Goal: Transaction & Acquisition: Purchase product/service

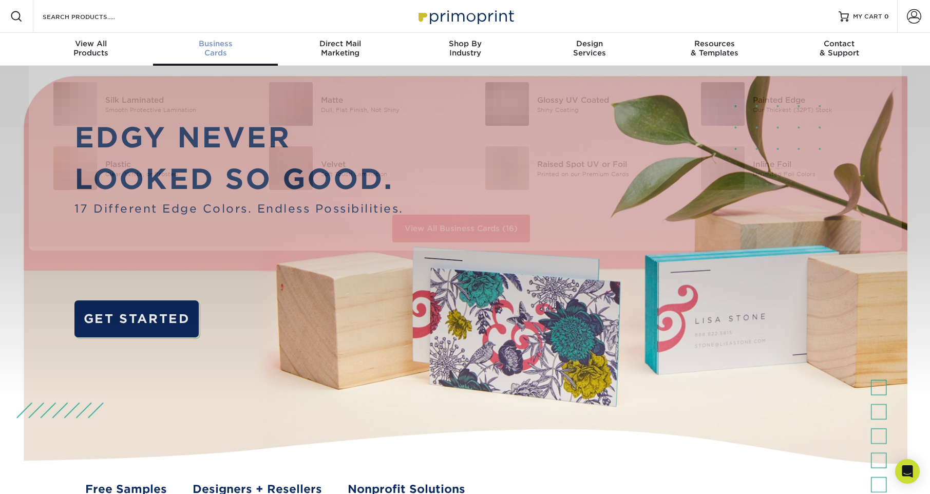
click at [221, 50] on div "Business Cards" at bounding box center [215, 48] width 125 height 18
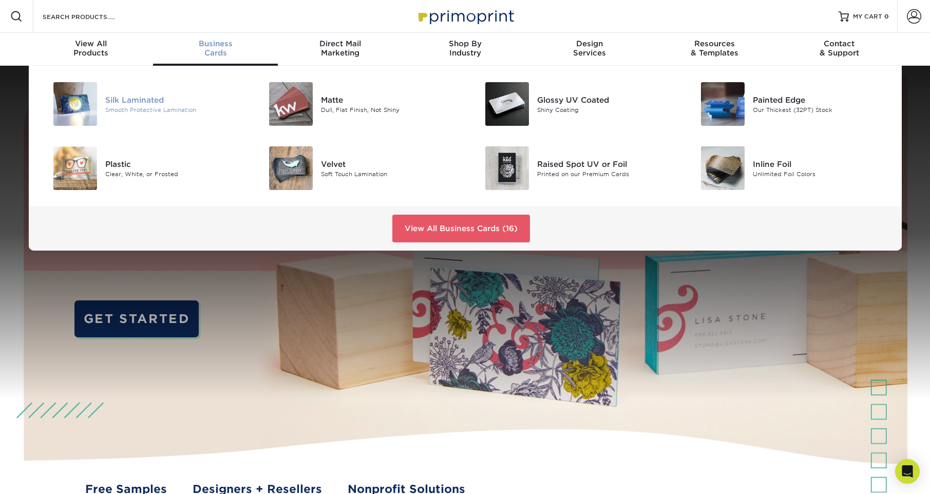
click at [119, 103] on div "Silk Laminated" at bounding box center [173, 99] width 136 height 11
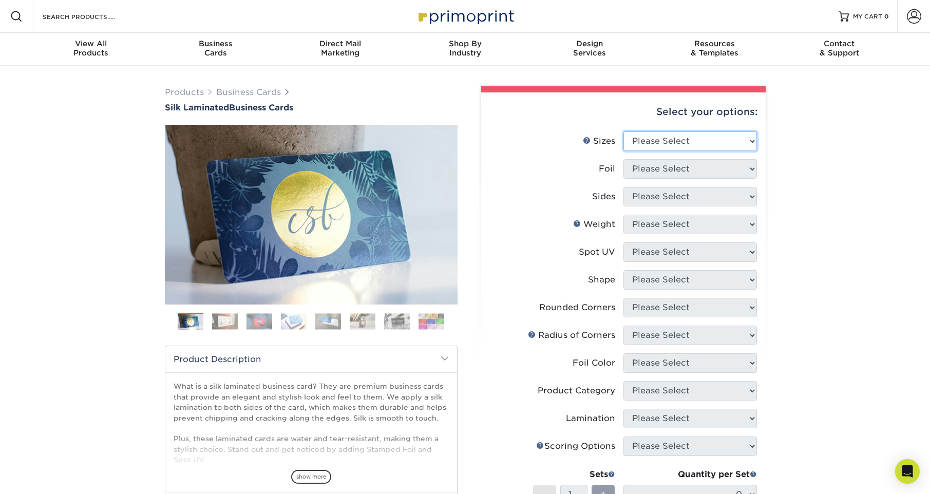
click at [685, 145] on select "Please Select 1.5" x 3.5" - Mini 1.75" x 3.5" - Mini 2" x 2" - Square 2" x 3" -…" at bounding box center [689, 141] width 133 height 20
select select "2.00x3.50"
click at [623, 131] on select "Please Select 1.5" x 3.5" - Mini 1.75" x 3.5" - Mini 2" x 2" - Square 2" x 3" -…" at bounding box center [689, 141] width 133 height 20
click at [670, 167] on select "Please Select Yes No" at bounding box center [689, 169] width 133 height 20
select select "1"
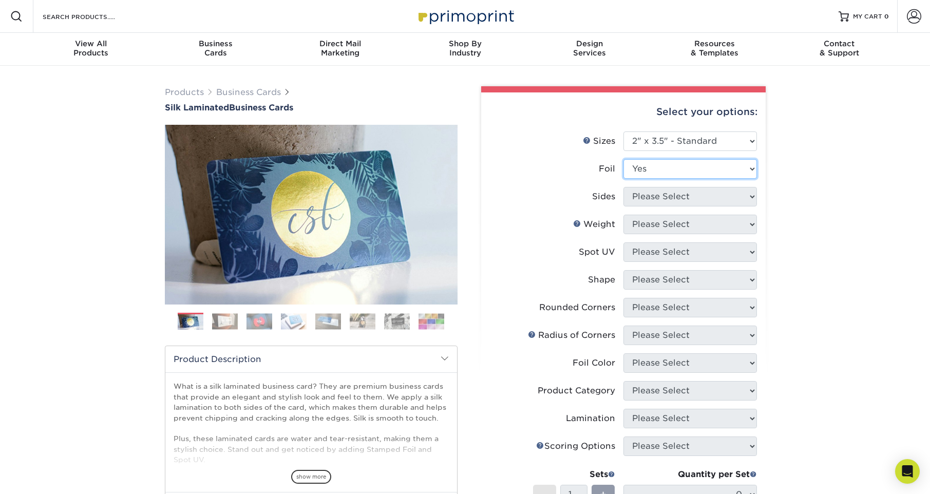
click at [623, 159] on select "Please Select Yes No" at bounding box center [689, 169] width 133 height 20
click at [700, 195] on select "Please Select Print Both Sides - Foil Both Sides Print Both Sides - Foil Front …" at bounding box center [689, 197] width 133 height 20
select select "a75ac2f1-9911-48d6-841d-245b5ac08f27"
click at [623, 187] on select "Please Select Print Both Sides - Foil Both Sides Print Both Sides - Foil Front …" at bounding box center [689, 197] width 133 height 20
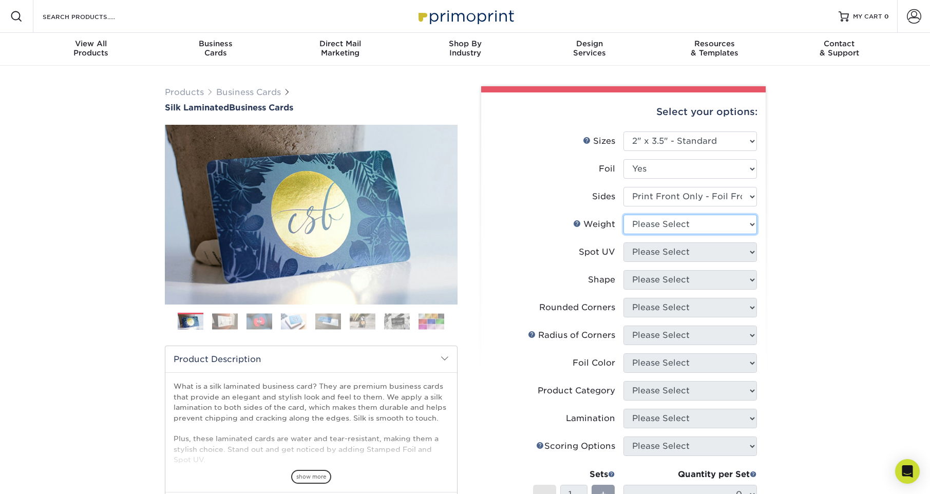
click at [691, 225] on select "Please Select 16PT" at bounding box center [689, 225] width 133 height 20
select select "16PT"
click at [623, 215] on select "Please Select 16PT" at bounding box center [689, 225] width 133 height 20
click at [708, 249] on select "Please Select No Spot UV Front Only" at bounding box center [689, 252] width 133 height 20
select select "3"
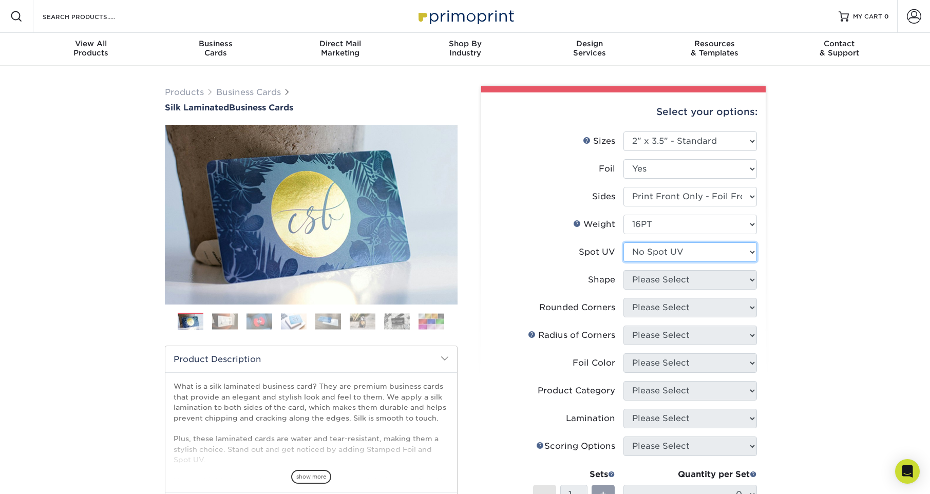
click at [623, 242] on select "Please Select No Spot UV Front Only" at bounding box center [689, 252] width 133 height 20
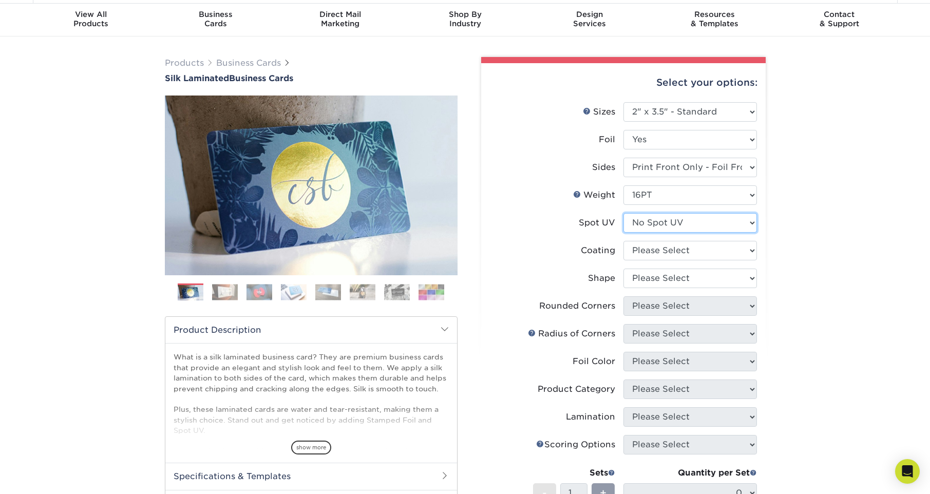
scroll to position [38, 0]
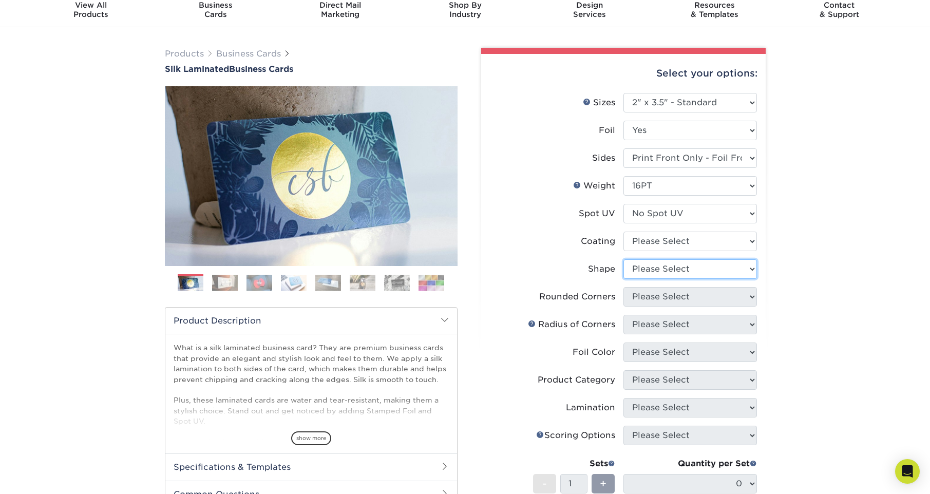
click at [695, 270] on select "Please Select Standard" at bounding box center [689, 269] width 133 height 20
select select "standard"
click at [623, 259] on select "Please Select Standard" at bounding box center [689, 269] width 133 height 20
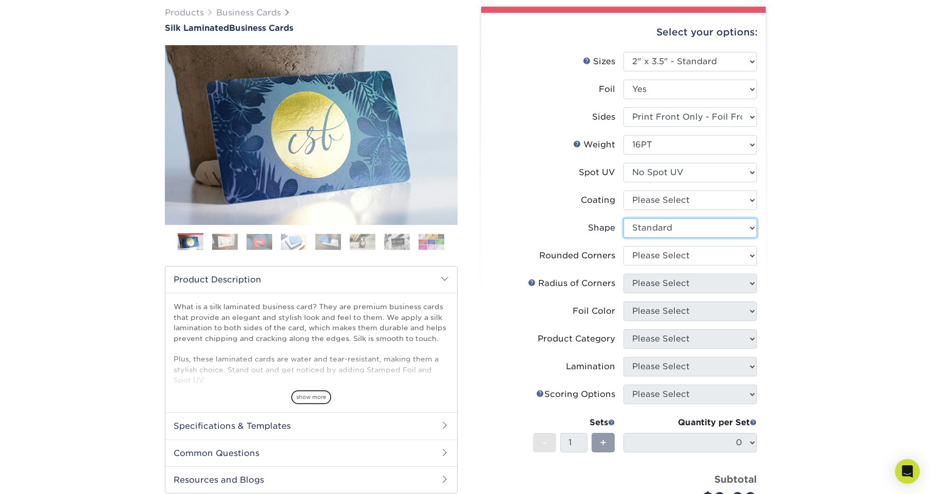
scroll to position [81, 0]
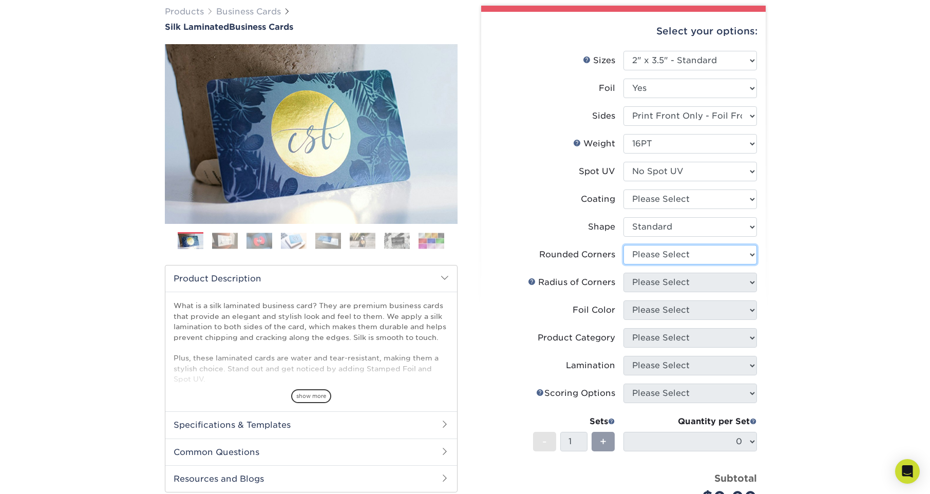
click at [686, 258] on select "Please Select Yes - Round 2 Corners Yes - Round 4 Corners No" at bounding box center [689, 255] width 133 height 20
click at [623, 245] on select "Please Select Yes - Round 2 Corners Yes - Round 4 Corners No" at bounding box center [689, 255] width 133 height 20
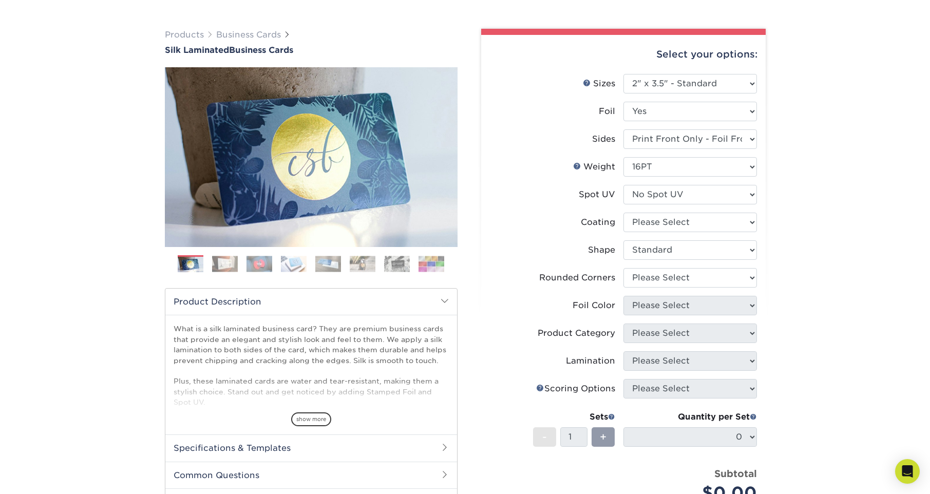
scroll to position [55, 0]
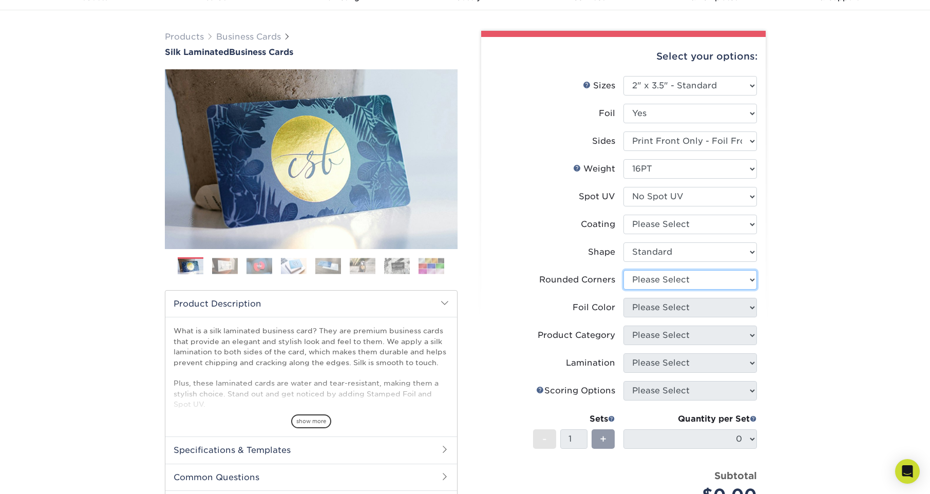
click at [662, 280] on select "Please Select Yes - Round 2 Corners Yes - Round 4 Corners No" at bounding box center [689, 280] width 133 height 20
click at [623, 270] on select "Please Select Yes - Round 2 Corners Yes - Round 4 Corners No" at bounding box center [689, 280] width 133 height 20
click at [693, 283] on select "Please Select Yes - Round 2 Corners Yes - Round 4 Corners No" at bounding box center [689, 280] width 133 height 20
click at [623, 270] on select "Please Select Yes - Round 2 Corners Yes - Round 4 Corners No" at bounding box center [689, 280] width 133 height 20
click at [707, 284] on select "Please Select Yes - Round 2 Corners Yes - Round 4 Corners No" at bounding box center [689, 280] width 133 height 20
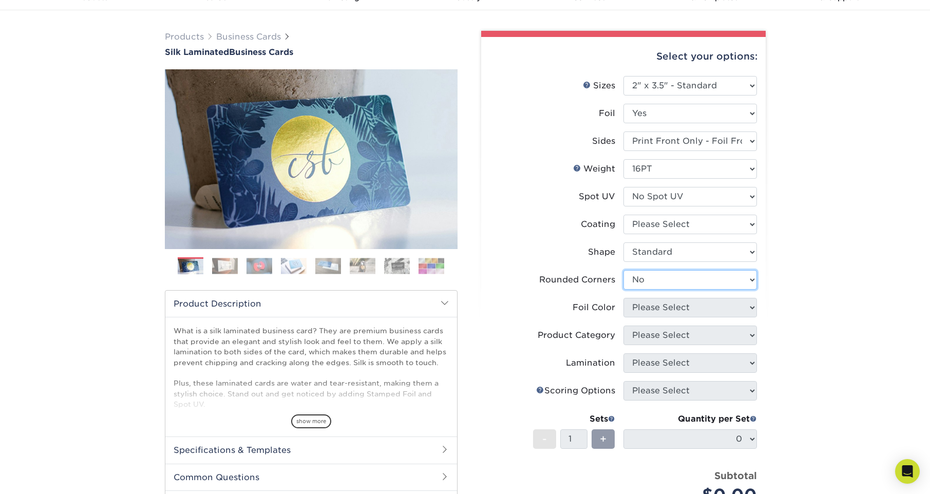
click at [623, 270] on select "Please Select Yes - Round 2 Corners Yes - Round 4 Corners No" at bounding box center [689, 280] width 133 height 20
select select "-1"
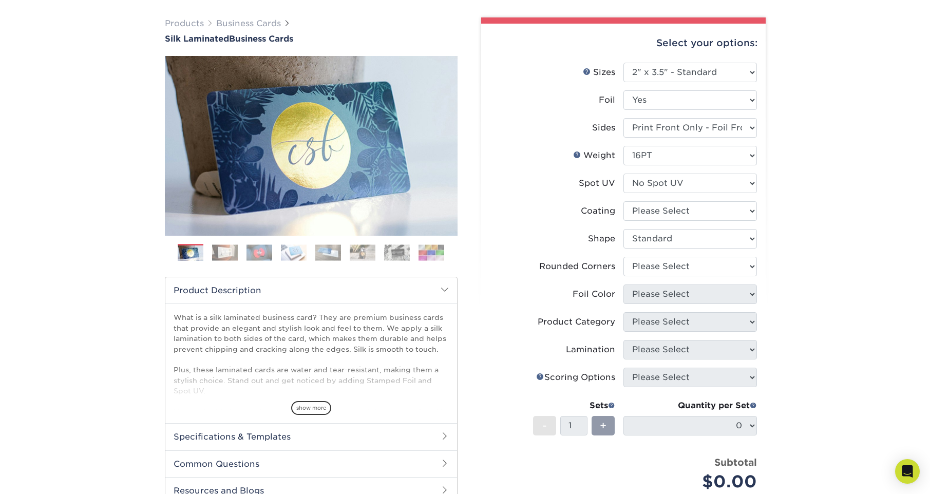
scroll to position [68, 0]
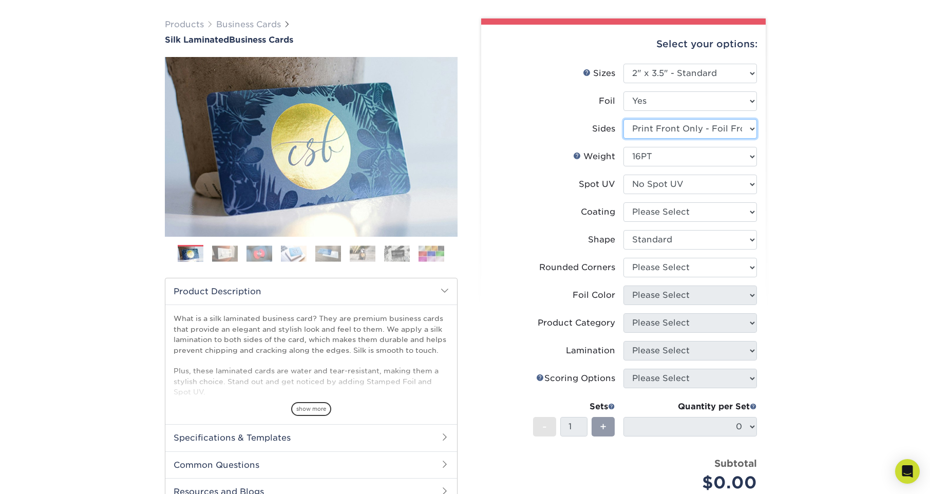
click at [749, 127] on select "Please Select Print Both Sides - Foil Both Sides Print Both Sides - Foil Front …" at bounding box center [689, 129] width 133 height 20
select select "e9e9dfb3-fba1-4d60-972c-fd9ca5904d33"
click at [623, 119] on select "Please Select Print Both Sides - Foil Both Sides Print Both Sides - Foil Front …" at bounding box center [689, 129] width 133 height 20
select select "-1"
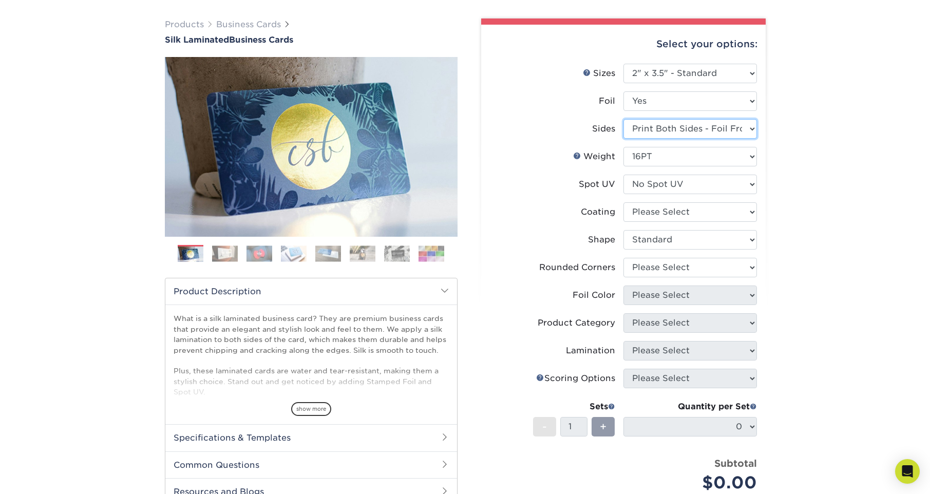
select select "-1"
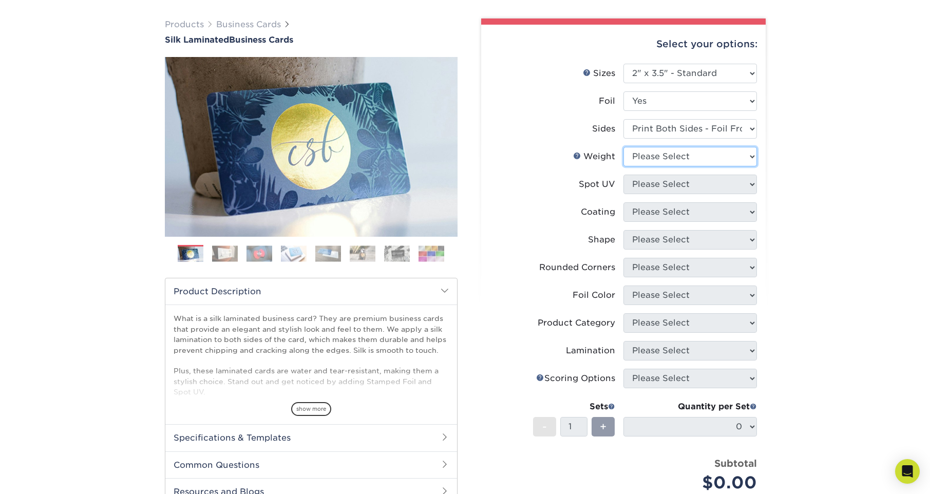
click at [722, 157] on select "Please Select 16PT" at bounding box center [689, 157] width 133 height 20
select select "16PT"
click at [623, 147] on select "Please Select 16PT" at bounding box center [689, 157] width 133 height 20
click at [727, 186] on select "Please Select No Spot UV Front and Back (Both Sides) Front Only Back Only" at bounding box center [689, 185] width 133 height 20
select select "3"
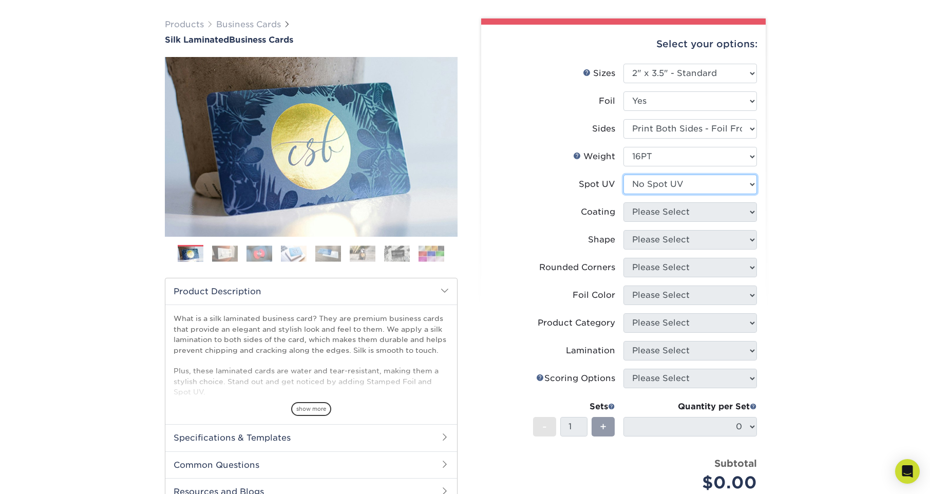
click at [623, 175] on select "Please Select No Spot UV Front and Back (Both Sides) Front Only Back Only" at bounding box center [689, 185] width 133 height 20
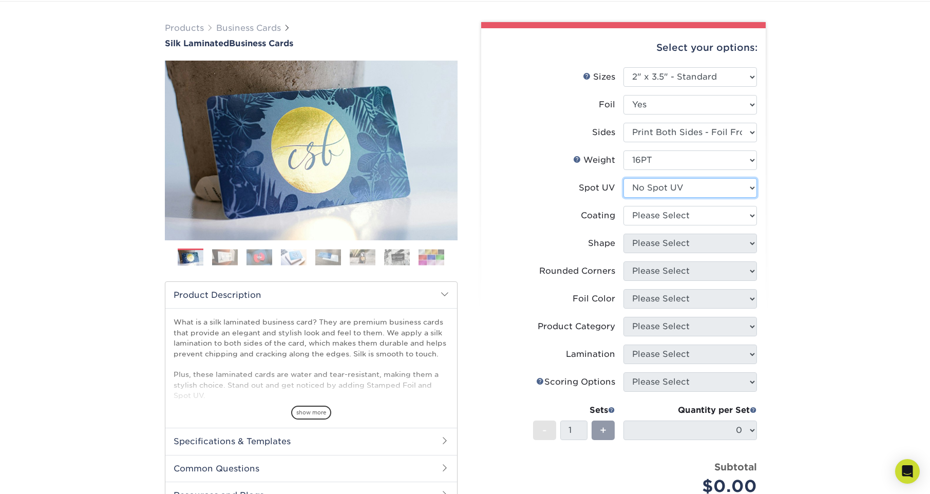
scroll to position [62, 0]
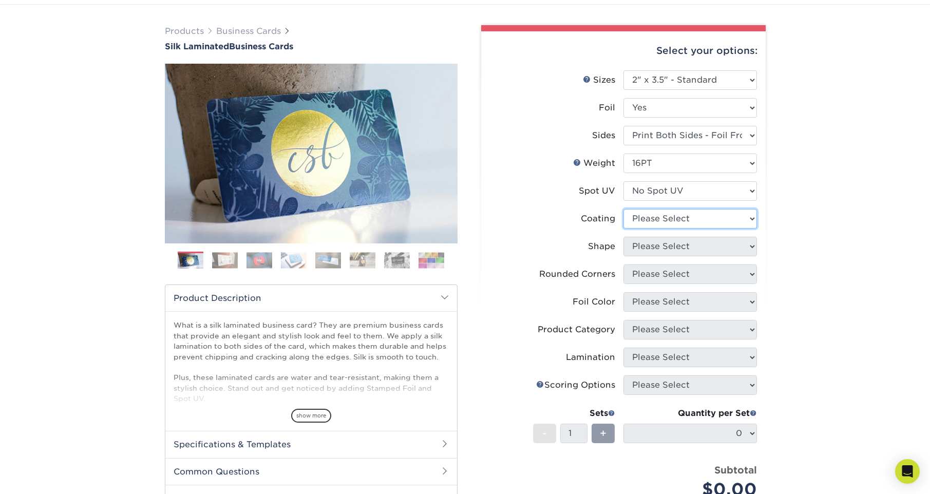
click at [675, 222] on select at bounding box center [689, 219] width 133 height 20
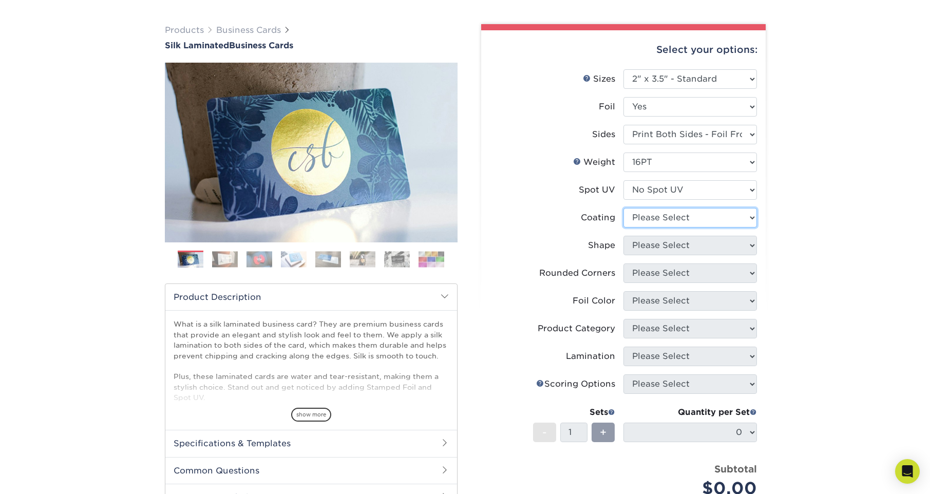
select select "3e7618de-abca-4bda-9f97-8b9129e913d8"
click at [623, 208] on select at bounding box center [689, 218] width 133 height 20
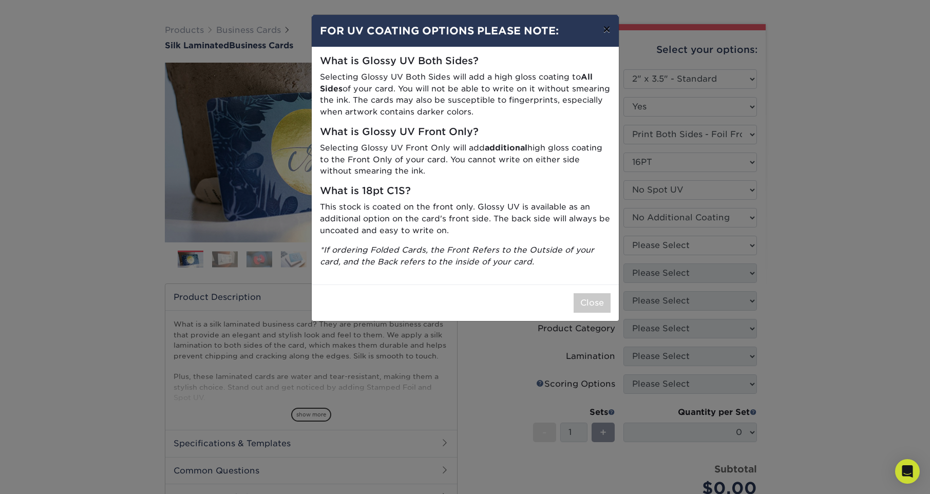
click at [608, 29] on button "×" at bounding box center [606, 29] width 24 height 29
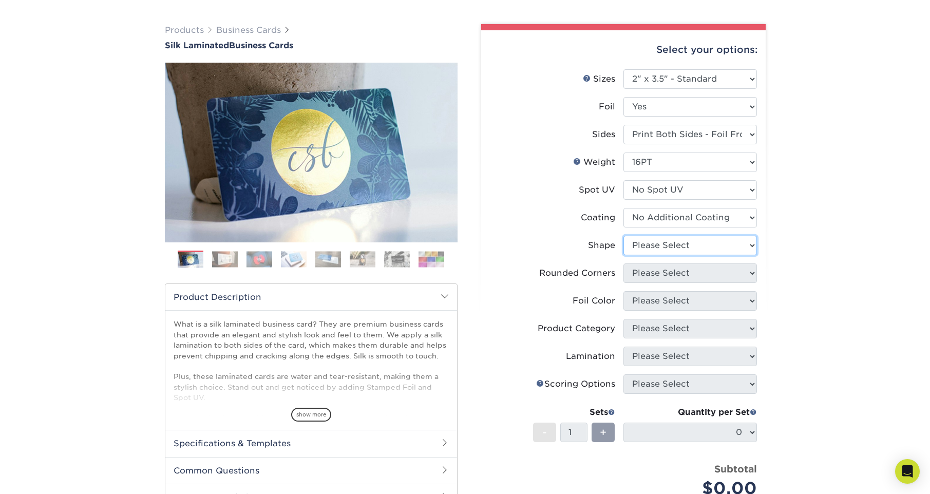
click at [689, 248] on select "Please Select Standard" at bounding box center [689, 246] width 133 height 20
select select "standard"
click at [623, 236] on select "Please Select Standard" at bounding box center [689, 246] width 133 height 20
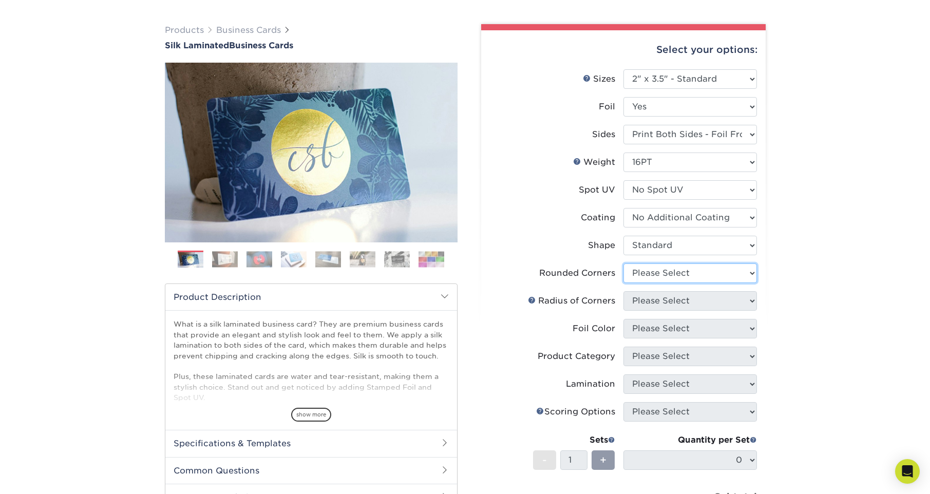
click at [707, 272] on select "Please Select Yes - Round 2 Corners Yes - Round 4 Corners No" at bounding box center [689, 273] width 133 height 20
select select "0"
click at [623, 263] on select "Please Select Yes - Round 2 Corners Yes - Round 4 Corners No" at bounding box center [689, 273] width 133 height 20
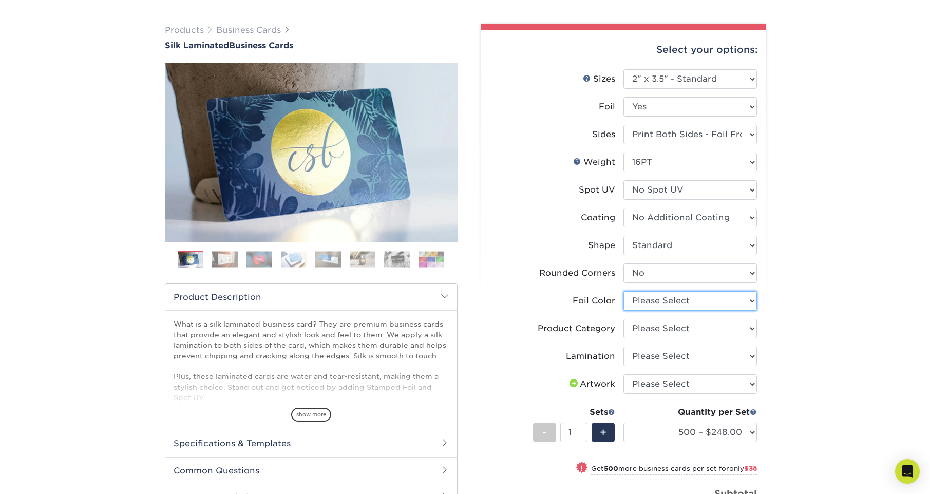
click at [689, 302] on select "Please Select Silver Foil Black Foil Blue Foil Copper Foil Gold Foil Red Foil R…" at bounding box center [689, 301] width 133 height 20
select select "a834dd52-fe06-4ed6-9a86-5bd3c2d02515"
click at [623, 291] on select "Please Select Silver Foil Black Foil Blue Foil Copper Foil Gold Foil Red Foil R…" at bounding box center [689, 301] width 133 height 20
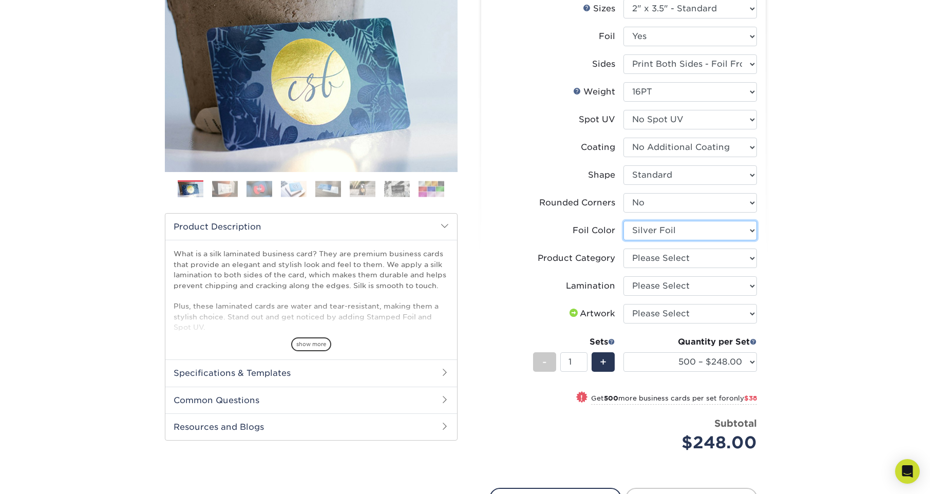
scroll to position [133, 0]
click at [692, 260] on select "Please Select Business Cards" at bounding box center [689, 258] width 133 height 20
select select "3b5148f1-0588-4f88-a218-97bcfdce65c1"
click at [623, 248] on select "Please Select Business Cards" at bounding box center [689, 258] width 133 height 20
click at [702, 286] on select "Please Select Silk" at bounding box center [689, 286] width 133 height 20
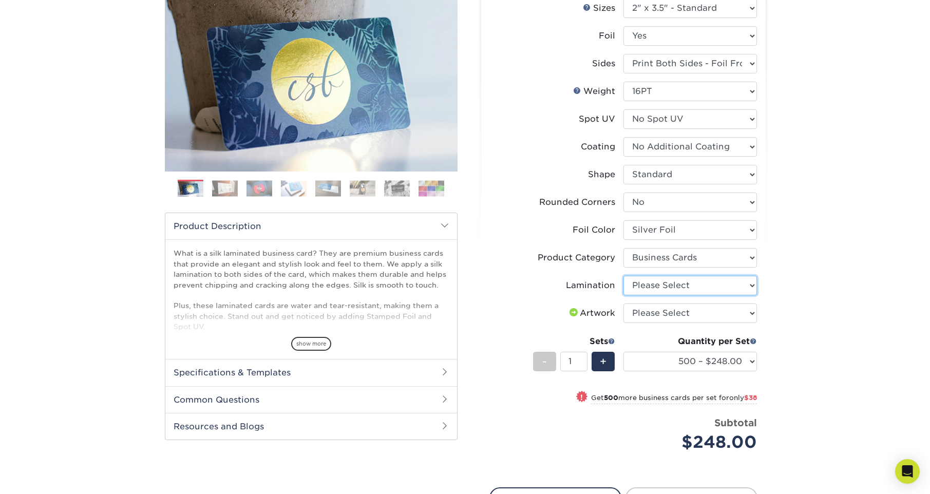
click at [623, 276] on select "Please Select Silk" at bounding box center [689, 286] width 133 height 20
click at [702, 286] on select "Please Select Silk" at bounding box center [689, 286] width 133 height 20
select select "ccacb42f-45f7-42d3-bbd3-7c8421cf37f0"
click at [623, 276] on select "Please Select Silk" at bounding box center [689, 286] width 133 height 20
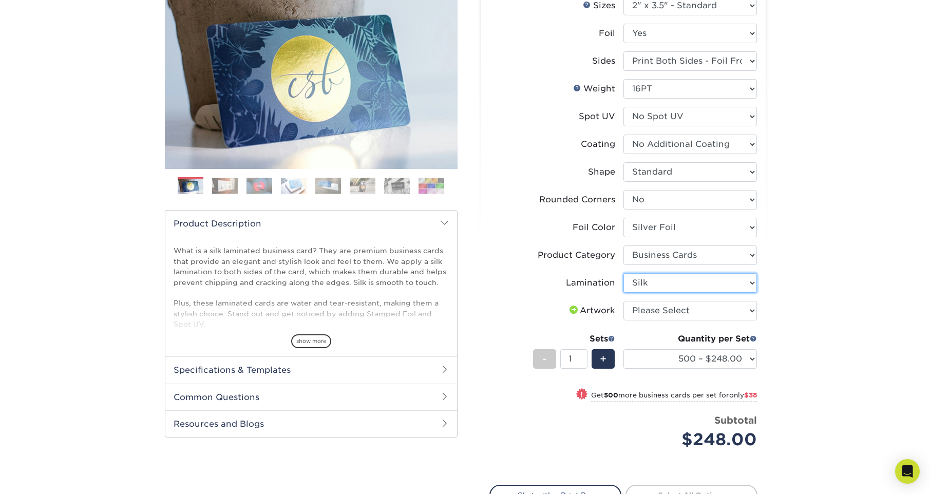
scroll to position [137, 0]
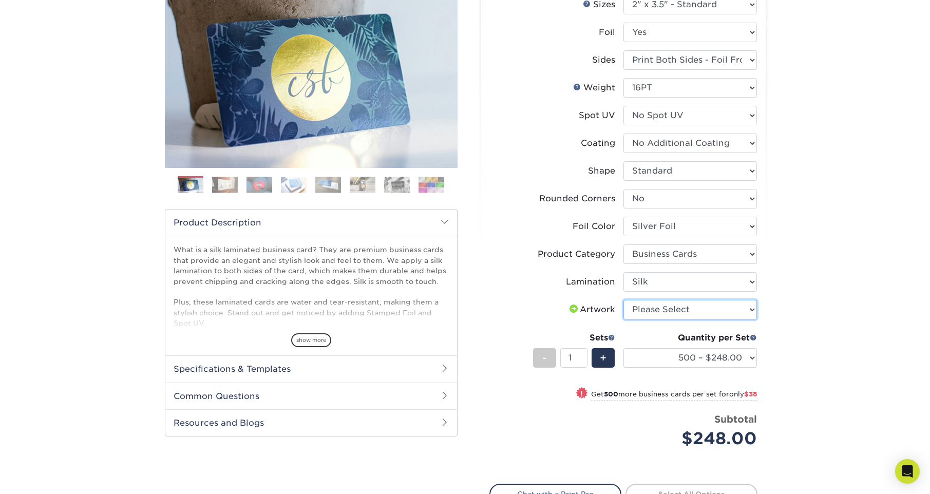
click at [684, 314] on select "Please Select I will upload files I need a design - $100" at bounding box center [689, 310] width 133 height 20
select select "upload"
click at [623, 300] on select "Please Select I will upload files I need a design - $100" at bounding box center [689, 310] width 133 height 20
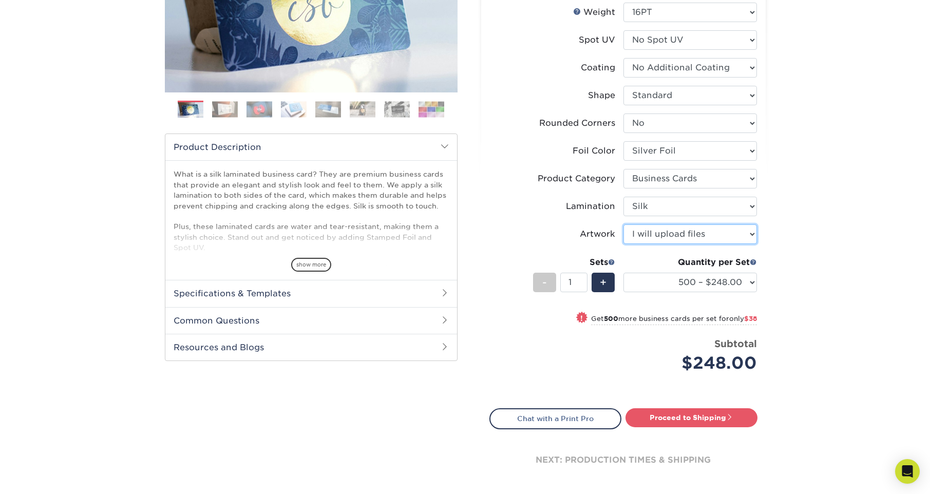
scroll to position [204, 0]
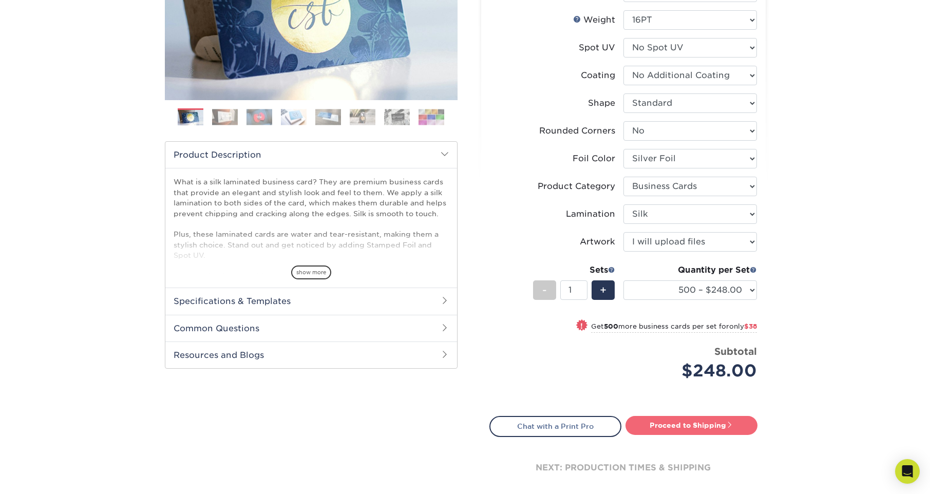
click at [708, 424] on link "Proceed to Shipping" at bounding box center [691, 425] width 132 height 18
type input "Set 1"
select select "f67cd561-658c-43c4-a0fa-33a72eb27a32"
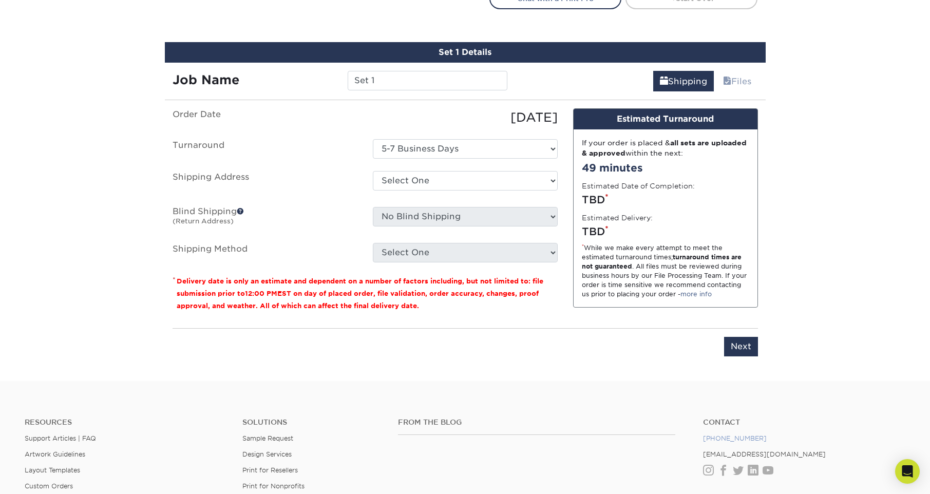
scroll to position [648, 0]
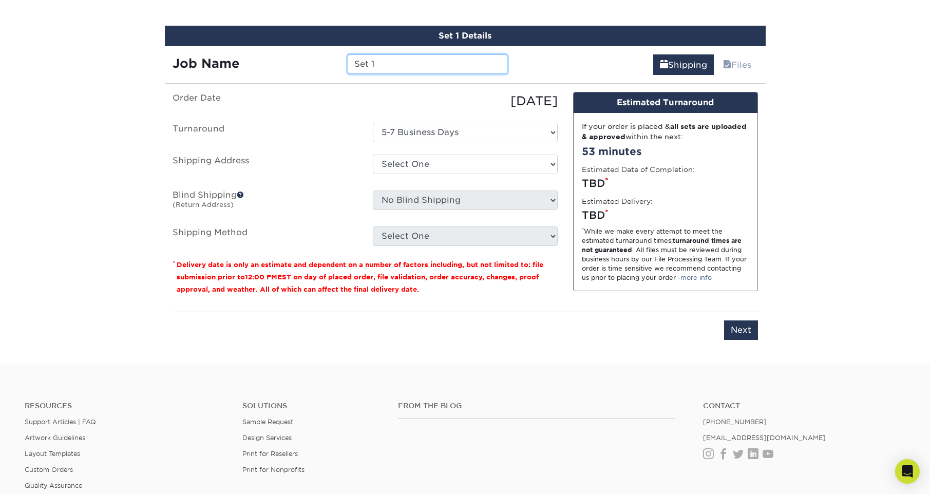
click at [400, 63] on input "Set 1" at bounding box center [427, 64] width 160 height 20
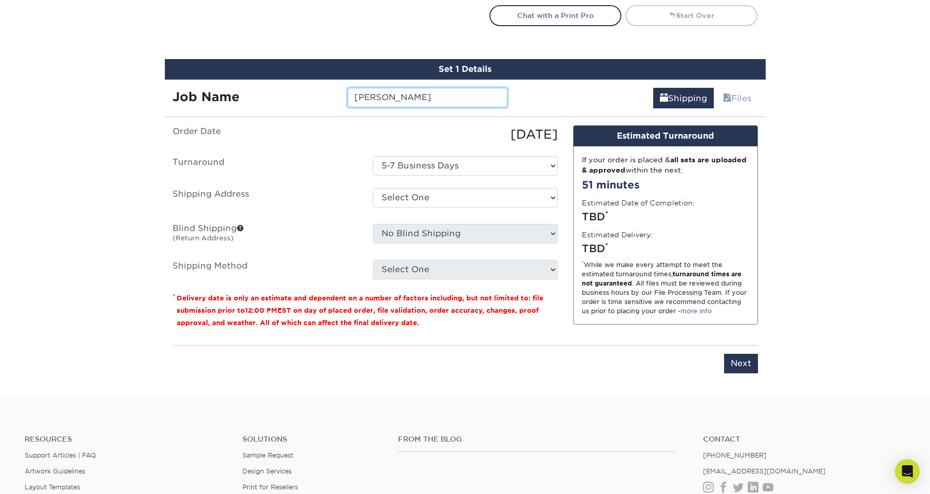
scroll to position [613, 0]
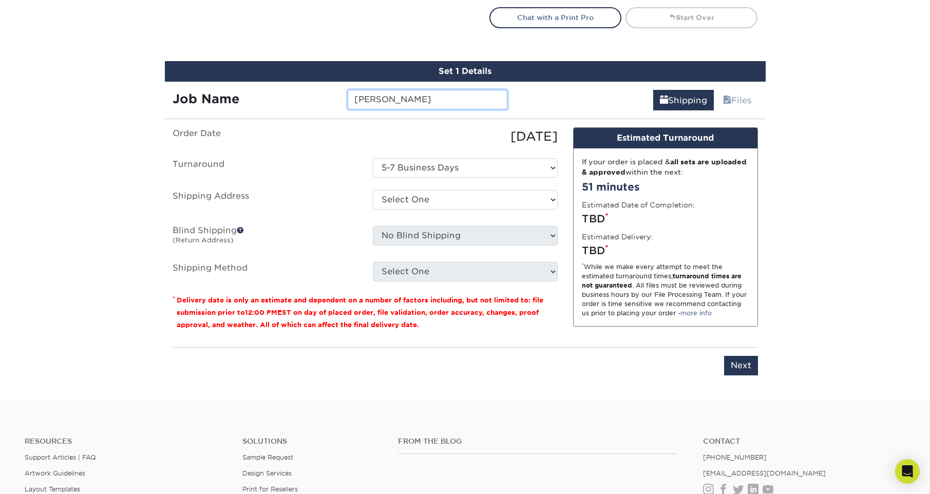
click at [429, 100] on input "[PERSON_NAME]" at bounding box center [427, 100] width 160 height 20
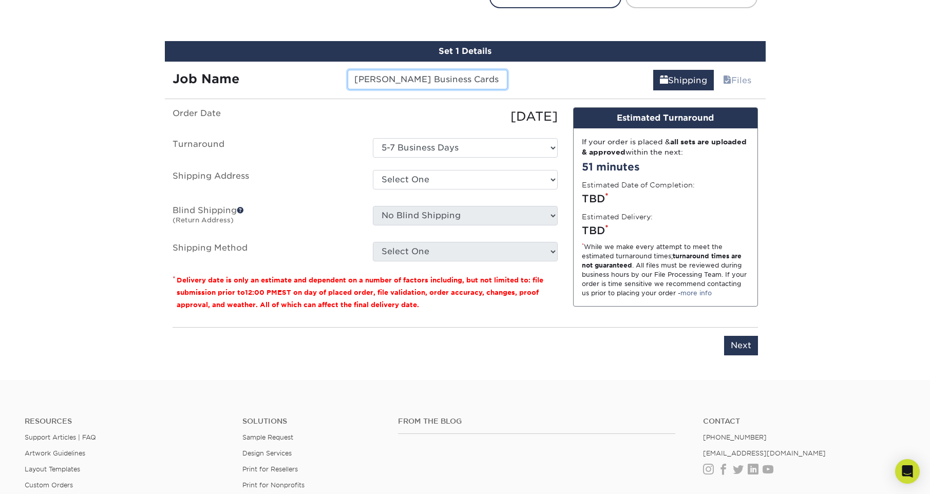
scroll to position [0, 3]
type input "Valerie Levin Business Cards 10-25"
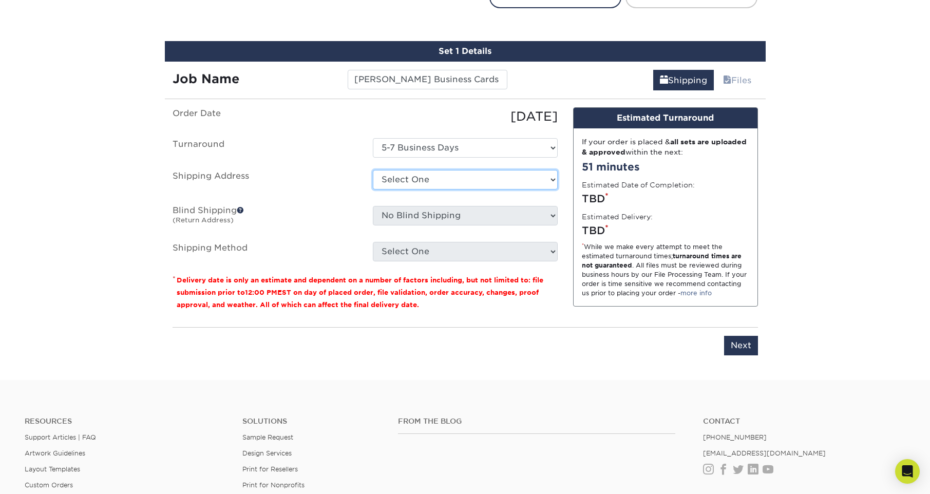
click at [451, 181] on select "Select One + Add New Address - Login" at bounding box center [465, 180] width 185 height 20
select select "newaddress"
click at [373, 170] on select "Select One + Add New Address - Login" at bounding box center [465, 180] width 185 height 20
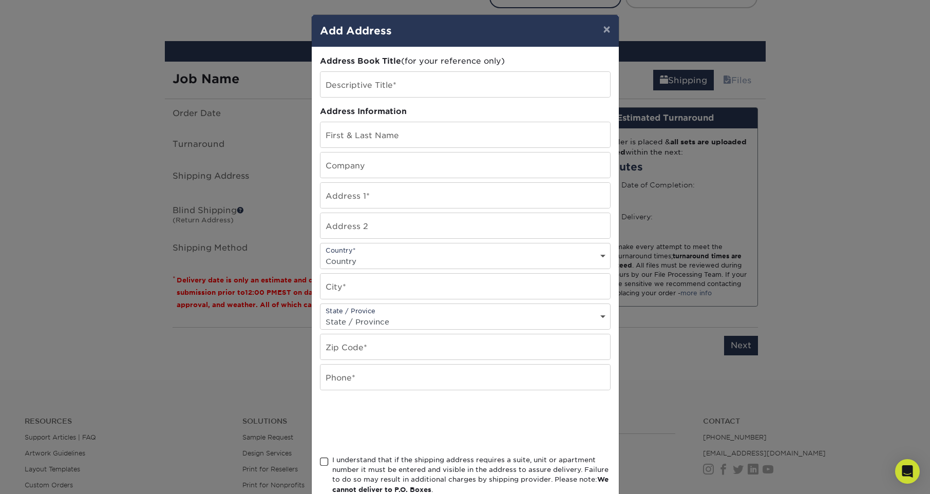
drag, startPoint x: 437, startPoint y: 37, endPoint x: 503, endPoint y: 48, distance: 67.0
click at [503, 48] on div "× Add Address Address Book Title (for your reference only) Descriptive Title* A…" at bounding box center [465, 278] width 308 height 529
click at [416, 86] on input "text" at bounding box center [464, 84] width 289 height 25
type input "BHHS Intown Office"
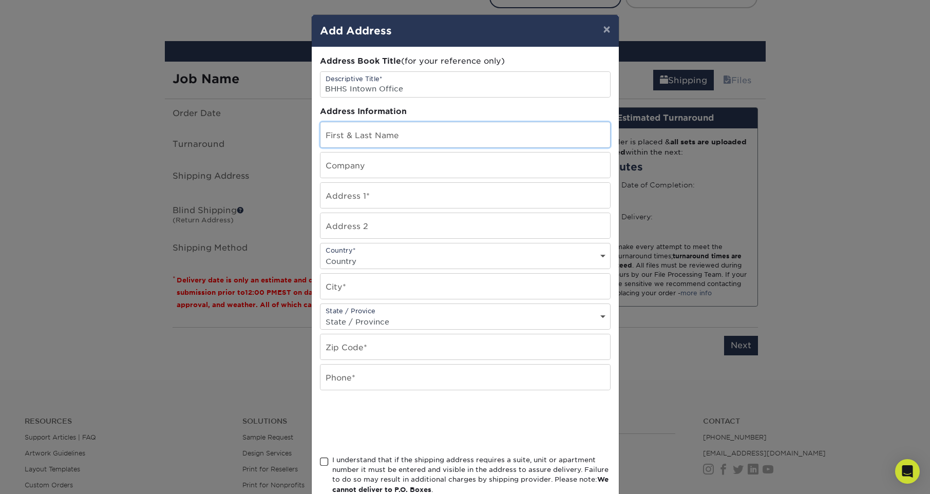
click at [451, 134] on input "text" at bounding box center [464, 134] width 289 height 25
click at [451, 132] on input "text" at bounding box center [464, 134] width 289 height 25
click at [382, 131] on input "text" at bounding box center [464, 134] width 289 height 25
click at [751, 197] on div "× Add Address Address Book Title (for your reference only) Descriptive Title* B…" at bounding box center [465, 247] width 930 height 494
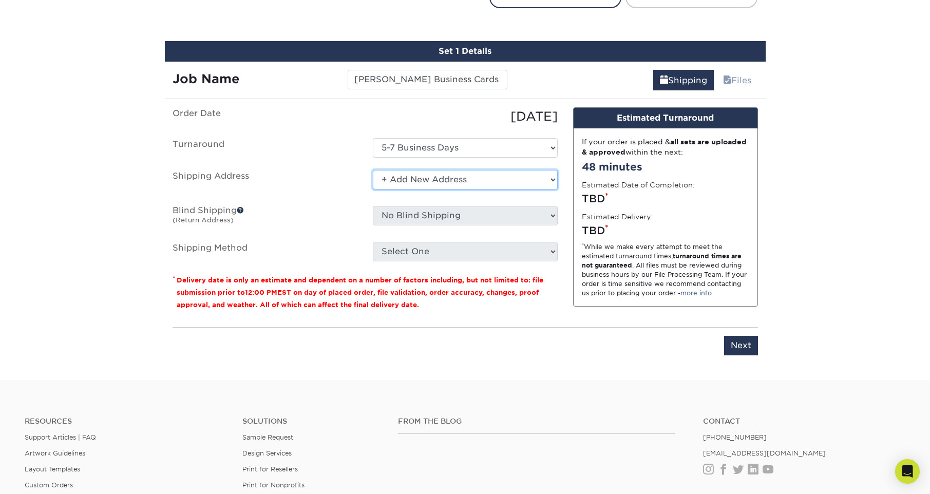
click at [515, 181] on select "Select One + Add New Address - Login" at bounding box center [465, 180] width 185 height 20
click at [373, 170] on select "Select One + Add New Address - Login" at bounding box center [465, 180] width 185 height 20
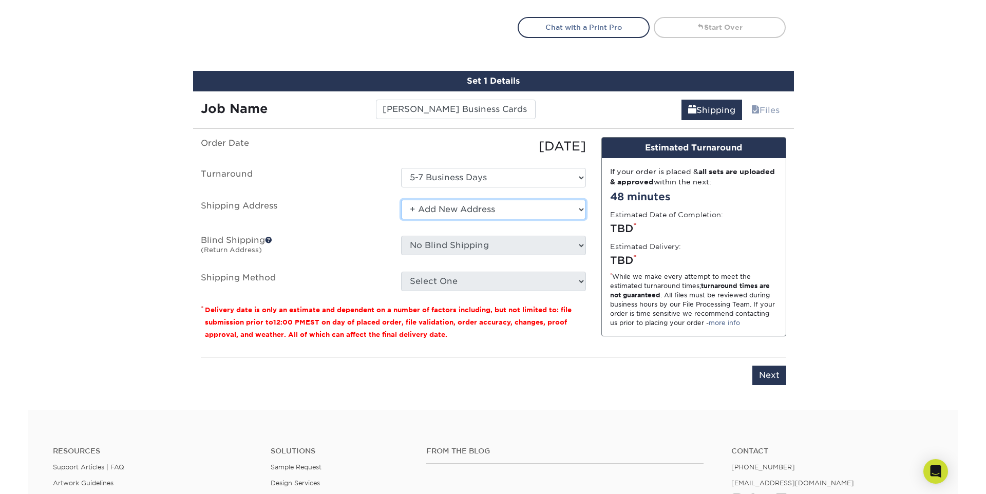
scroll to position [611, 0]
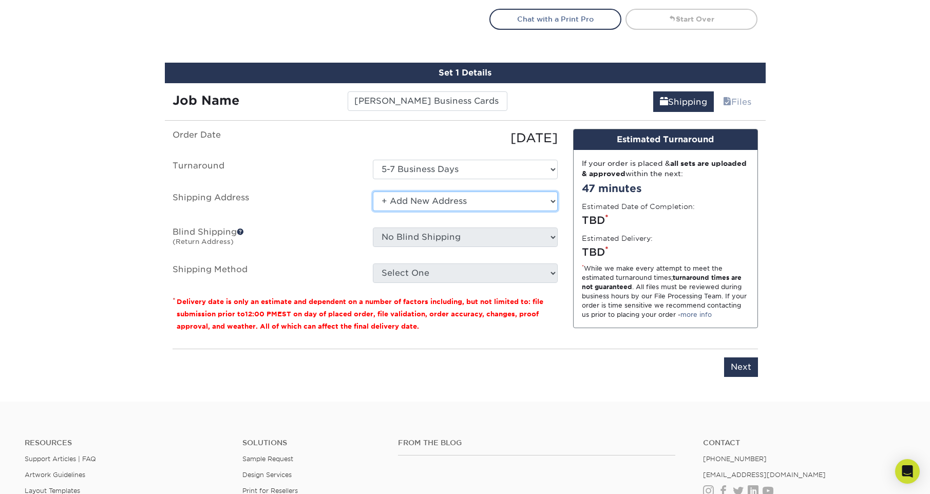
click at [398, 199] on select "Select One + Add New Address - Login" at bounding box center [465, 201] width 185 height 20
click at [373, 191] on select "Select One + Add New Address - Login" at bounding box center [465, 201] width 185 height 20
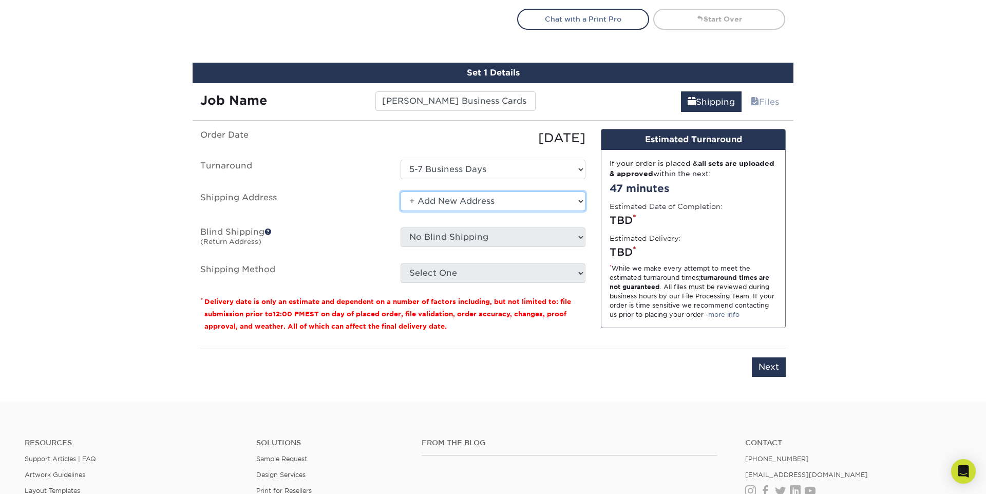
click at [564, 201] on select "Select One + Add New Address - Login" at bounding box center [492, 201] width 185 height 20
click at [400, 191] on select "Select One + Add New Address - Login" at bounding box center [492, 201] width 185 height 20
click at [570, 202] on select "Select One + Add New Address - Login" at bounding box center [492, 201] width 185 height 20
select select "newaddress"
click at [400, 191] on select "Select One + Add New Address - Login" at bounding box center [492, 201] width 185 height 20
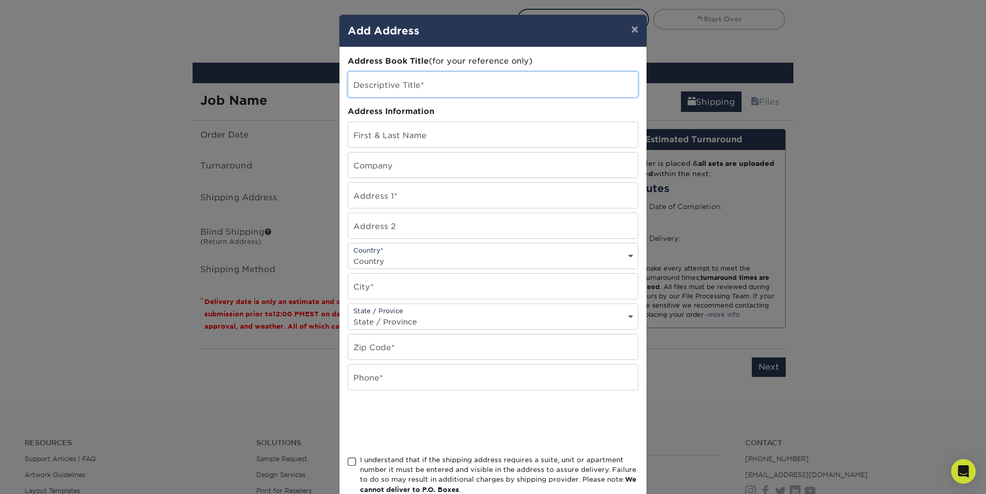
click at [450, 86] on input "text" at bounding box center [492, 84] width 289 height 25
type input "BHHS Intown Office"
click at [470, 138] on input "text" at bounding box center [492, 134] width 289 height 25
type input "V"
type input "Valerie"
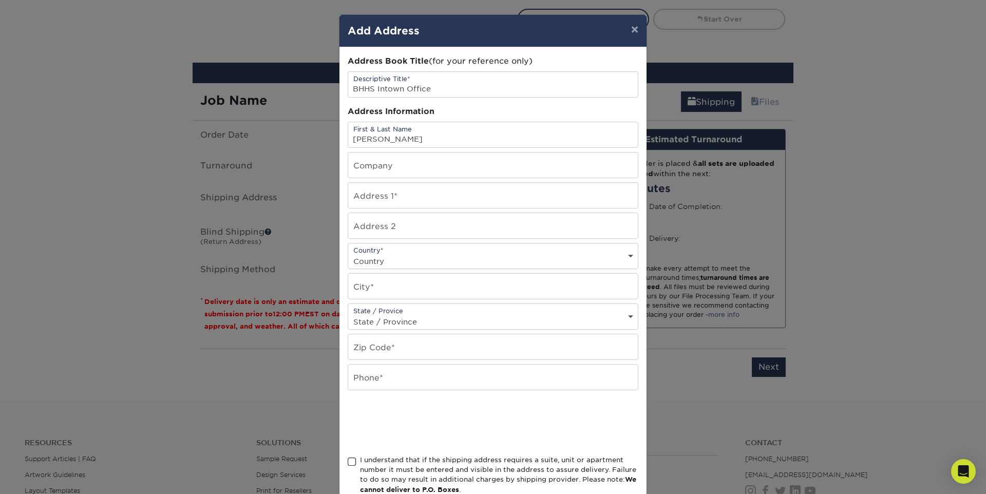
click at [875, 60] on div "× Add Address Address Book Title (for your reference only) Descriptive Title* B…" at bounding box center [493, 247] width 986 height 494
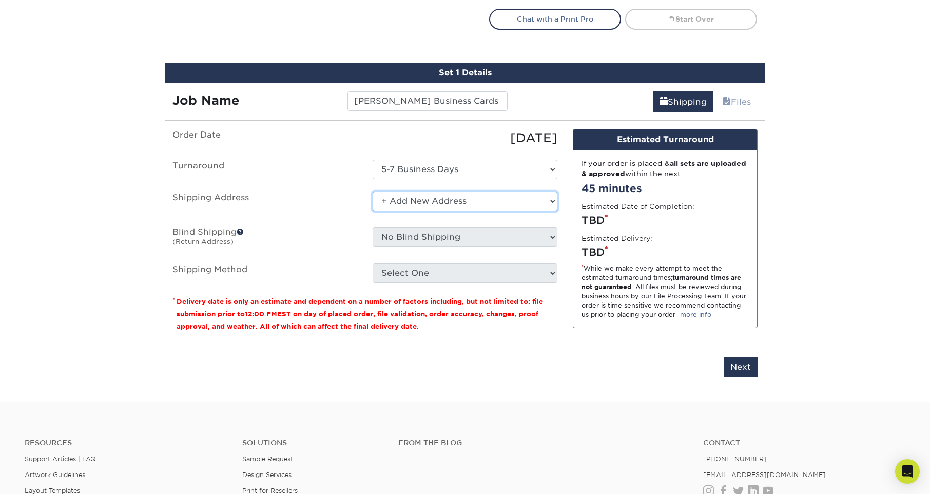
click at [416, 197] on select "Select One + Add New Address - Login" at bounding box center [465, 201] width 185 height 20
click at [373, 191] on select "Select One + Add New Address - Login" at bounding box center [465, 201] width 185 height 20
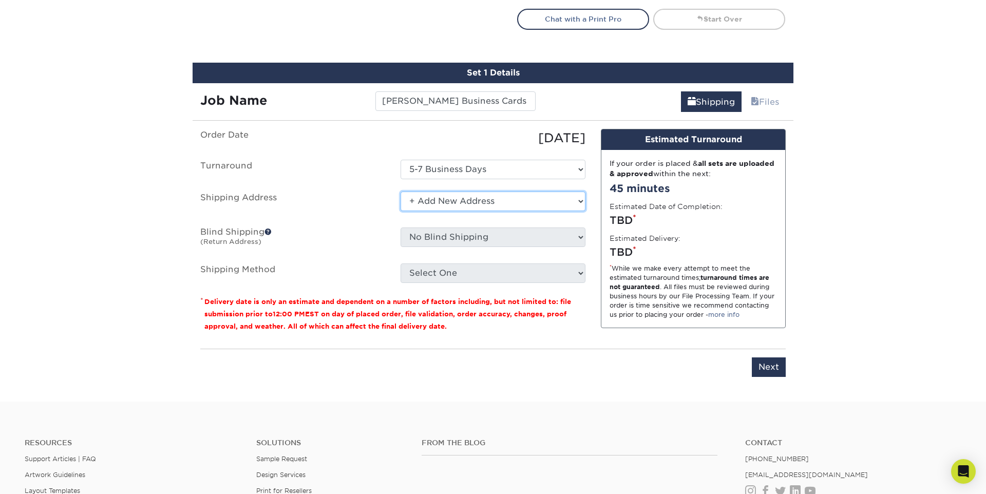
click at [501, 200] on select "Select One + Add New Address - Login" at bounding box center [492, 201] width 185 height 20
click at [400, 191] on select "Select One + Add New Address - Login" at bounding box center [492, 201] width 185 height 20
click at [501, 201] on select "Select One + Add New Address - Login" at bounding box center [492, 201] width 185 height 20
select select "newaddress"
click at [400, 191] on select "Select One + Add New Address - Login" at bounding box center [492, 201] width 185 height 20
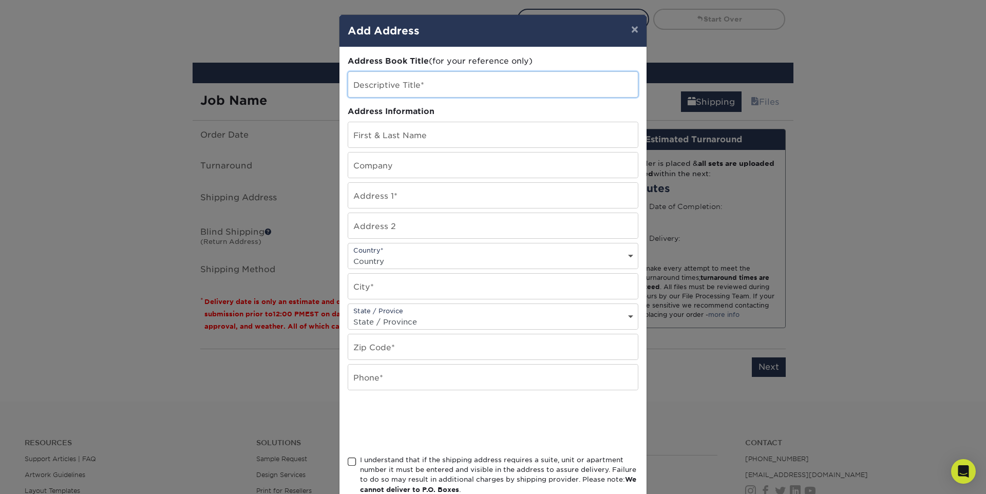
click at [441, 85] on input "text" at bounding box center [492, 84] width 289 height 25
type input "BHHS Intown Office"
click at [441, 139] on input "text" at bounding box center [492, 134] width 289 height 25
paste input "Gloria Gordillo"
type input "Gloria Gordillo"
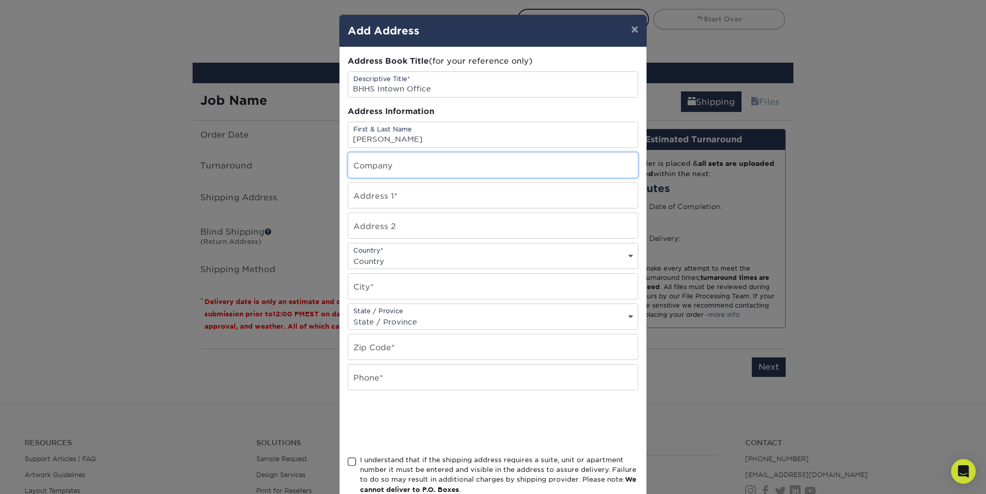
click at [454, 166] on input "text" at bounding box center [492, 164] width 289 height 25
type input "B"
click at [435, 195] on input "text" at bounding box center [492, 195] width 289 height 25
click at [466, 169] on input "BHHS Georgia Properties" at bounding box center [492, 164] width 289 height 25
drag, startPoint x: 495, startPoint y: 171, endPoint x: 498, endPoint y: 192, distance: 21.9
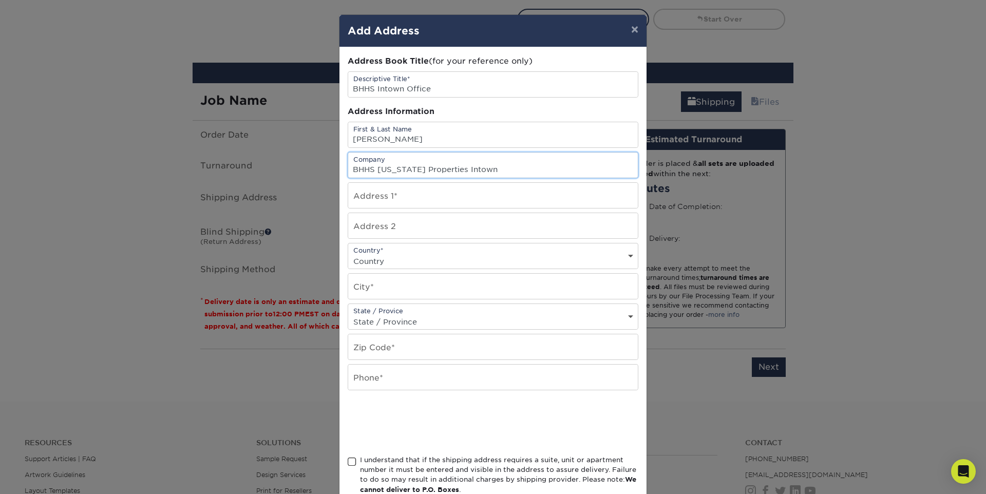
click at [455, 169] on input "BHHS Georgia Properties Intown" at bounding box center [492, 164] width 289 height 25
type input "BHHS Georgia Properties"
click at [403, 190] on input "text" at bounding box center [492, 195] width 289 height 25
paste input "1163 West Peachtree Street NE"
type input "1163 West Peachtree Street NE"
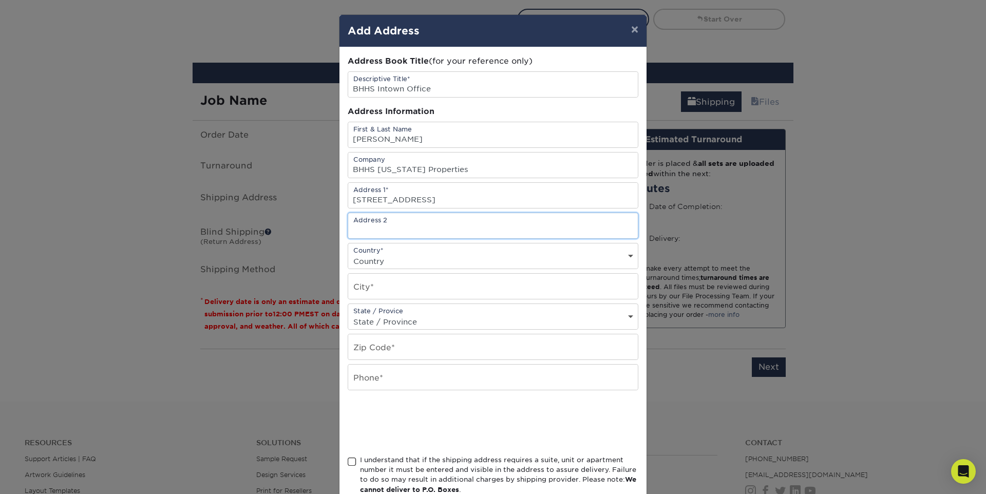
click at [436, 226] on input "text" at bounding box center [492, 225] width 289 height 25
paste input "Suite 200"
type input "Suite 200"
click at [461, 259] on select "Country United States Canada ----------------------------- Afghanistan Albania …" at bounding box center [492, 261] width 289 height 15
select select "US"
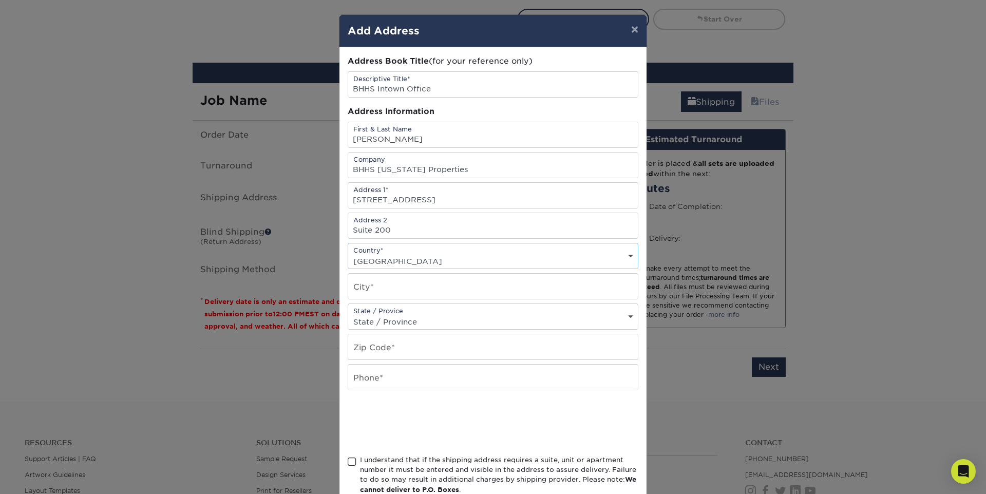
click at [348, 254] on select "Country United States Canada ----------------------------- Afghanistan Albania …" at bounding box center [492, 261] width 289 height 15
click at [445, 285] on input "text" at bounding box center [492, 286] width 289 height 25
type input "T"
type input "Atlanta"
click at [374, 321] on select "State / Province Alabama Alaska Arizona Arkansas California Colorado Connecticu…" at bounding box center [492, 321] width 289 height 15
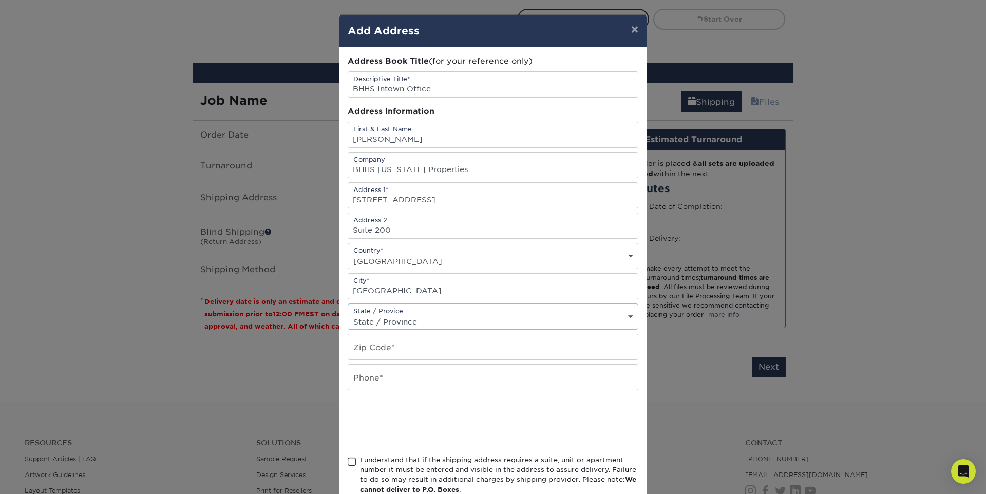
select select "GA"
click at [348, 314] on select "State / Province Alabama Alaska Arizona Arkansas California Colorado Connecticu…" at bounding box center [492, 321] width 289 height 15
click at [396, 348] on input "text" at bounding box center [492, 346] width 289 height 25
paste input "30309"
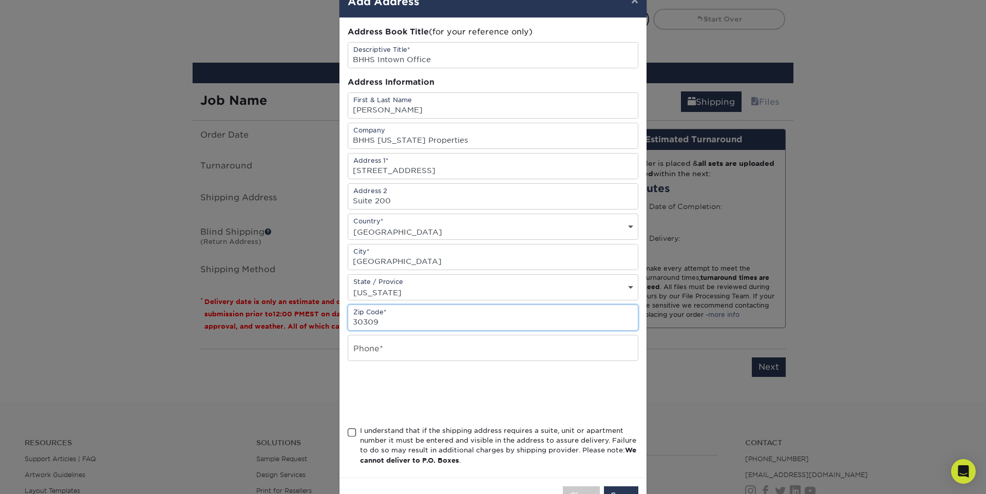
scroll to position [36, 0]
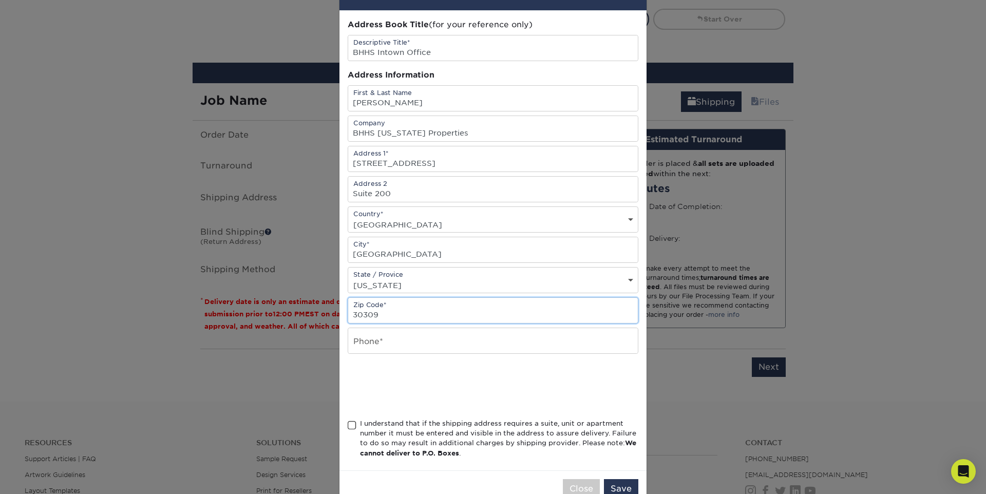
type input "30309"
click at [423, 343] on input "text" at bounding box center [492, 340] width 289 height 25
type input "404-266-8100"
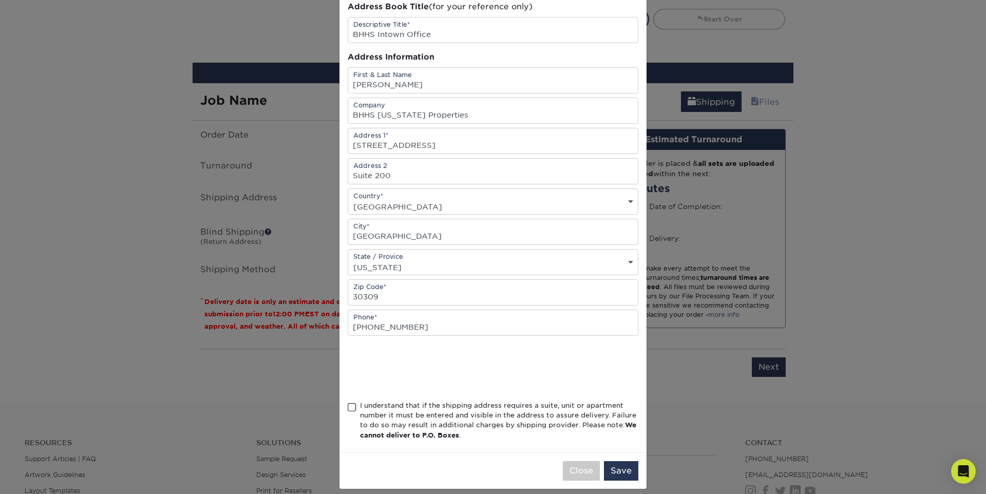
scroll to position [64, 0]
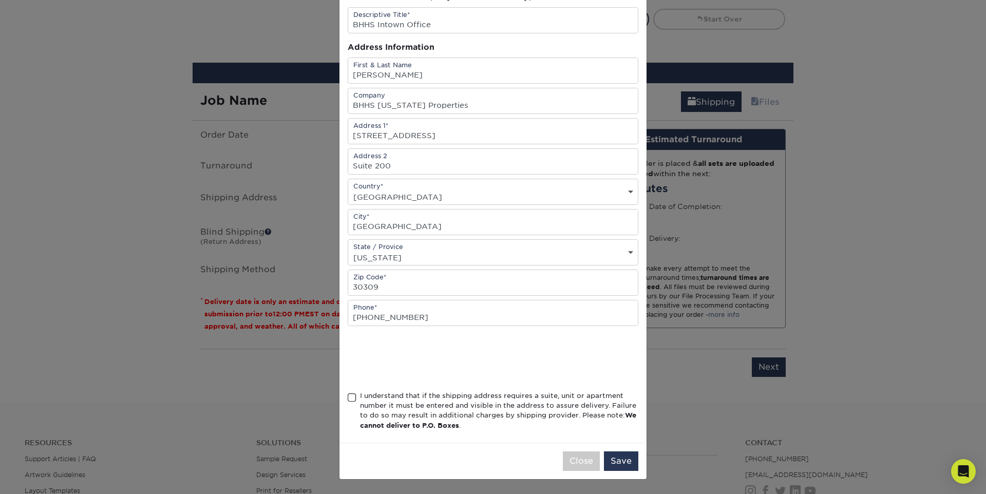
click at [352, 399] on span at bounding box center [351, 398] width 9 height 10
click at [0, 0] on input "I understand that if the shipping address requires a suite, unit or apartment n…" at bounding box center [0, 0] width 0 height 0
click at [622, 459] on button "Save" at bounding box center [621, 461] width 34 height 20
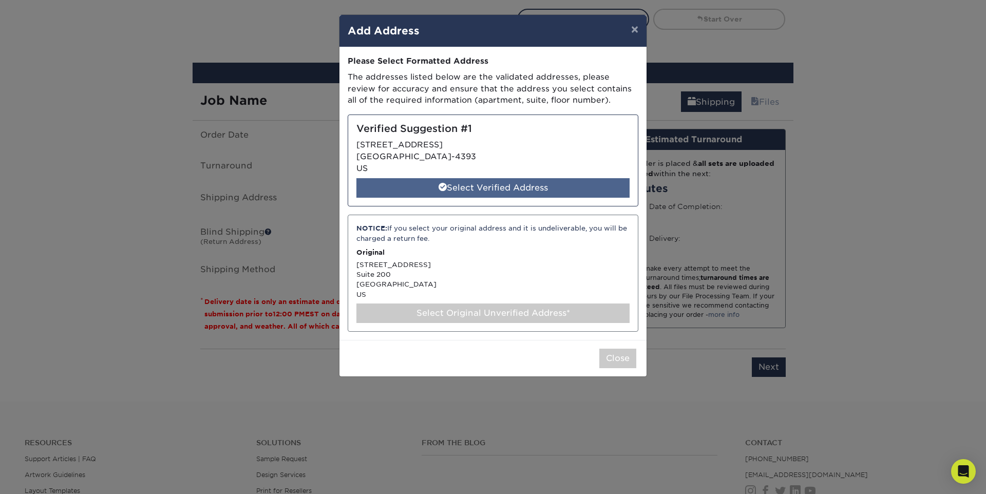
click at [485, 187] on div "Select Verified Address" at bounding box center [492, 188] width 273 height 20
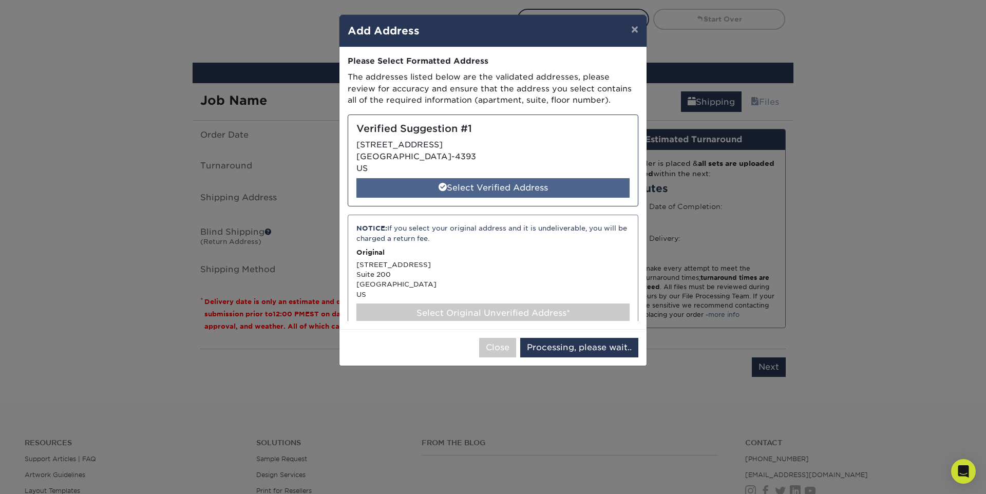
select select "286793"
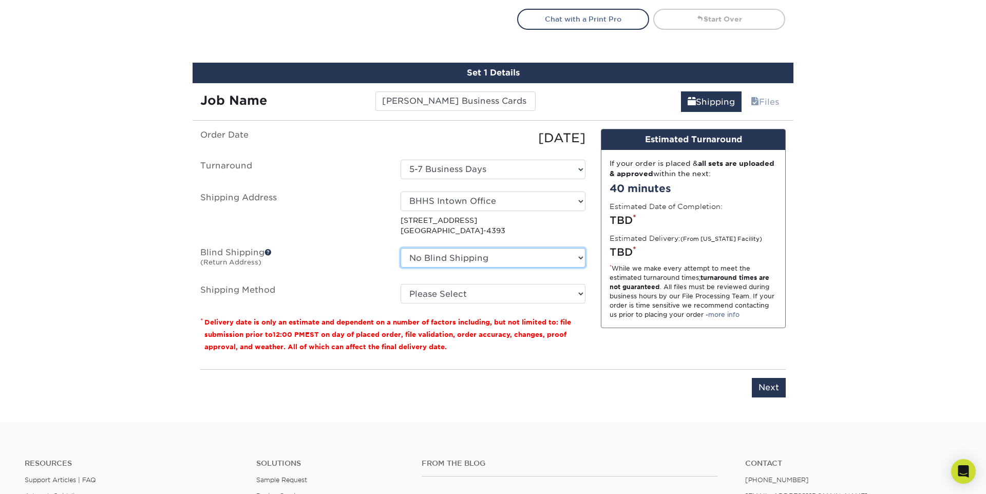
click at [578, 259] on select "No Blind Shipping + Add New Address" at bounding box center [492, 258] width 185 height 20
click at [400, 248] on select "No Blind Shipping + Add New Address" at bounding box center [492, 258] width 185 height 20
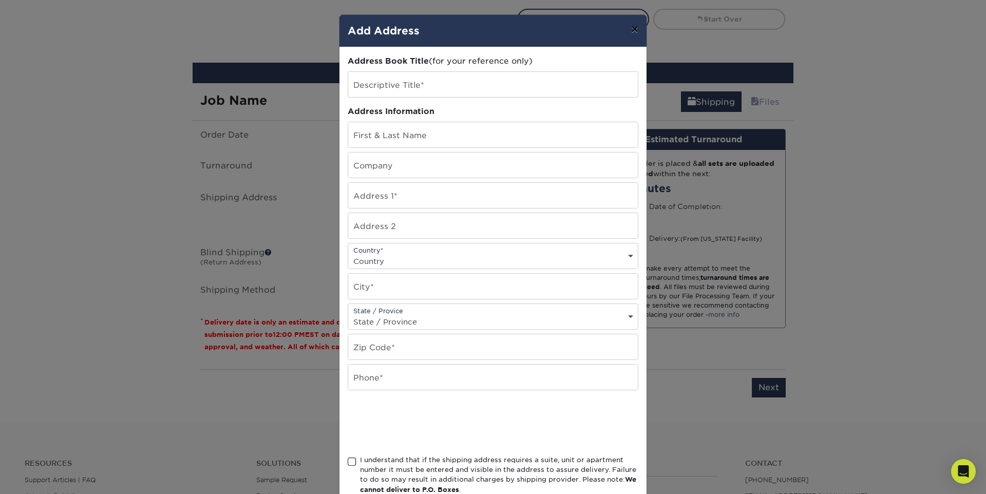
click at [633, 31] on button "×" at bounding box center [635, 29] width 24 height 29
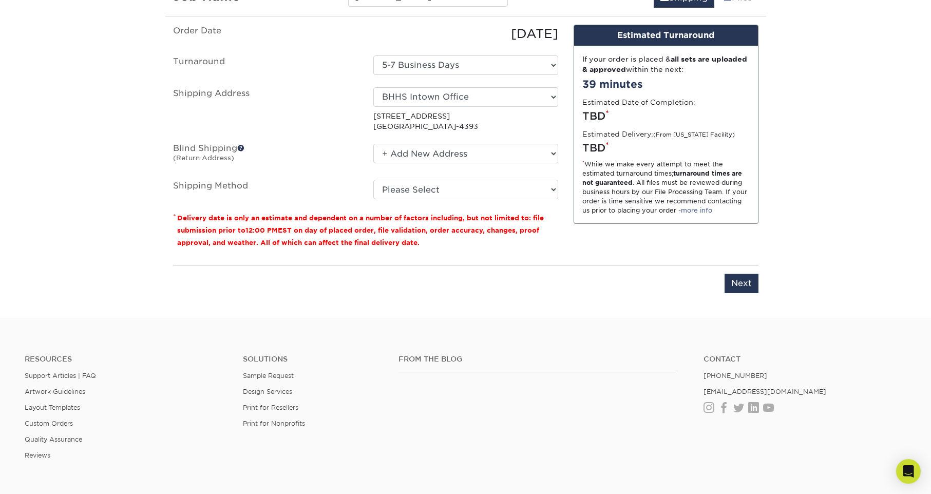
scroll to position [683, 0]
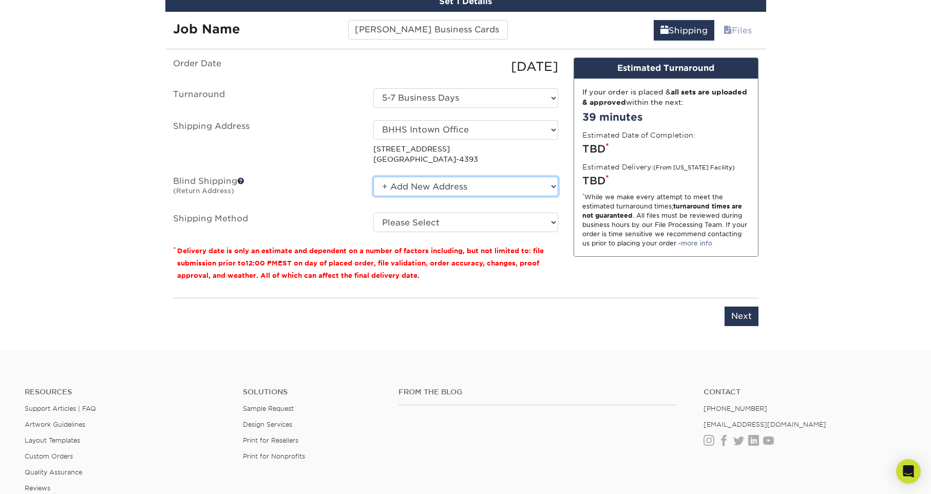
click at [406, 189] on select "No Blind Shipping + Add New Address" at bounding box center [465, 187] width 185 height 20
click at [373, 177] on select "No Blind Shipping + Add New Address" at bounding box center [465, 187] width 185 height 20
click at [452, 186] on select "No Blind Shipping + Add New Address" at bounding box center [465, 187] width 185 height 20
click at [373, 177] on select "No Blind Shipping + Add New Address" at bounding box center [465, 187] width 185 height 20
click at [418, 185] on select "No Blind Shipping + Add New Address" at bounding box center [465, 187] width 185 height 20
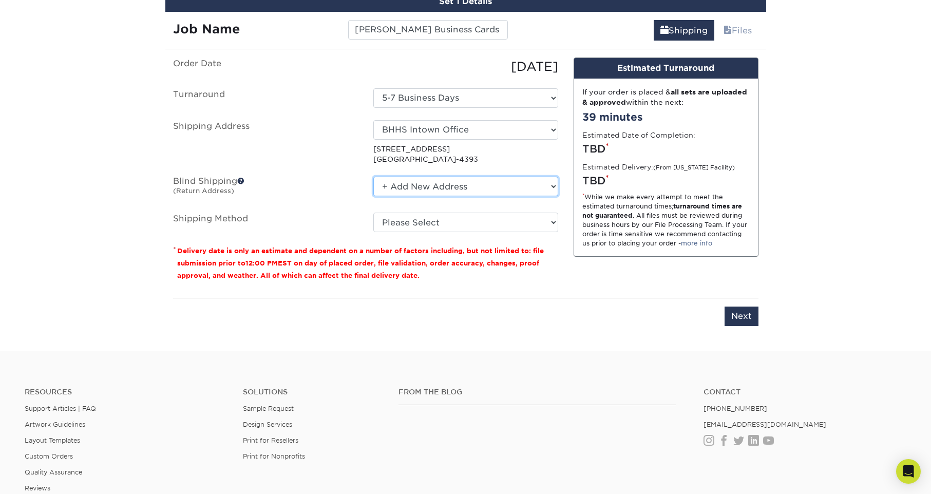
click at [373, 177] on select "No Blind Shipping + Add New Address" at bounding box center [465, 187] width 185 height 20
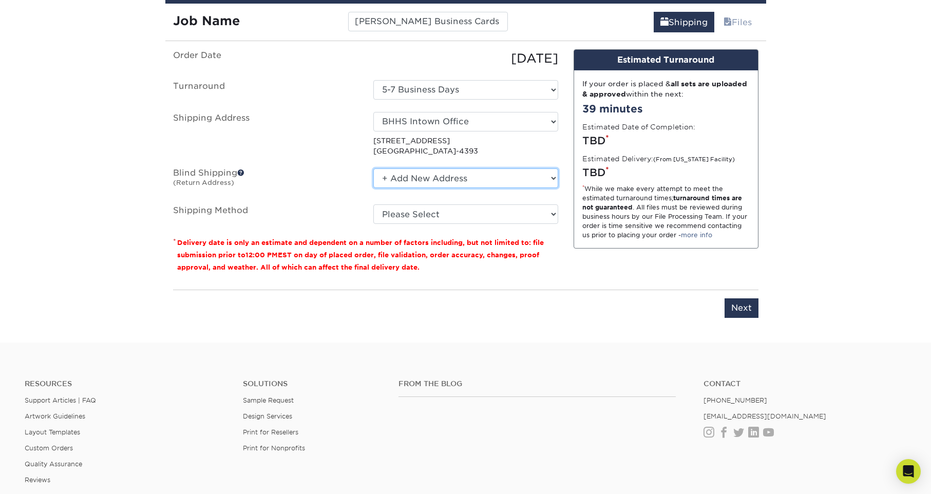
scroll to position [693, 0]
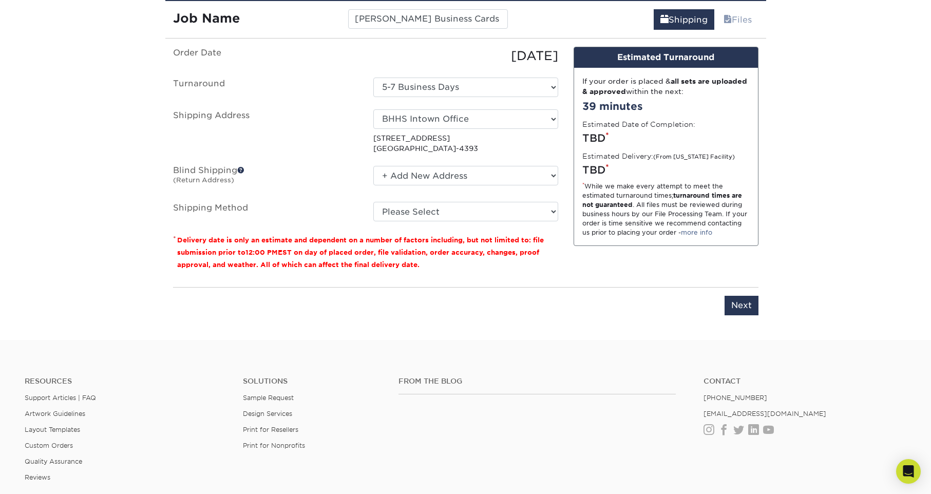
click at [241, 171] on span at bounding box center [240, 169] width 7 height 7
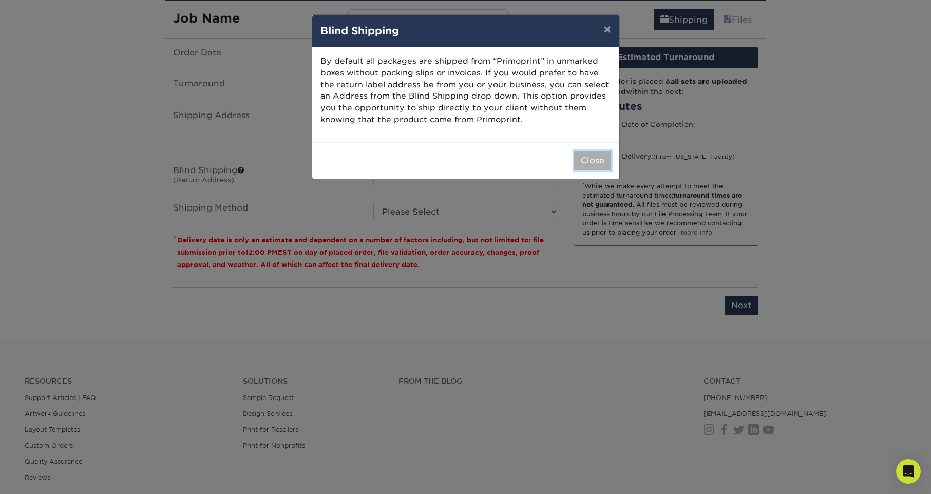
click at [584, 162] on button "Close" at bounding box center [592, 161] width 37 height 20
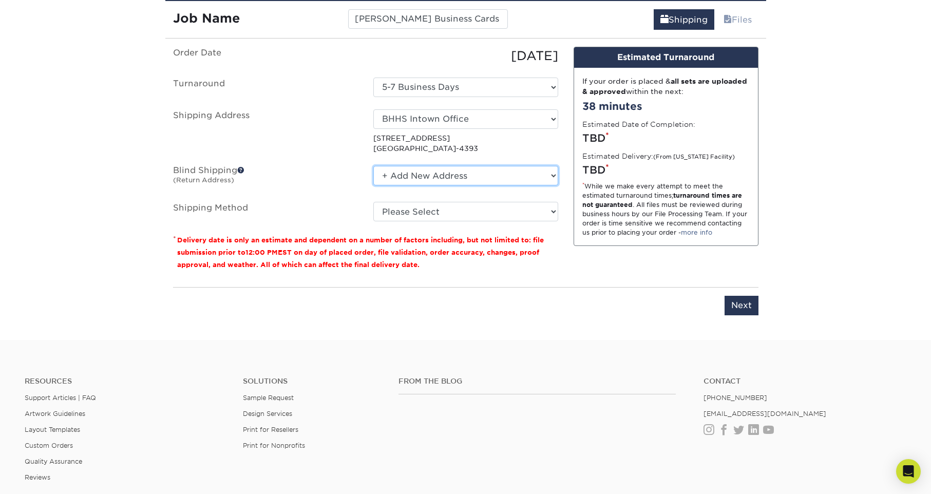
click at [519, 176] on select "No Blind Shipping + Add New Address" at bounding box center [465, 176] width 185 height 20
click at [373, 166] on select "No Blind Shipping + Add New Address" at bounding box center [465, 176] width 185 height 20
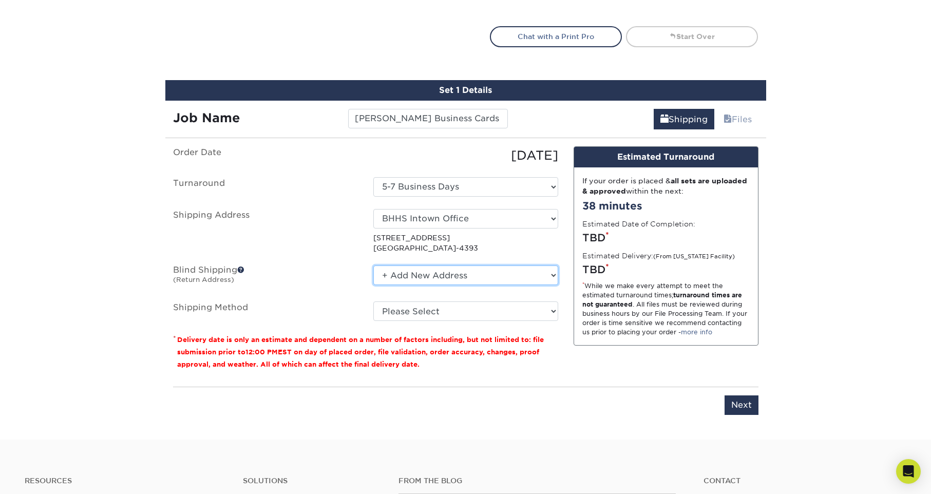
scroll to position [591, 0]
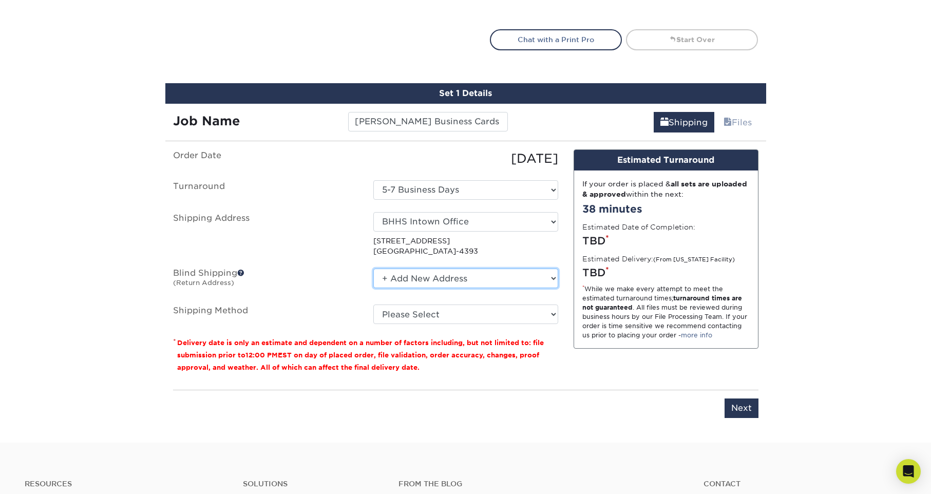
click at [497, 277] on select "No Blind Shipping + Add New Address" at bounding box center [465, 278] width 185 height 20
click at [373, 268] on select "No Blind Shipping + Add New Address" at bounding box center [465, 278] width 185 height 20
click at [224, 284] on small "(Return Address)" at bounding box center [203, 283] width 61 height 8
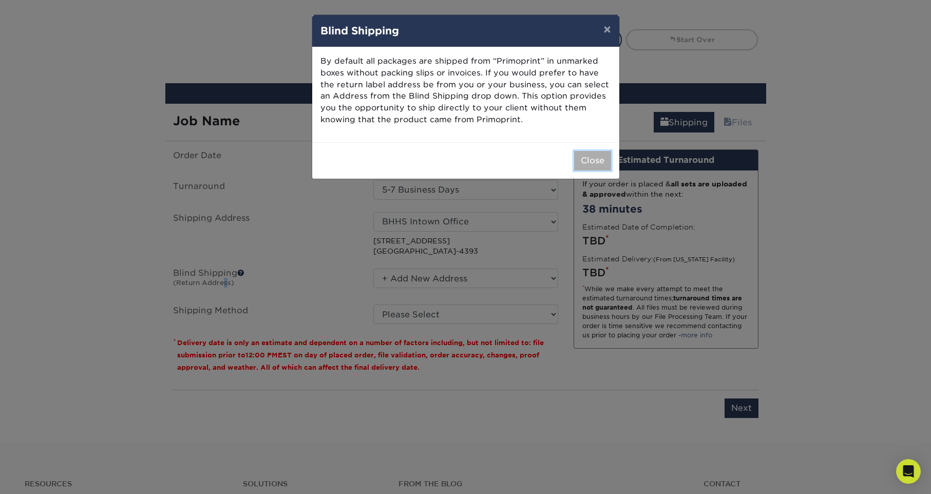
click at [593, 163] on button "Close" at bounding box center [592, 161] width 37 height 20
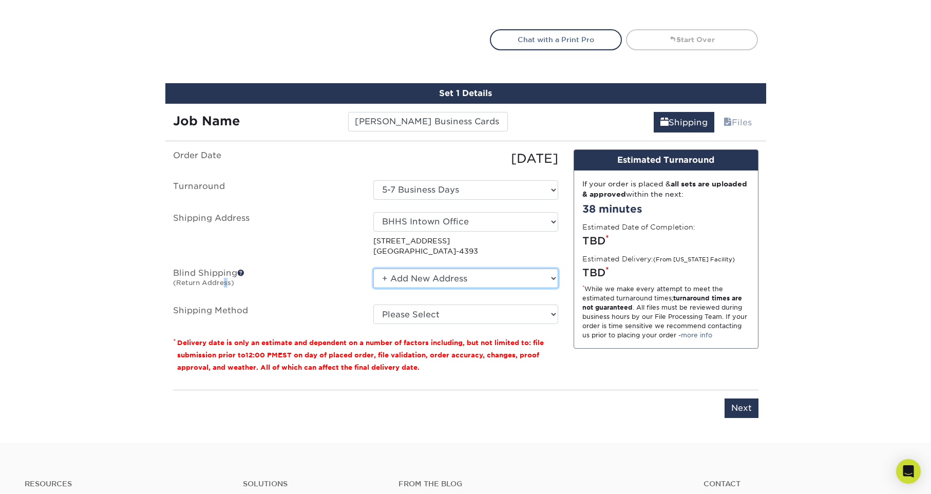
click at [539, 274] on select "No Blind Shipping + Add New Address" at bounding box center [465, 278] width 185 height 20
click at [373, 268] on select "No Blind Shipping + Add New Address" at bounding box center [465, 278] width 185 height 20
click at [527, 276] on select "No Blind Shipping + Add New Address" at bounding box center [465, 278] width 185 height 20
select select "newaddress"
click at [373, 268] on select "No Blind Shipping + Add New Address" at bounding box center [465, 278] width 185 height 20
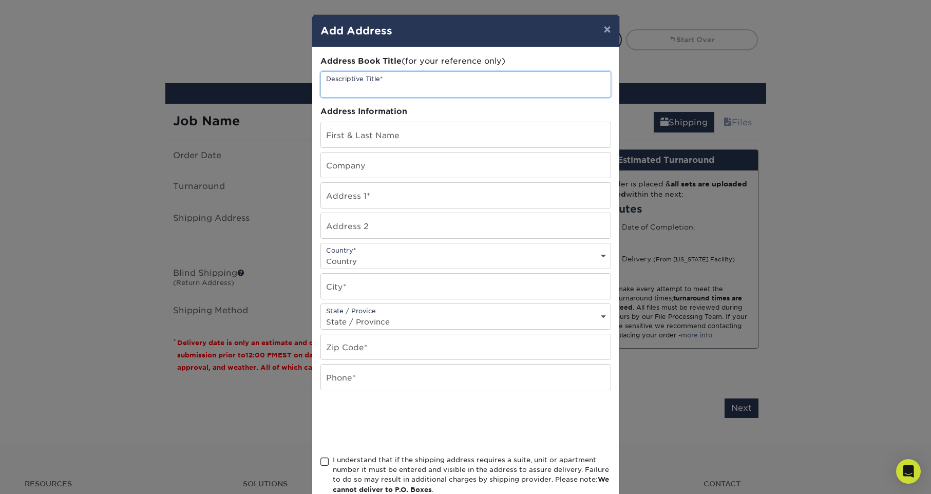
click at [482, 85] on input "text" at bounding box center [465, 84] width 289 height 25
type input "BHHS Intown Office"
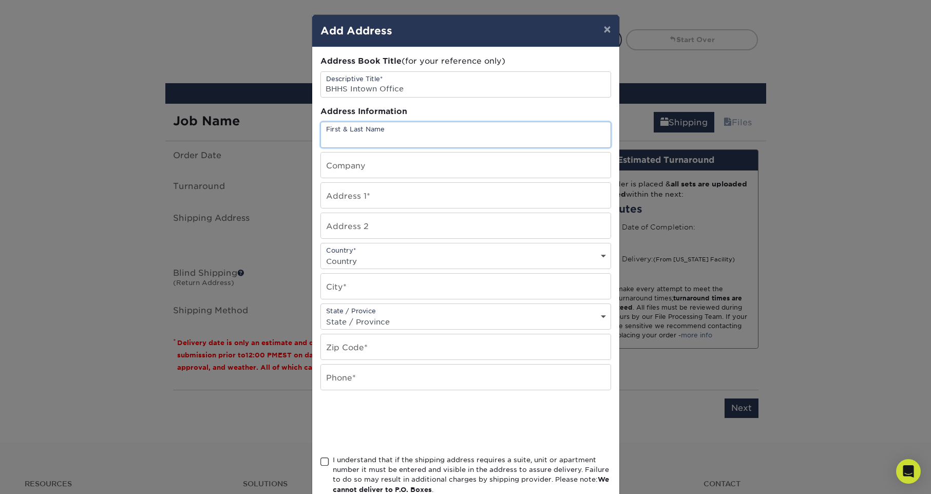
click at [429, 139] on input "text" at bounding box center [465, 134] width 289 height 25
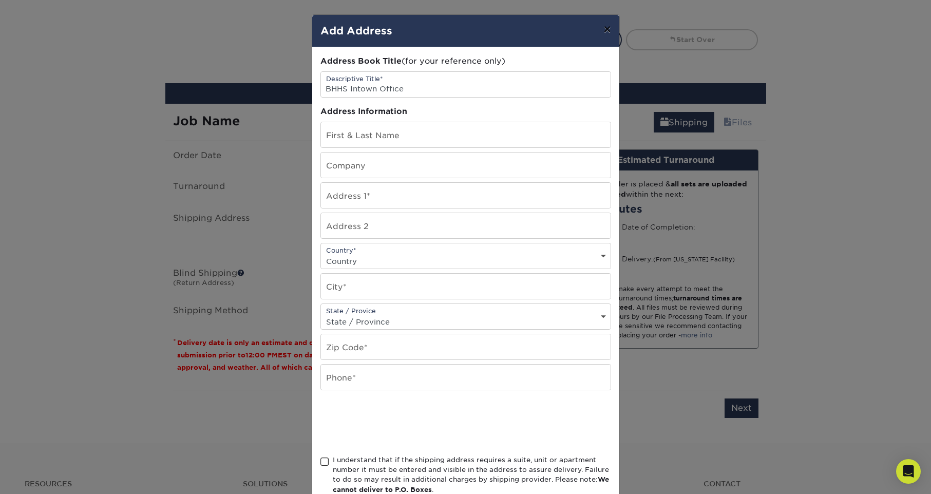
click at [607, 31] on button "×" at bounding box center [607, 29] width 24 height 29
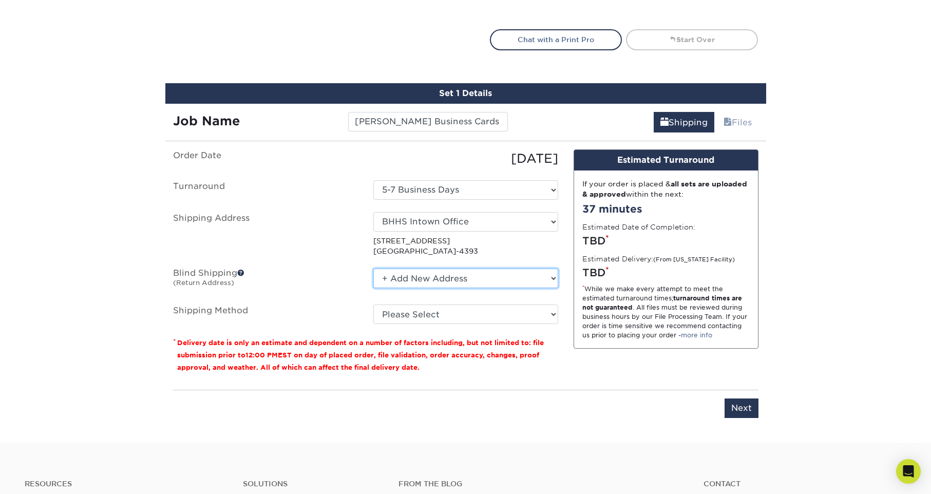
click at [510, 278] on select "No Blind Shipping + Add New Address" at bounding box center [465, 278] width 185 height 20
click at [373, 268] on select "No Blind Shipping + Add New Address" at bounding box center [465, 278] width 185 height 20
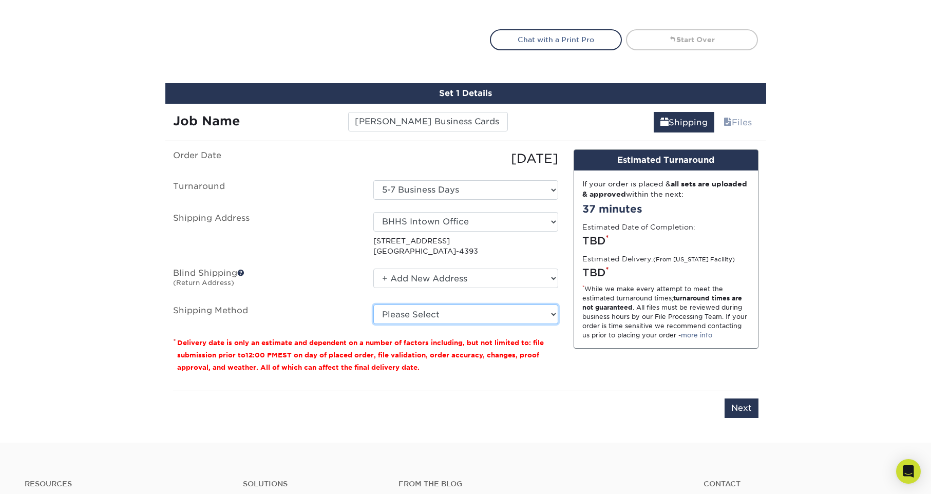
click at [428, 315] on select "Please Select Ground Shipping (+$8.96) 3 Day Shipping Service (+$20.06) 2 Day A…" at bounding box center [465, 314] width 185 height 20
select select "03"
click at [373, 304] on select "Please Select Ground Shipping (+$8.96) 3 Day Shipping Service (+$20.06) 2 Day A…" at bounding box center [465, 314] width 185 height 20
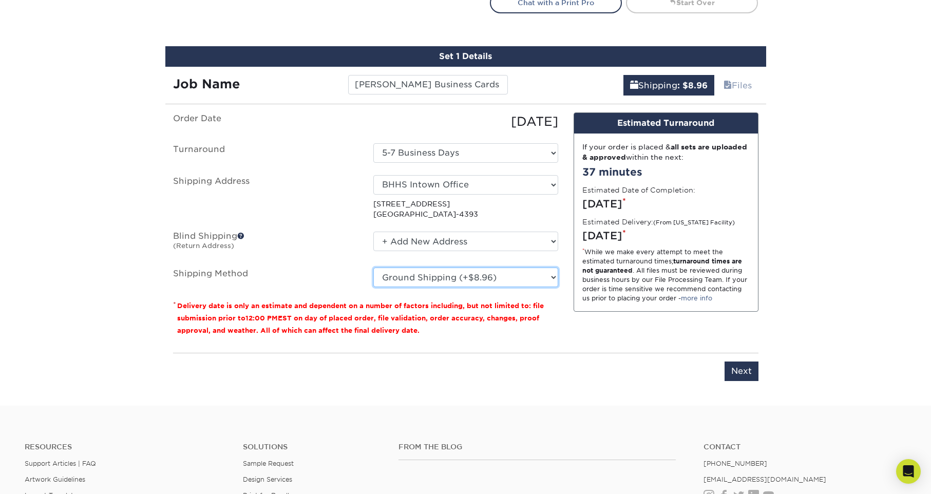
scroll to position [630, 0]
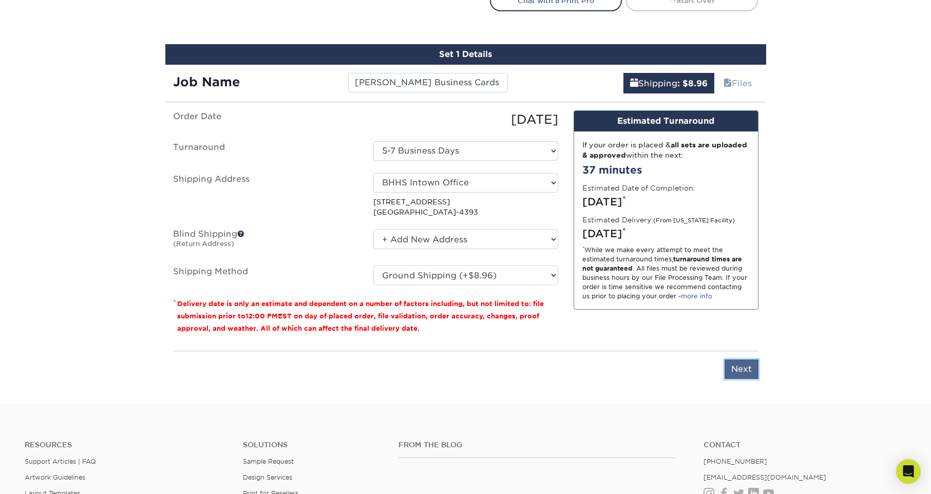
click at [737, 370] on input "Next" at bounding box center [741, 369] width 34 height 20
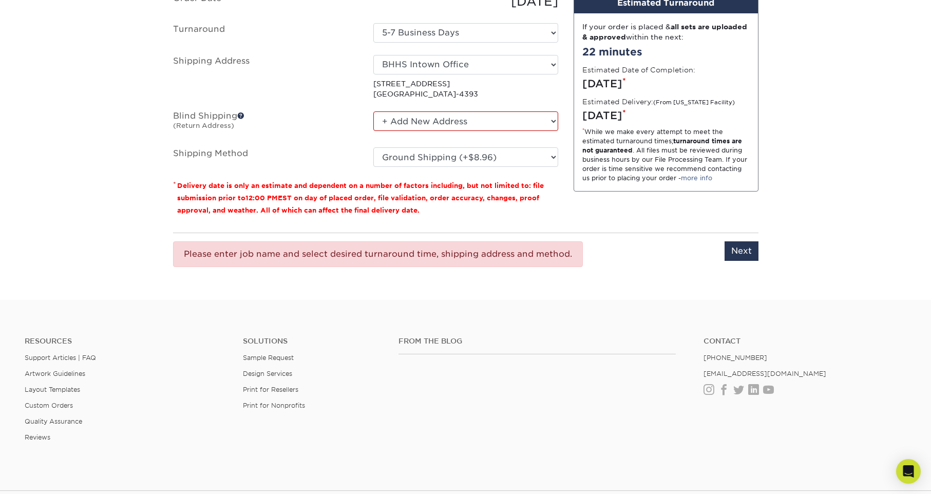
scroll to position [745, 0]
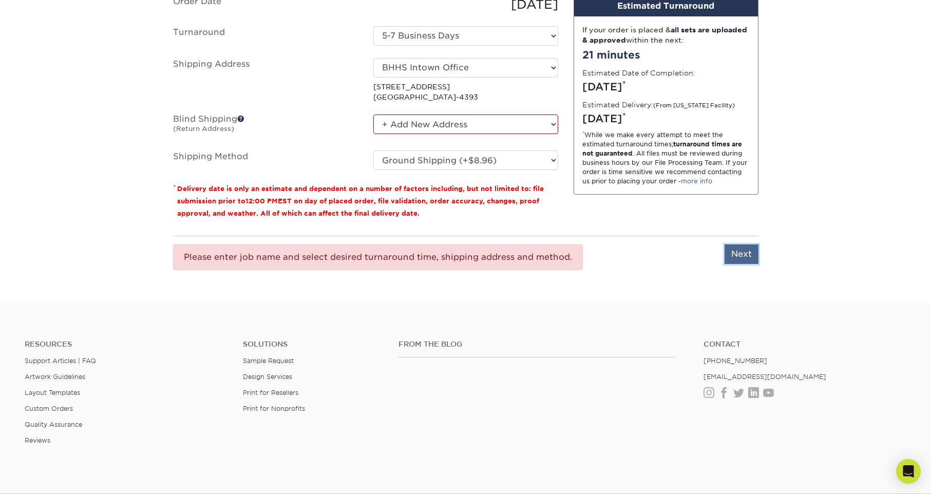
click at [737, 257] on input "Next" at bounding box center [741, 254] width 34 height 20
click at [735, 255] on input "Next" at bounding box center [741, 254] width 34 height 20
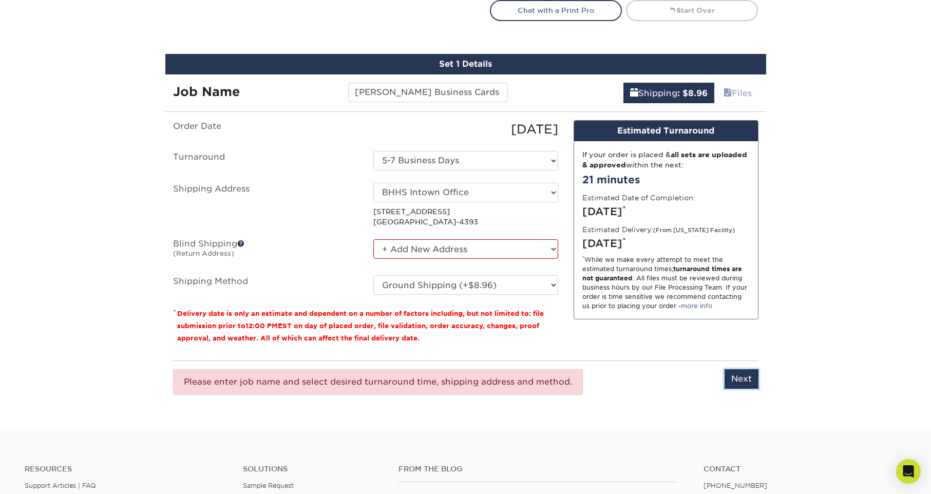
scroll to position [622, 0]
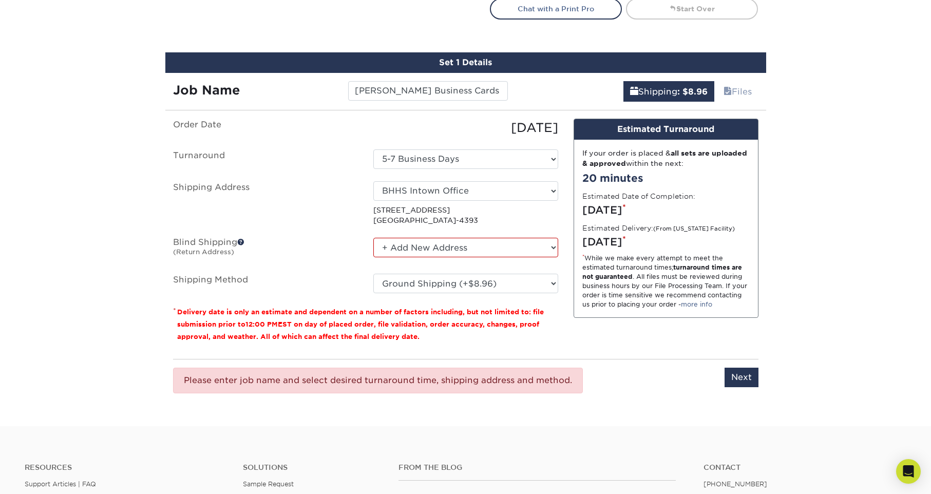
click at [319, 138] on ul "Order Date 10/08/2025 Turnaround Select One 5-7 Business Days Shipping Address …" at bounding box center [365, 206] width 385 height 175
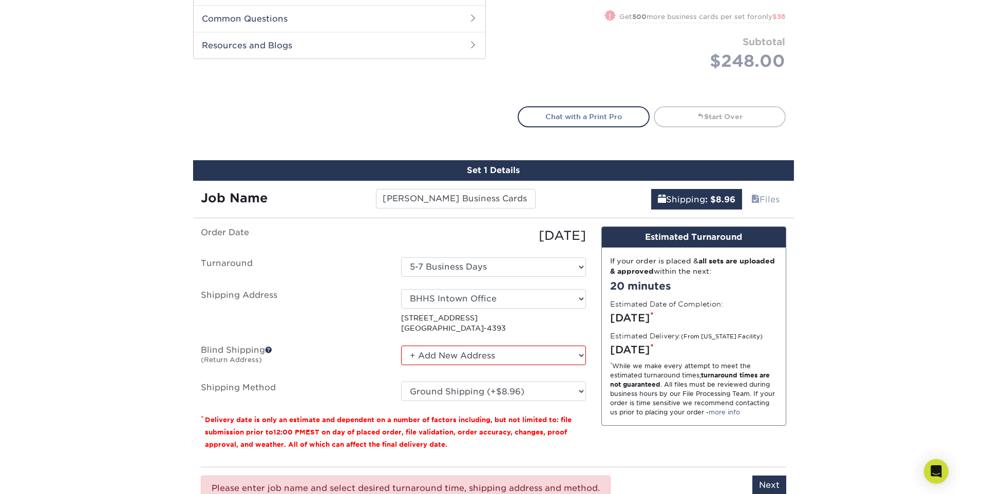
scroll to position [516, 0]
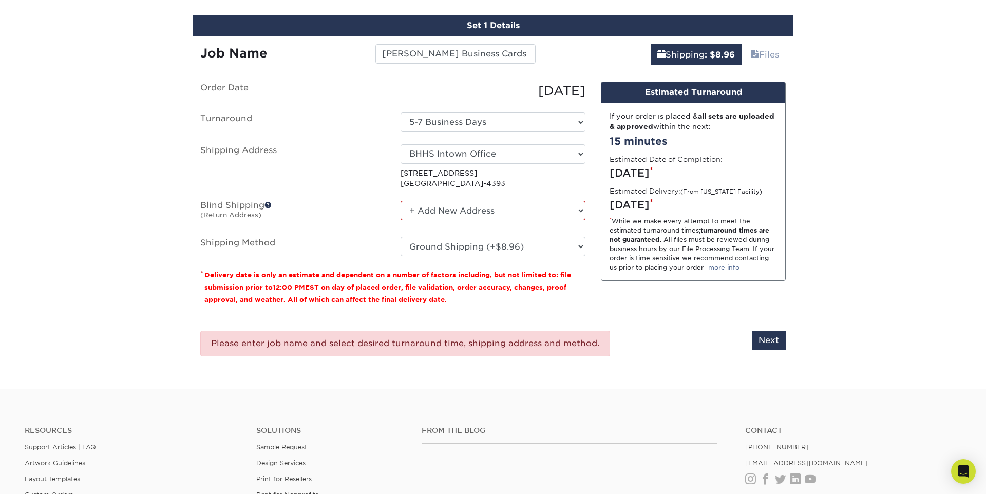
scroll to position [662, 0]
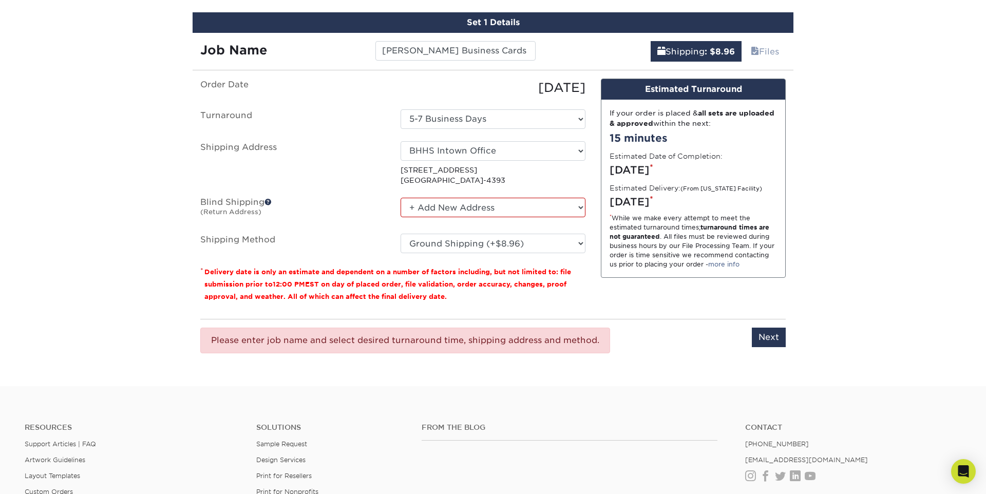
click at [397, 337] on div "Please enter job name and select desired turnaround time, shipping address and …" at bounding box center [405, 340] width 410 height 26
click at [349, 342] on div "Please enter job name and select desired turnaround time, shipping address and …" at bounding box center [405, 340] width 410 height 26
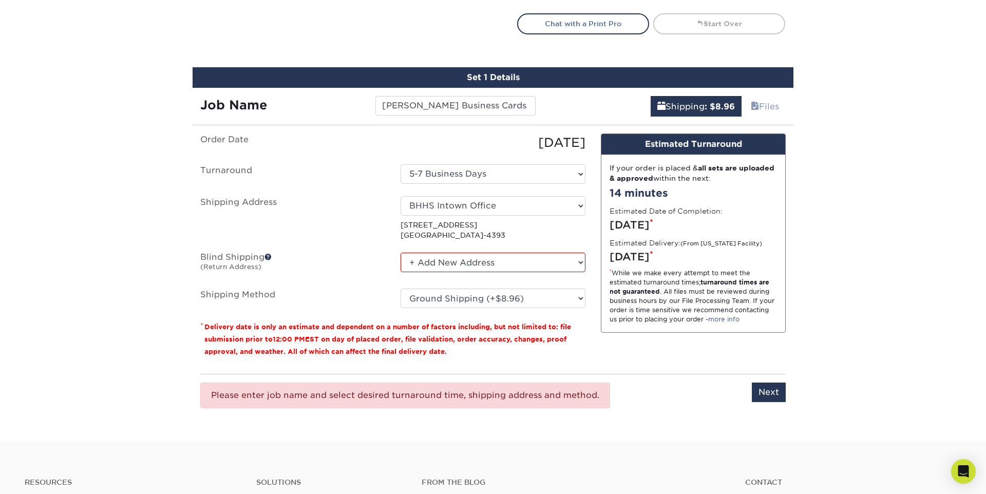
scroll to position [607, 0]
click at [448, 111] on input "Valerie Levin Business Cards 10-25" at bounding box center [455, 105] width 160 height 20
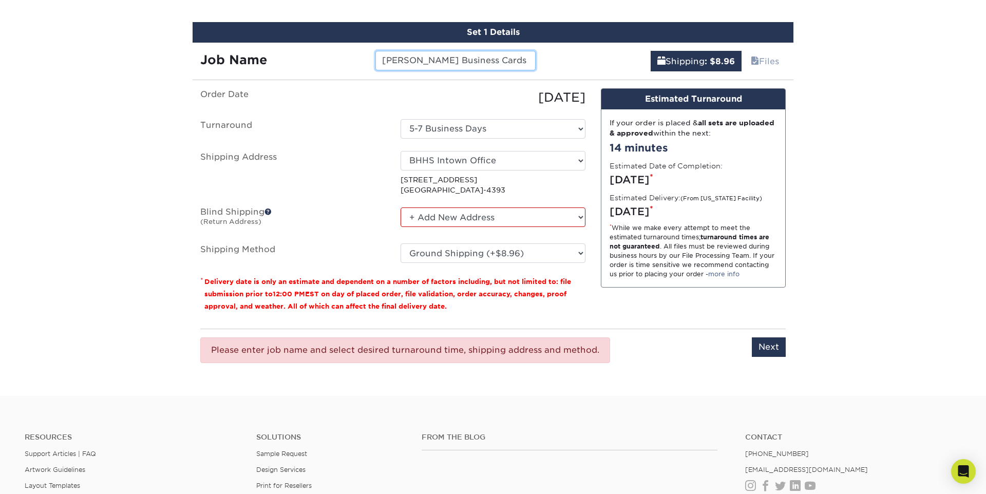
scroll to position [660, 0]
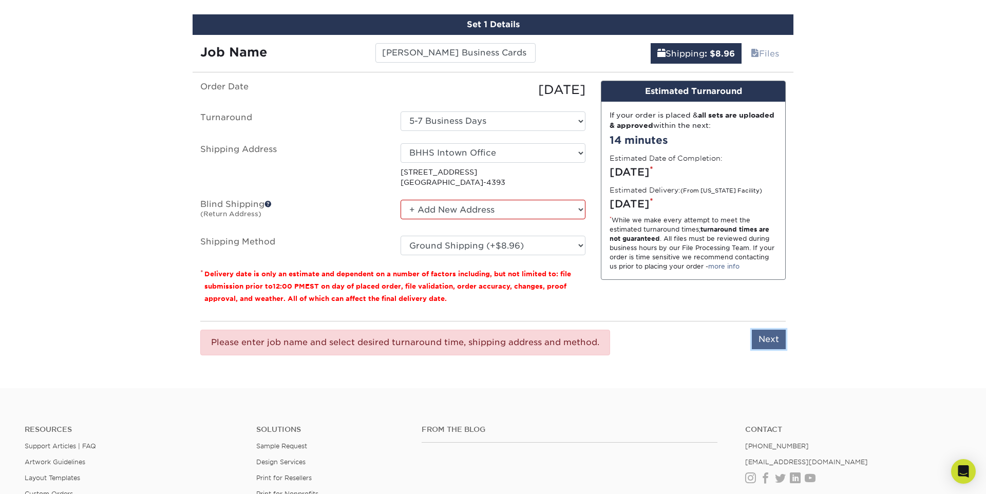
click at [773, 334] on input "Next" at bounding box center [768, 340] width 34 height 20
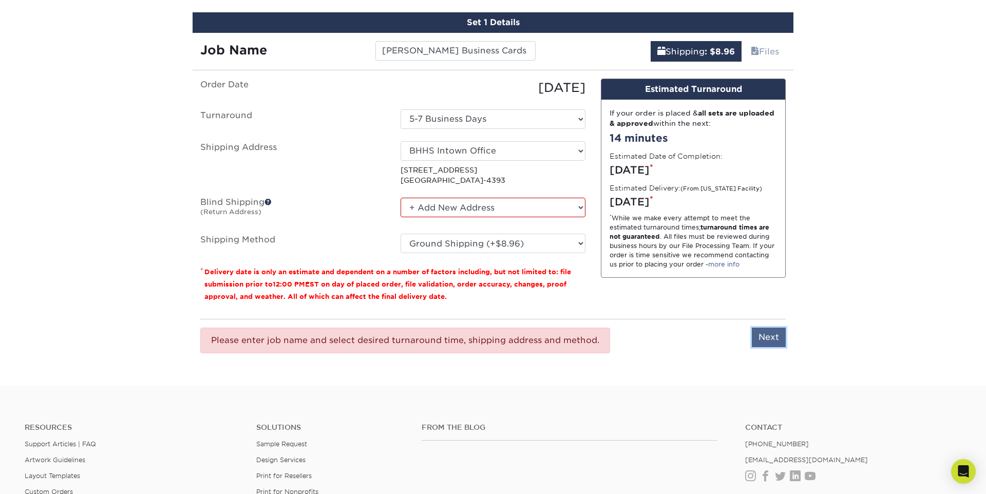
click at [762, 338] on input "Next" at bounding box center [768, 337] width 34 height 20
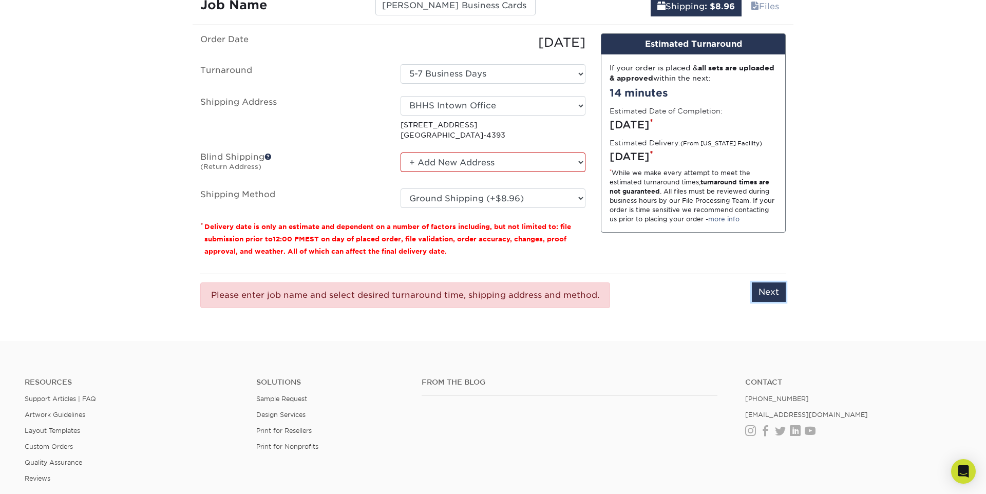
scroll to position [709, 0]
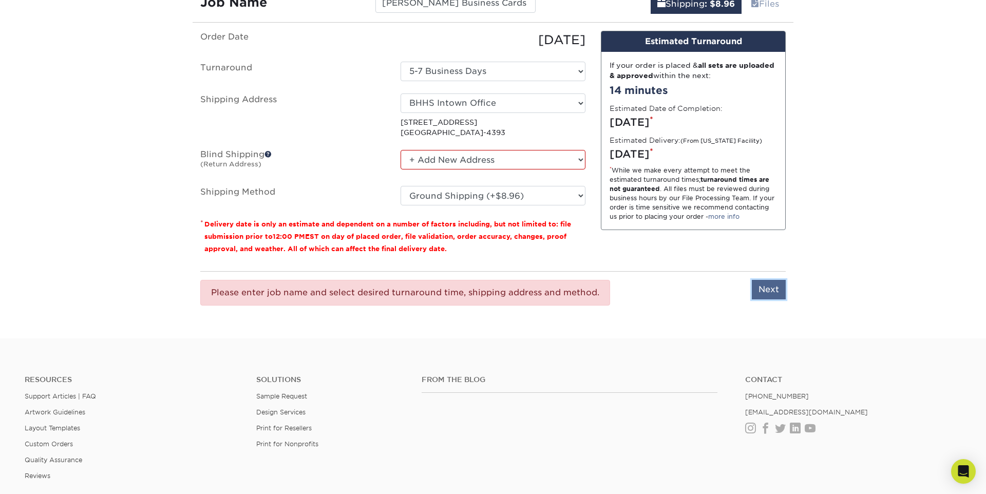
click at [769, 287] on input "Next" at bounding box center [768, 290] width 34 height 20
click at [553, 296] on div "Please enter job name and select desired turnaround time, shipping address and …" at bounding box center [405, 293] width 410 height 26
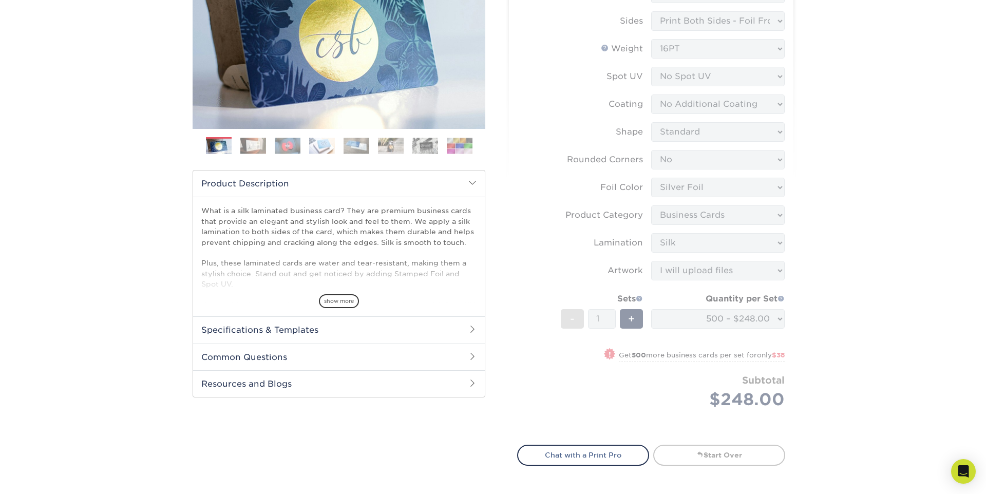
scroll to position [171, 0]
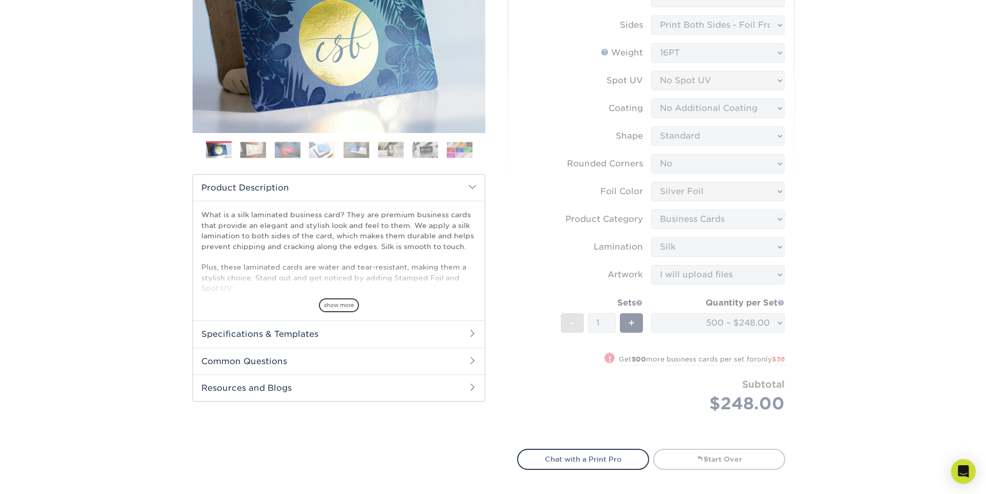
click at [685, 272] on form "Sizes Help Sizes Please Select 1.5" x 3.5" - Mini 1.75" x 3.5" - Mini 2" x 2" -…" at bounding box center [651, 198] width 268 height 477
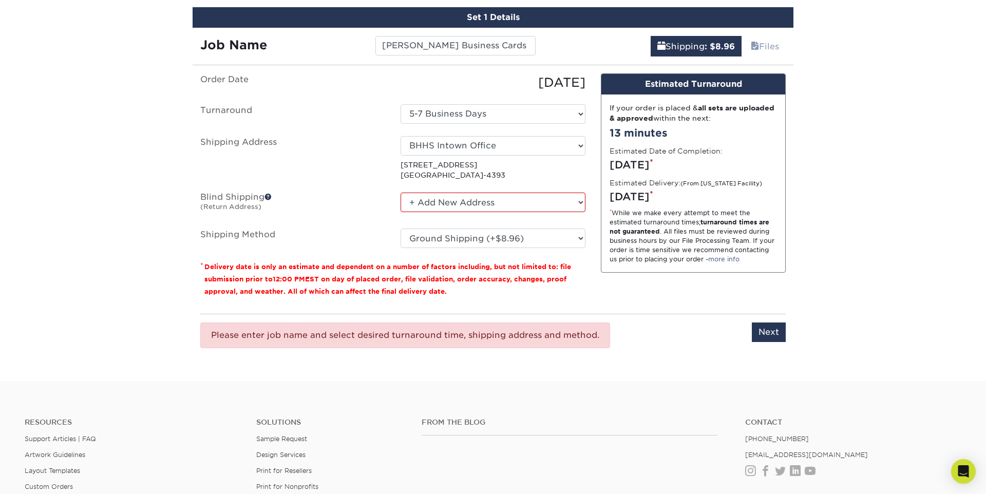
scroll to position [670, 0]
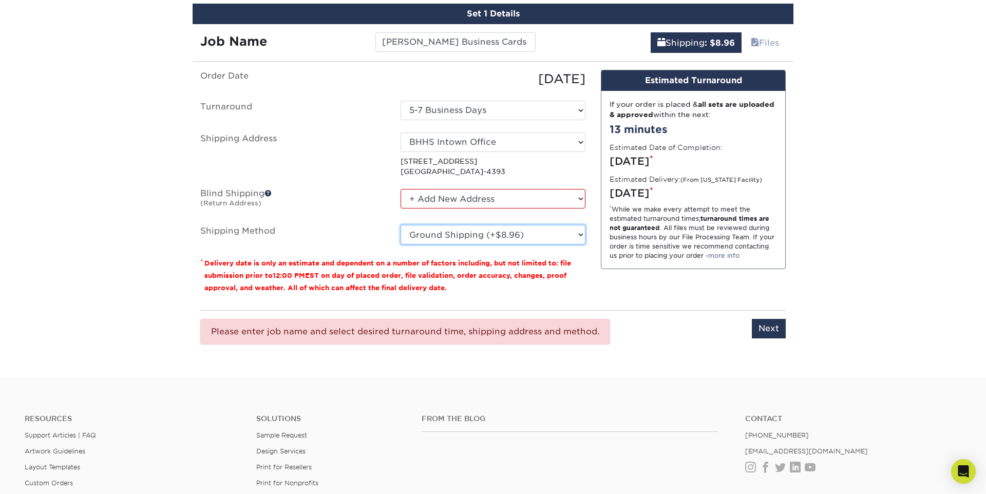
click at [536, 236] on select "Please Select Ground Shipping (+$8.96) 3 Day Shipping Service (+$20.06) 2 Day A…" at bounding box center [492, 235] width 185 height 20
click at [400, 225] on select "Please Select Ground Shipping (+$8.96) 3 Day Shipping Service (+$20.06) 2 Day A…" at bounding box center [492, 235] width 185 height 20
click at [767, 330] on input "Next" at bounding box center [768, 329] width 34 height 20
type input "Next"
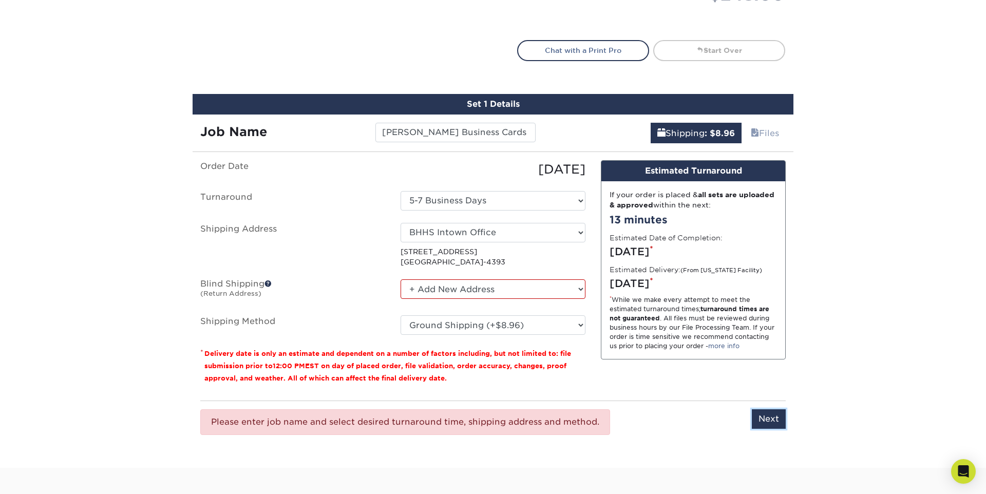
scroll to position [586, 0]
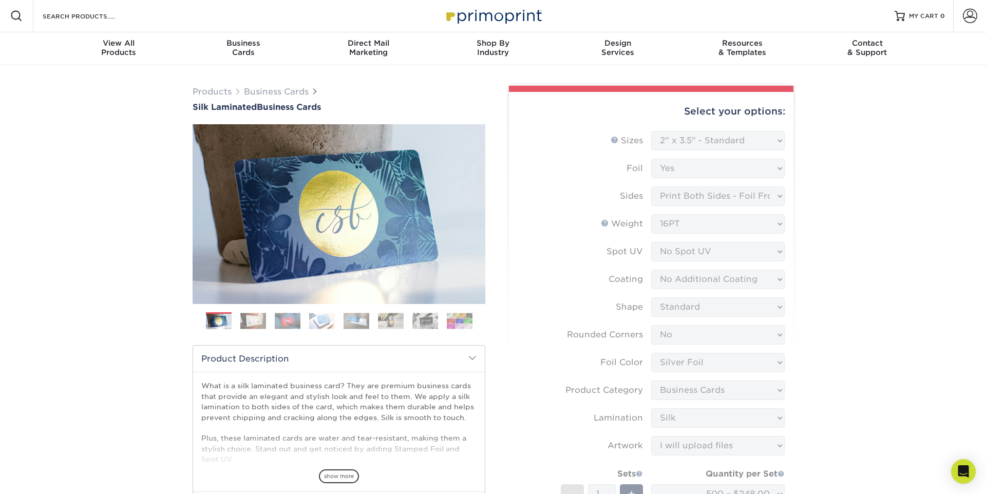
scroll to position [0, 0]
drag, startPoint x: 652, startPoint y: 93, endPoint x: 655, endPoint y: 99, distance: 6.4
click at [653, 98] on div "Select your options:" at bounding box center [651, 111] width 268 height 39
click at [726, 140] on form "Sizes Help Sizes Please Select 1.5" x 3.5" - Mini 1.75" x 3.5" - Mini 2" x 2" -…" at bounding box center [651, 369] width 268 height 477
click at [591, 164] on form "Sizes Help Sizes Please Select 1.5" x 3.5" - Mini 1.75" x 3.5" - Mini 2" x 2" -…" at bounding box center [651, 369] width 268 height 477
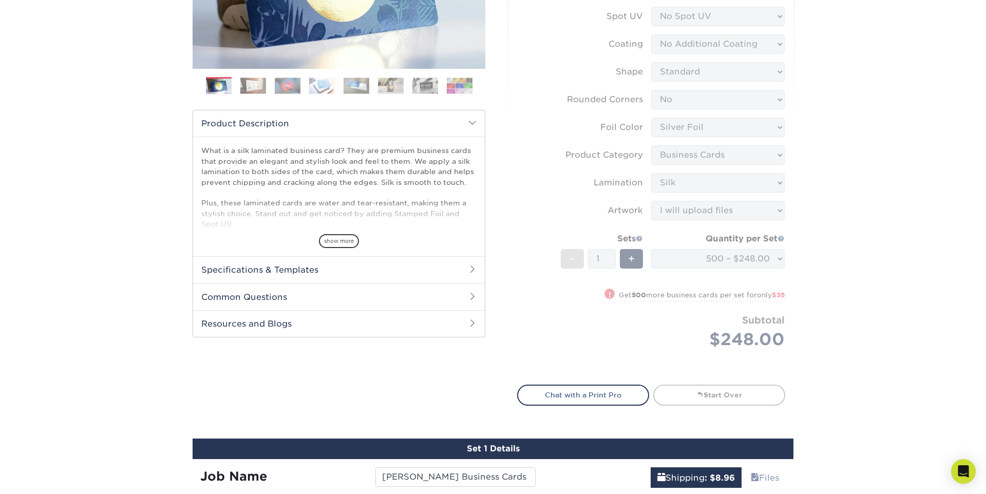
scroll to position [236, 0]
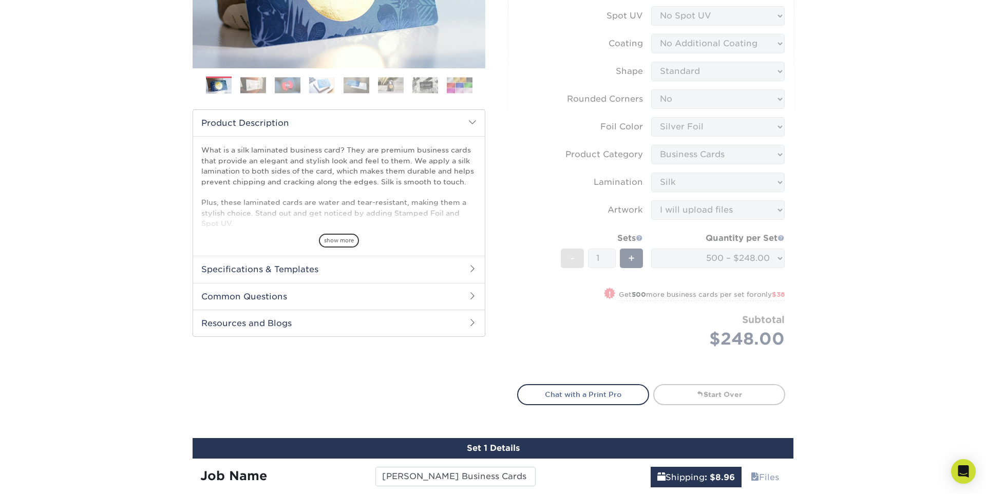
drag, startPoint x: 627, startPoint y: 357, endPoint x: 619, endPoint y: 356, distance: 8.2
click at [627, 356] on form "Sizes Help Sizes Please Select 1.5" x 3.5" - Mini 1.75" x 3.5" - Mini 2" x 2" -…" at bounding box center [651, 133] width 268 height 477
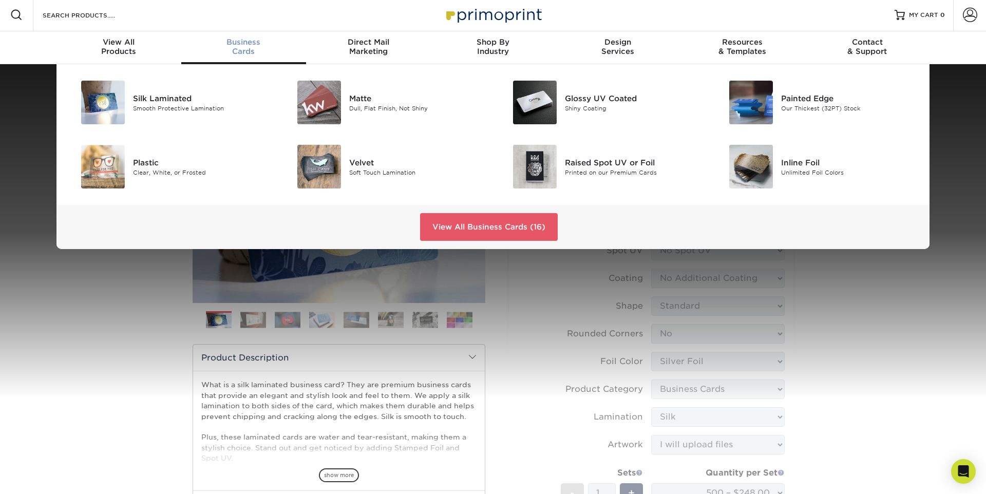
scroll to position [4, 0]
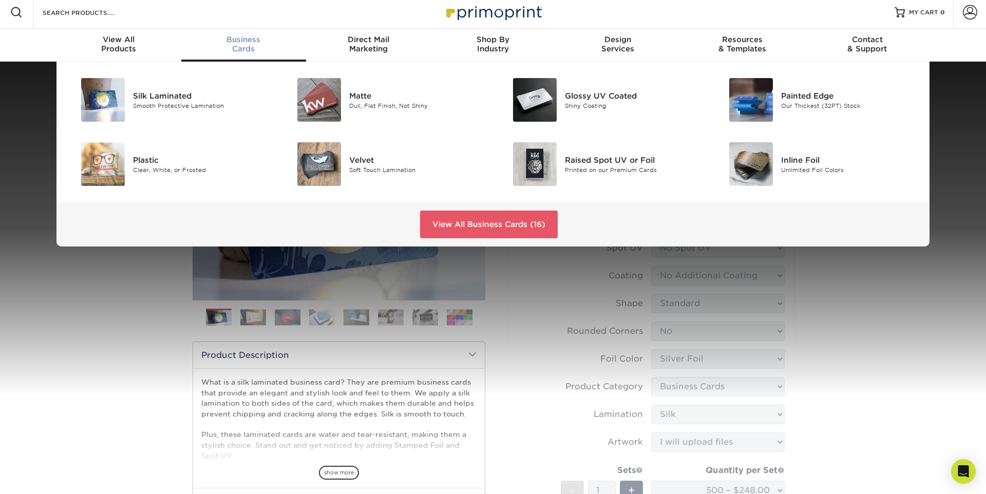
click at [242, 52] on div "Business Cards" at bounding box center [243, 44] width 125 height 18
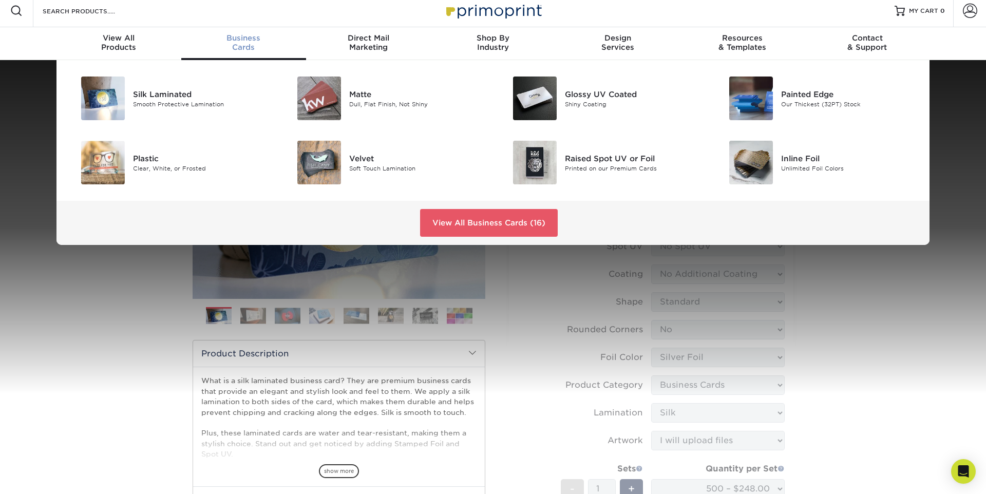
click at [245, 47] on div "Business Cards" at bounding box center [243, 42] width 125 height 18
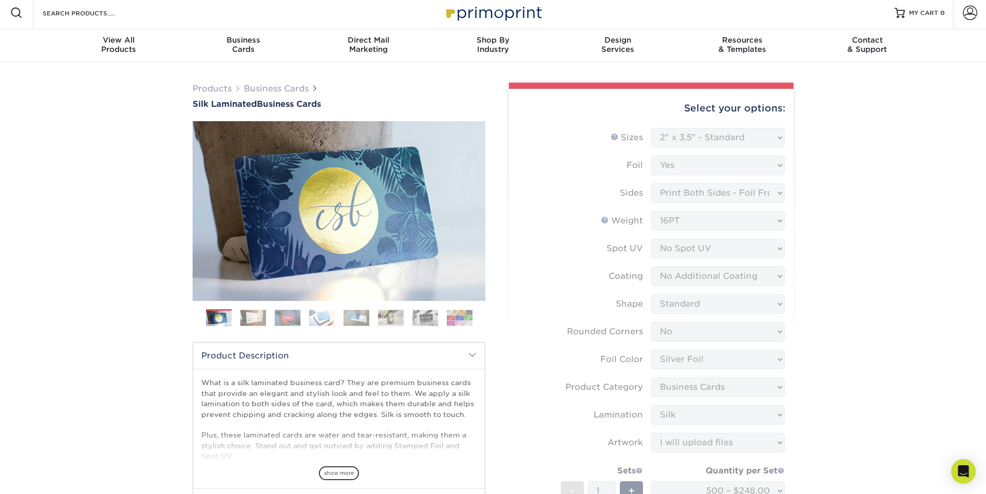
click at [552, 178] on form "Sizes Help Sizes Please Select 1.5" x 3.5" - Mini 1.75" x 3.5" - Mini 2" x 2" -…" at bounding box center [651, 366] width 268 height 477
click at [905, 16] on link "MY CART 0" at bounding box center [919, 12] width 50 height 33
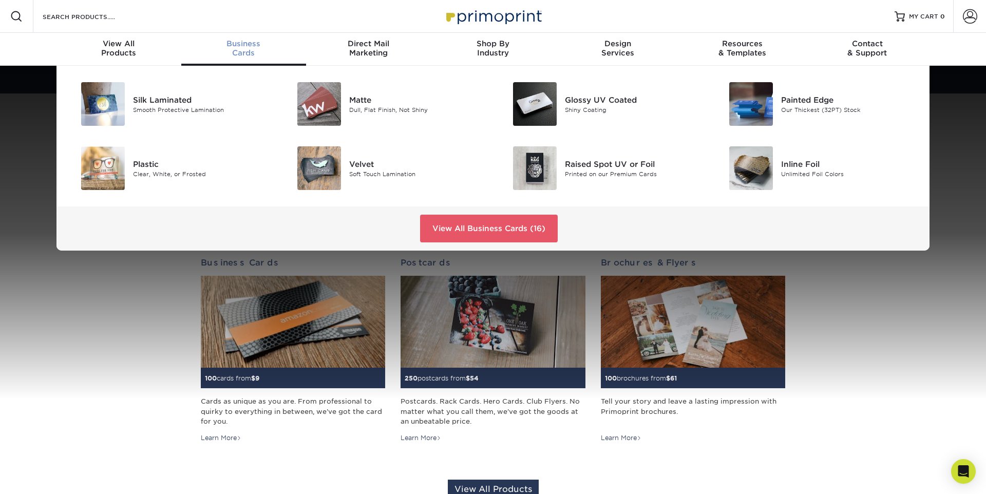
click at [241, 49] on div "Business Cards" at bounding box center [243, 48] width 125 height 18
click at [242, 45] on span "Business" at bounding box center [243, 43] width 125 height 9
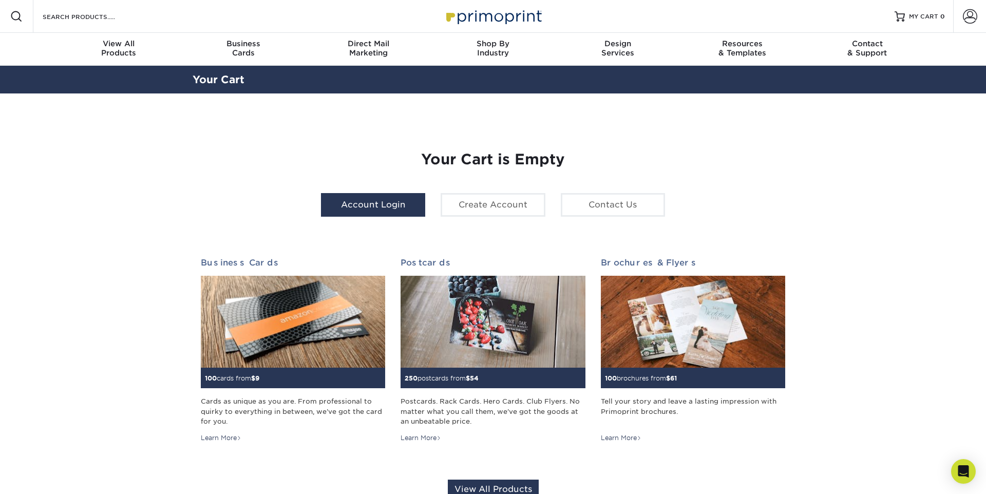
click at [387, 205] on link "Account Login" at bounding box center [373, 205] width 104 height 24
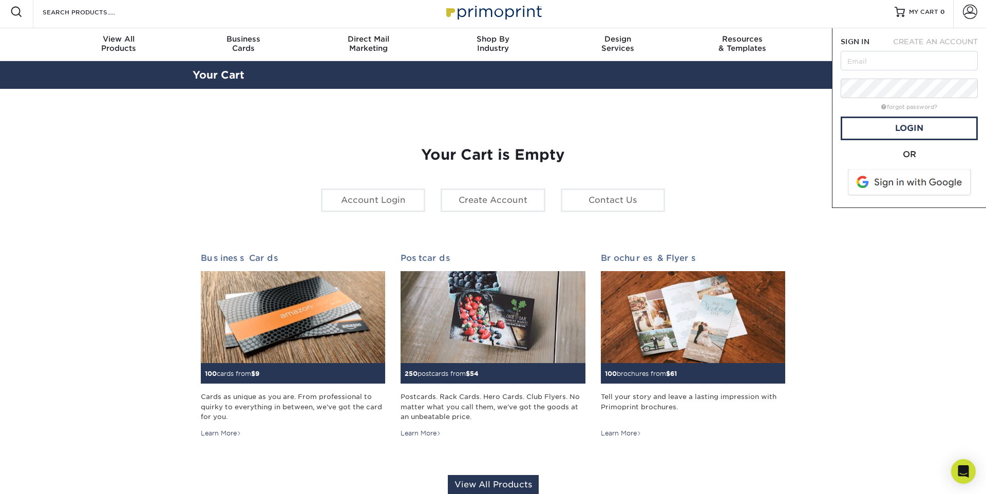
scroll to position [4, 0]
click at [385, 202] on link "Account Login" at bounding box center [373, 201] width 104 height 24
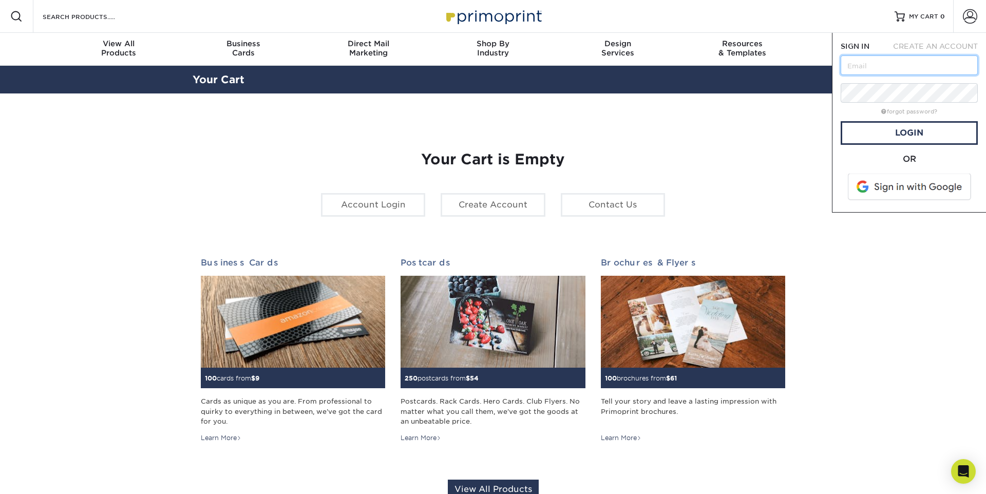
click at [931, 63] on input "text" at bounding box center [908, 65] width 137 height 20
paste input "luxuryredefined@bhhsgeorgia.com"
type input "luxuryredefined@bhhsgeorgia.com"
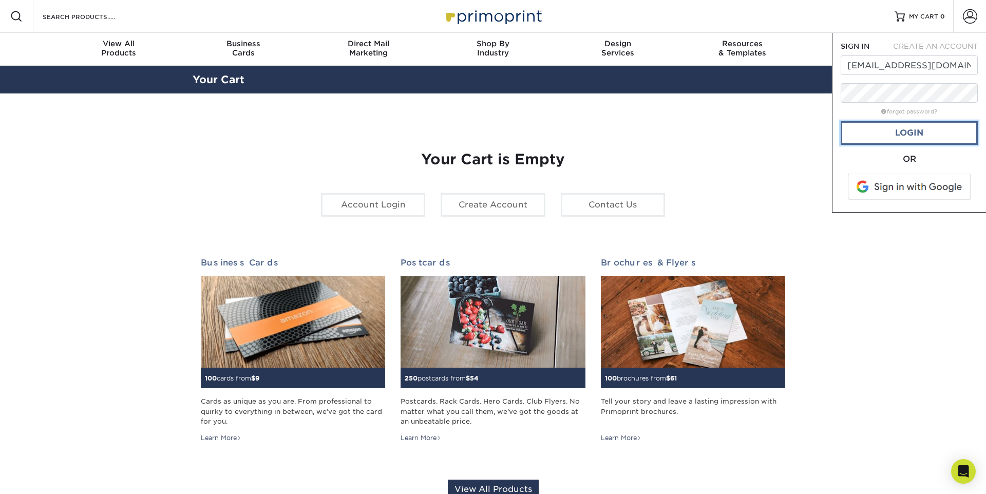
click at [901, 137] on link "Login" at bounding box center [908, 133] width 137 height 24
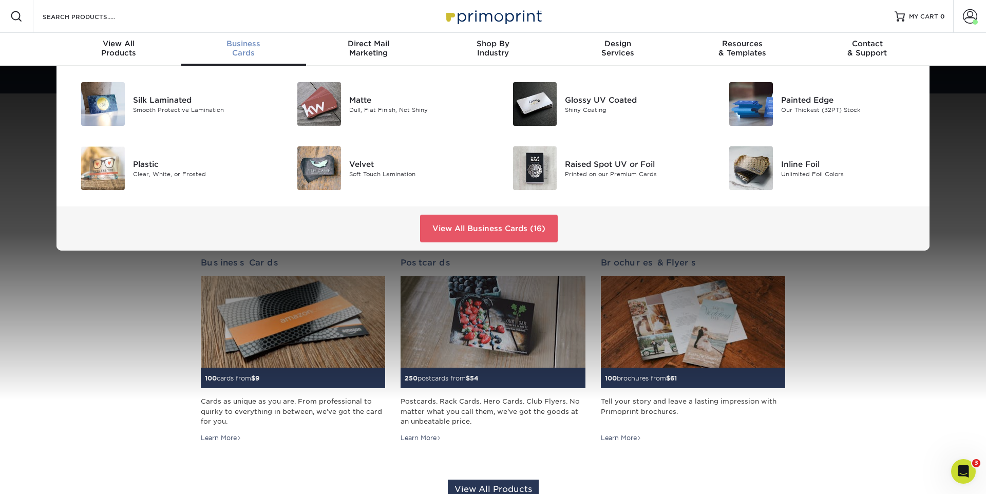
click at [246, 51] on div "Business Cards" at bounding box center [243, 48] width 125 height 18
click at [170, 102] on div "Silk Laminated" at bounding box center [201, 99] width 136 height 11
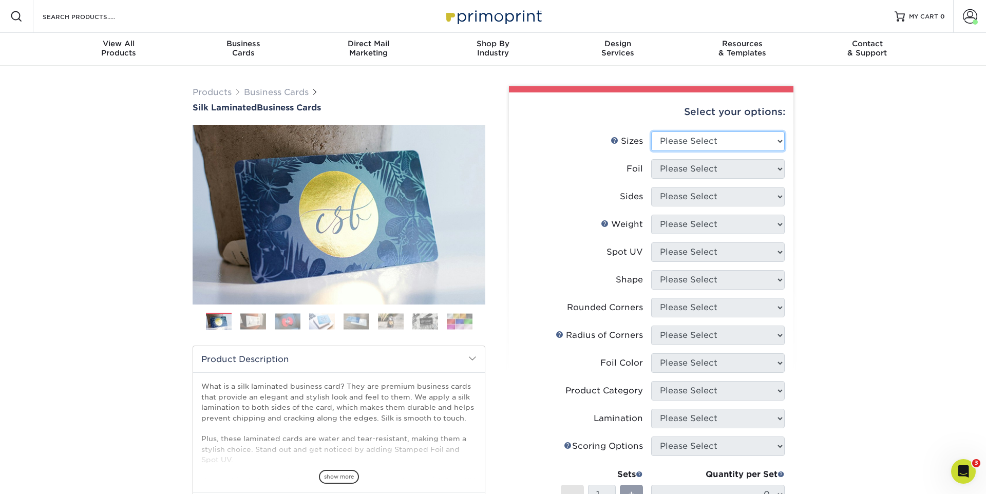
click at [722, 143] on select "Please Select 1.5" x 3.5" - Mini 1.75" x 3.5" - Mini 2" x 2" - Square 2" x 3" -…" at bounding box center [717, 141] width 133 height 20
select select "2.00x3.50"
click at [651, 131] on select "Please Select 1.5" x 3.5" - Mini 1.75" x 3.5" - Mini 2" x 2" - Square 2" x 3" -…" at bounding box center [717, 141] width 133 height 20
click at [718, 173] on select "Please Select Yes No" at bounding box center [717, 169] width 133 height 20
select select "1"
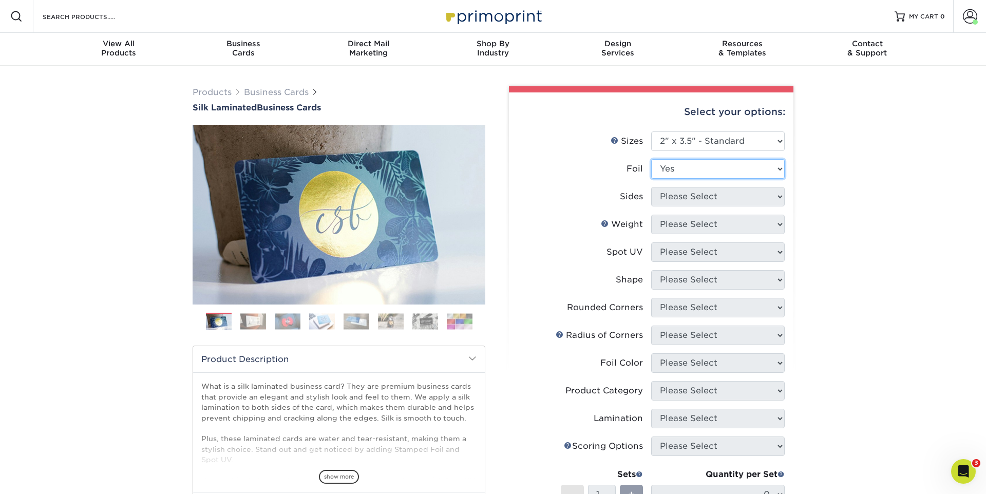
click at [651, 159] on select "Please Select Yes No" at bounding box center [717, 169] width 133 height 20
click at [724, 199] on select "Please Select Print Both Sides - Foil Both Sides Print Both Sides - Foil Front …" at bounding box center [717, 197] width 133 height 20
select select "e9e9dfb3-fba1-4d60-972c-fd9ca5904d33"
click at [651, 187] on select "Please Select Print Both Sides - Foil Both Sides Print Both Sides - Foil Front …" at bounding box center [717, 197] width 133 height 20
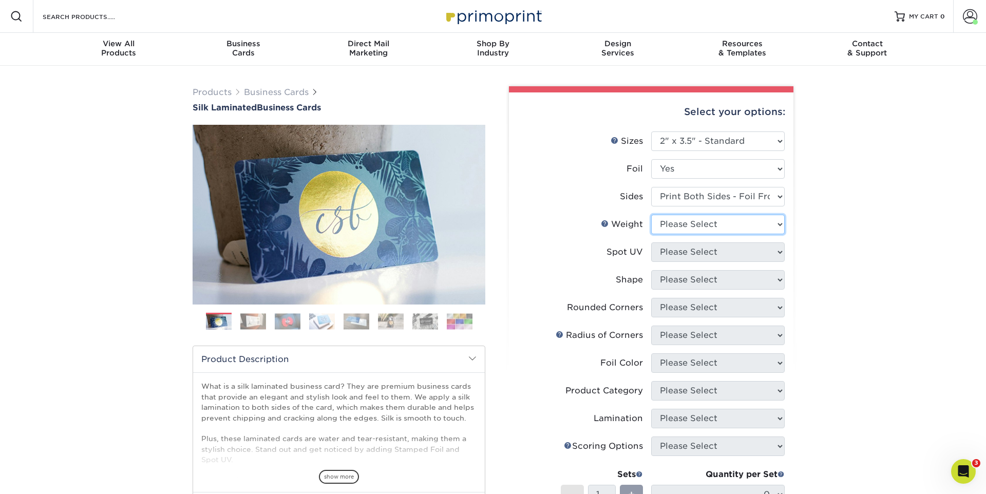
click at [685, 224] on select "Please Select 16PT" at bounding box center [717, 225] width 133 height 20
select select "16PT"
click at [651, 215] on select "Please Select 16PT" at bounding box center [717, 225] width 133 height 20
click at [727, 253] on select "Please Select No Spot UV Front and Back (Both Sides) Front Only Back Only" at bounding box center [717, 252] width 133 height 20
select select "3"
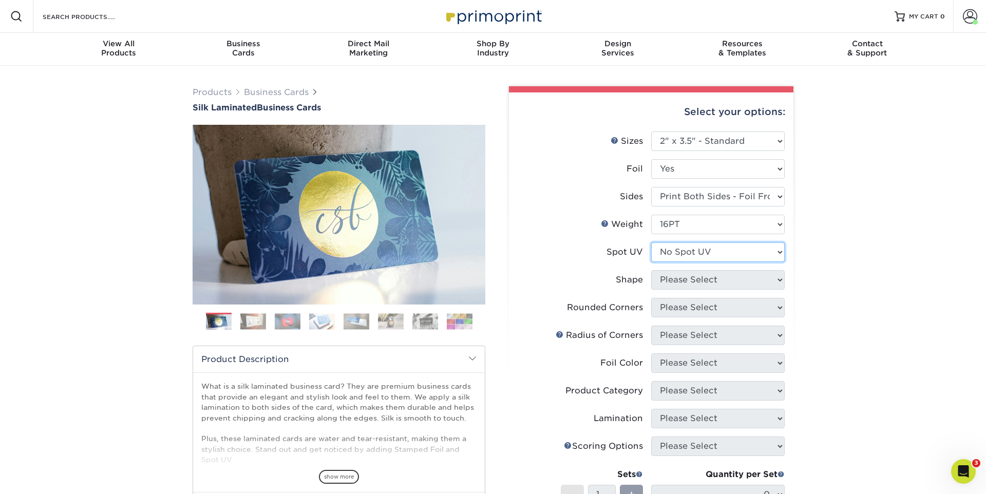
click at [651, 242] on select "Please Select No Spot UV Front and Back (Both Sides) Front Only Back Only" at bounding box center [717, 252] width 133 height 20
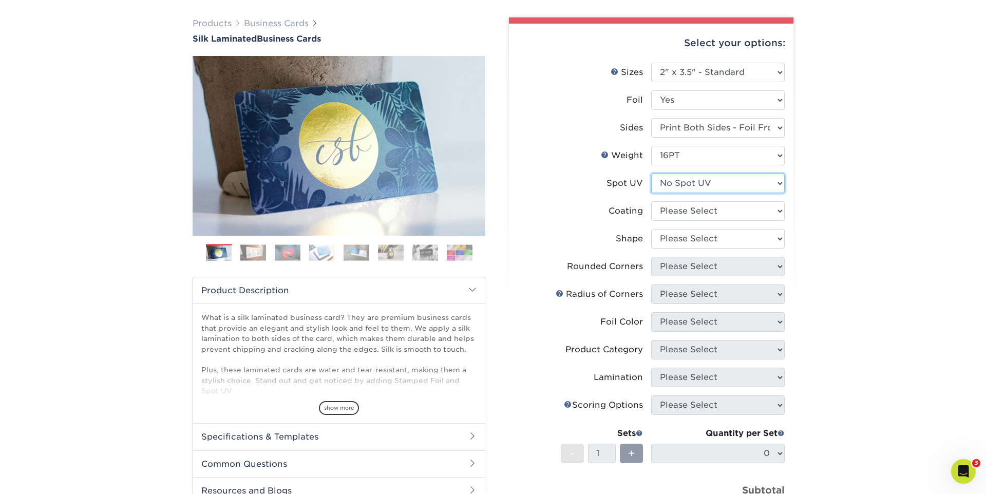
scroll to position [70, 0]
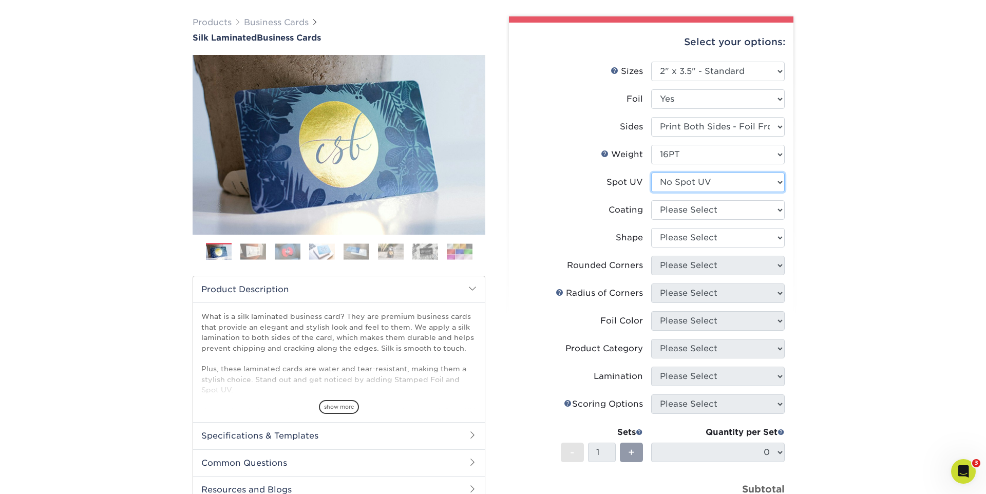
click at [711, 183] on select "Please Select No Spot UV Front and Back (Both Sides) Front Only Back Only" at bounding box center [717, 182] width 133 height 20
click at [651, 172] on select "Please Select No Spot UV Front and Back (Both Sides) Front Only Back Only" at bounding box center [717, 182] width 133 height 20
click at [713, 211] on select at bounding box center [717, 210] width 133 height 20
select select "3e7618de-abca-4bda-9f97-8b9129e913d8"
click at [651, 200] on select at bounding box center [717, 210] width 133 height 20
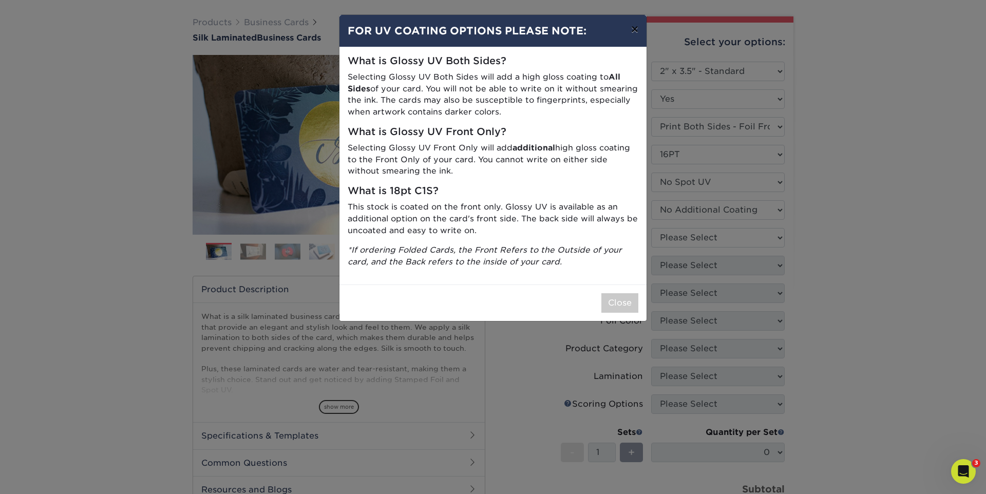
click at [630, 28] on button "×" at bounding box center [635, 29] width 24 height 29
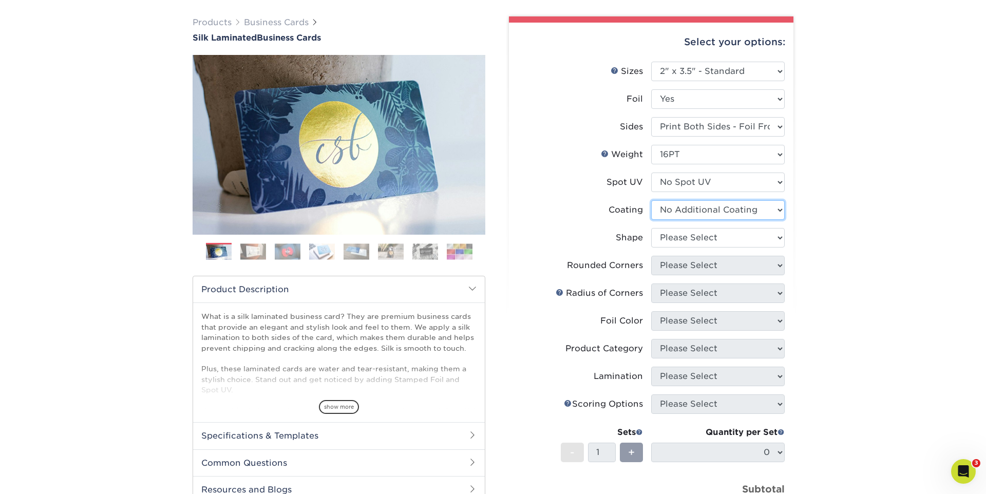
click at [773, 212] on select at bounding box center [717, 210] width 133 height 20
click at [651, 200] on select at bounding box center [717, 210] width 133 height 20
click at [758, 240] on select "Please Select Standard" at bounding box center [717, 238] width 133 height 20
select select "standard"
click at [651, 228] on select "Please Select Standard" at bounding box center [717, 238] width 133 height 20
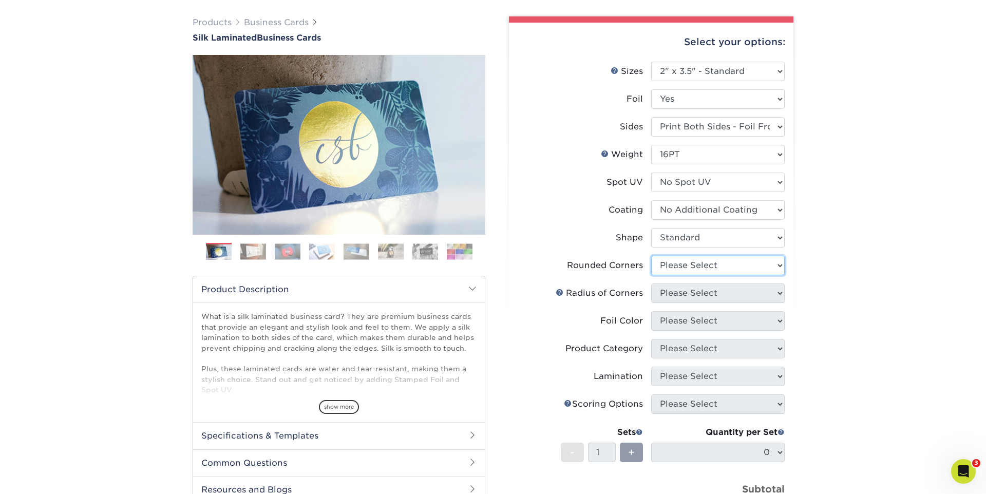
click at [740, 263] on select "Please Select Yes - Round 2 Corners Yes - Round 4 Corners No" at bounding box center [717, 266] width 133 height 20
select select "0"
click at [651, 256] on select "Please Select Yes - Round 2 Corners Yes - Round 4 Corners No" at bounding box center [717, 266] width 133 height 20
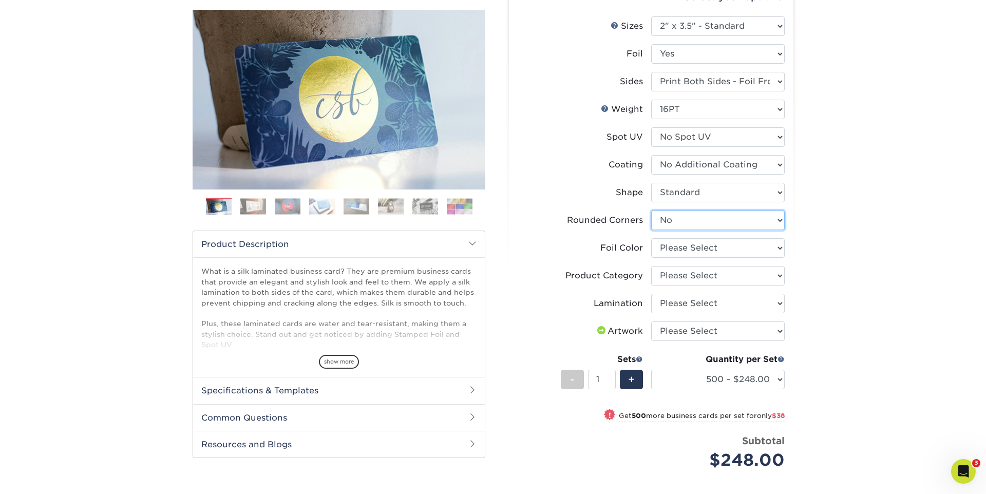
scroll to position [127, 0]
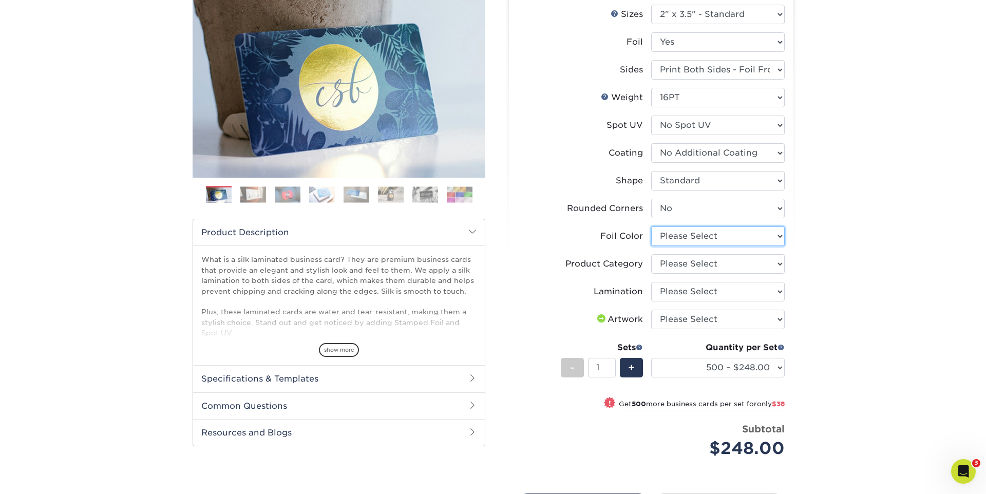
click at [736, 238] on select "Please Select Silver Foil Black Foil Blue Foil Copper Foil Gold Foil Red Foil R…" at bounding box center [717, 236] width 133 height 20
select select "a834dd52-fe06-4ed6-9a86-5bd3c2d02515"
click at [651, 226] on select "Please Select Silver Foil Black Foil Blue Foil Copper Foil Gold Foil Red Foil R…" at bounding box center [717, 236] width 133 height 20
click at [740, 266] on select "Please Select Business Cards" at bounding box center [717, 264] width 133 height 20
select select "3b5148f1-0588-4f88-a218-97bcfdce65c1"
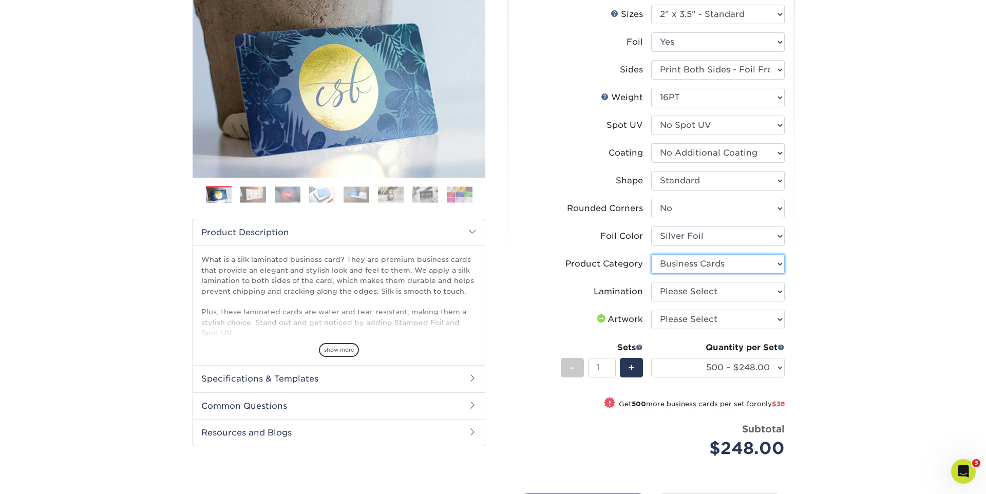
click at [651, 254] on select "Please Select Business Cards" at bounding box center [717, 264] width 133 height 20
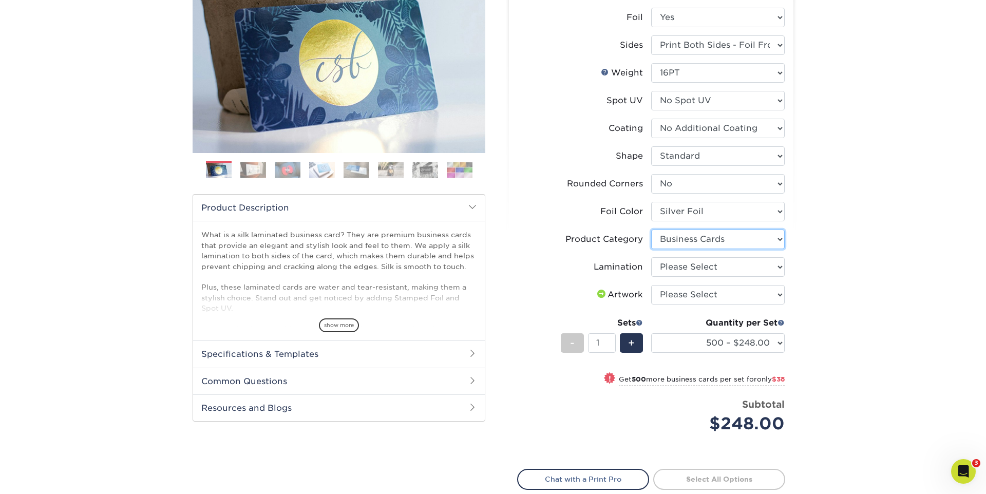
scroll to position [157, 0]
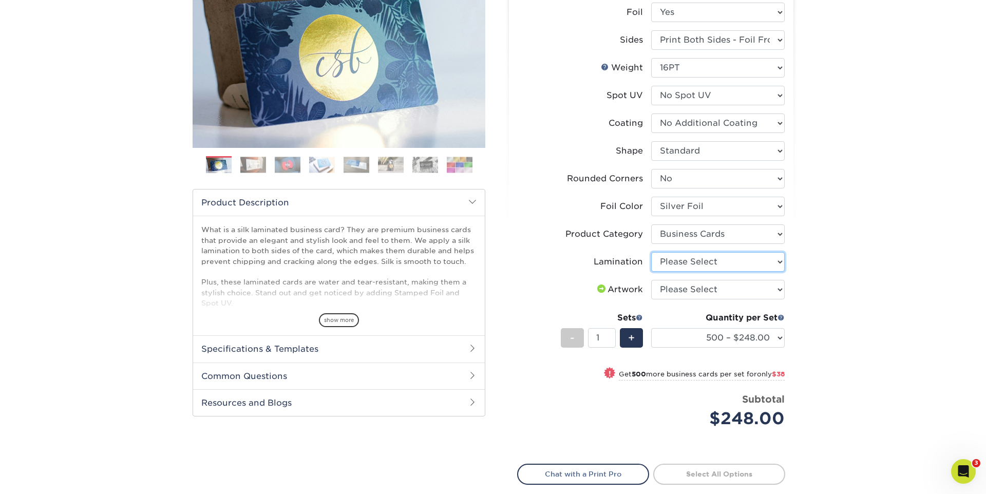
click at [744, 264] on select "Please Select Silk" at bounding box center [717, 262] width 133 height 20
select select "ccacb42f-45f7-42d3-bbd3-7c8421cf37f0"
click at [651, 252] on select "Please Select Silk" at bounding box center [717, 262] width 133 height 20
click at [742, 292] on select "Please Select I will upload files I need a design - $100" at bounding box center [717, 290] width 133 height 20
select select "upload"
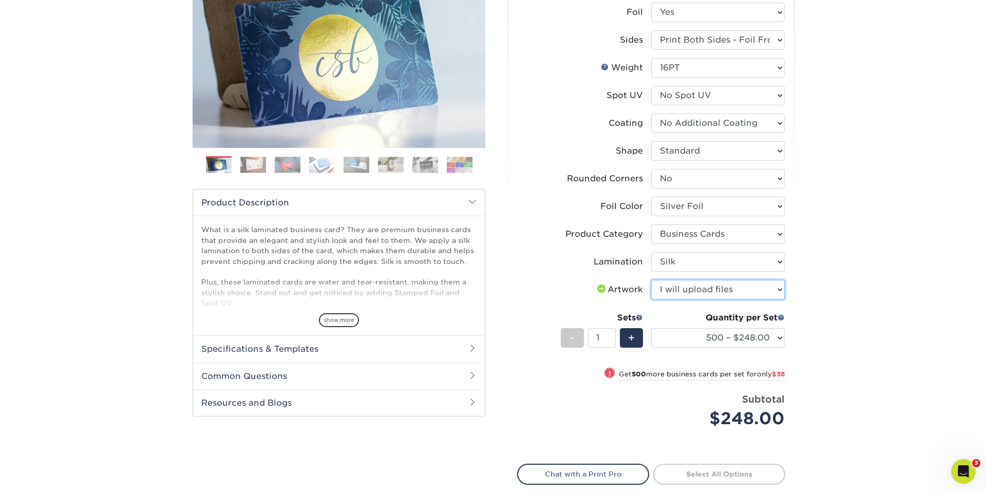
click at [651, 280] on select "Please Select I will upload files I need a design - $100" at bounding box center [717, 290] width 133 height 20
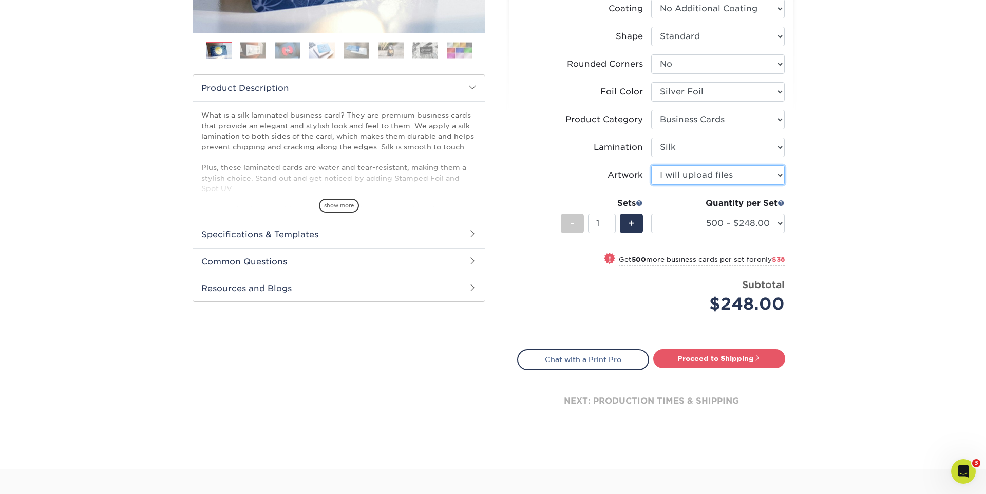
scroll to position [272, 0]
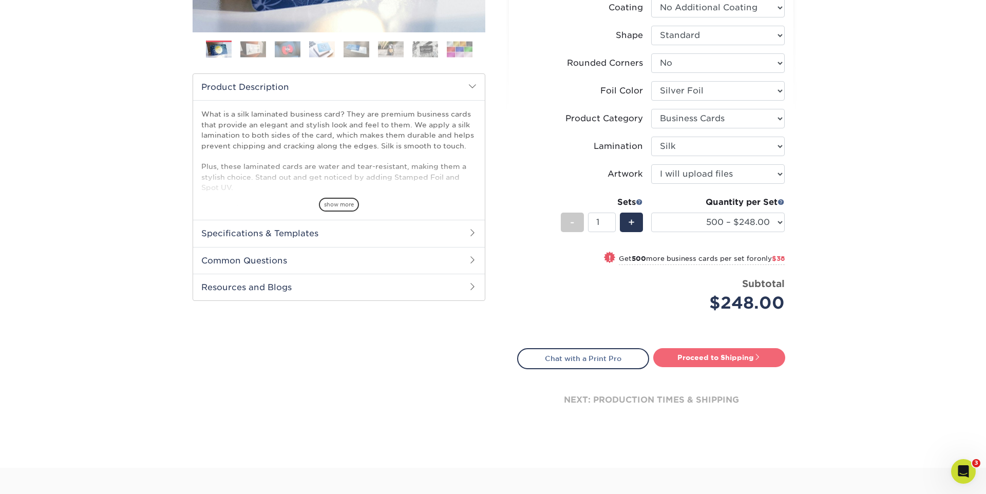
click at [736, 359] on link "Proceed to Shipping" at bounding box center [719, 357] width 132 height 18
type input "Set 1"
select select "f67cd561-658c-43c4-a0fa-33a72eb27a32"
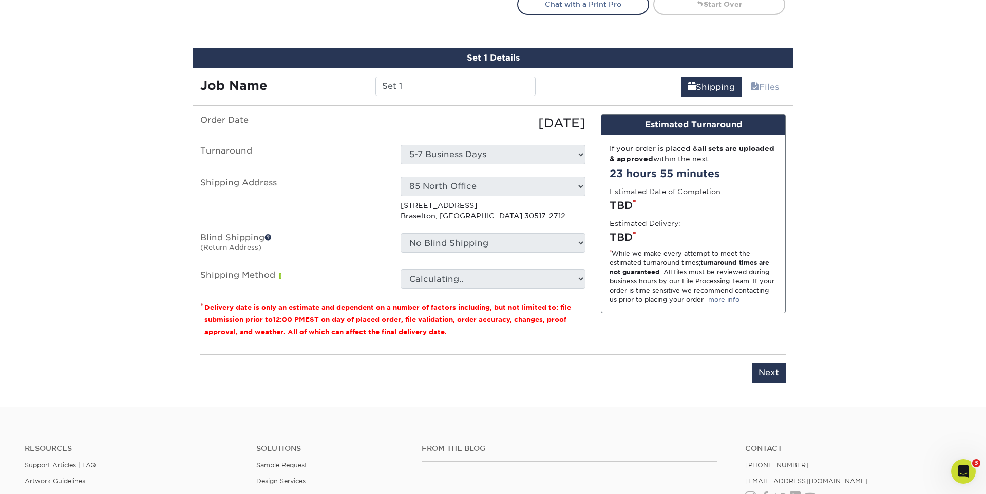
scroll to position [648, 0]
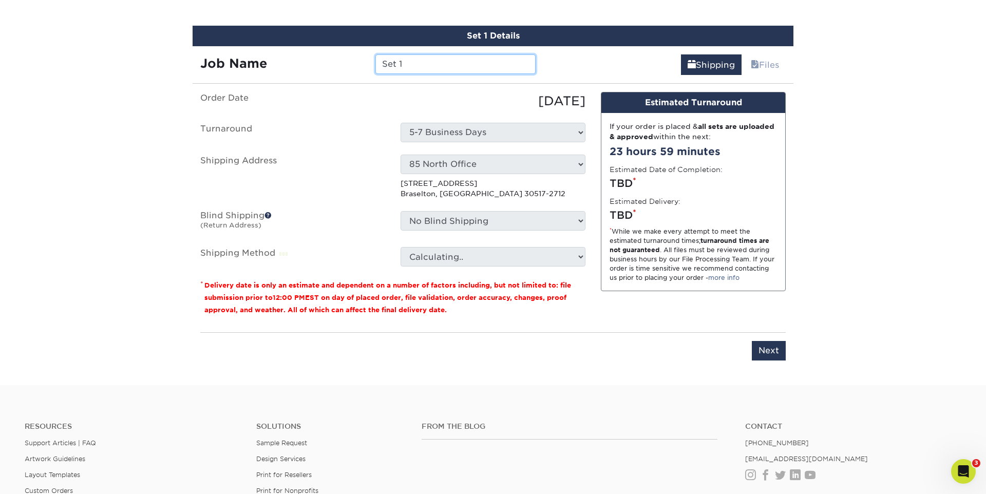
click at [435, 62] on input "Set 1" at bounding box center [455, 64] width 160 height 20
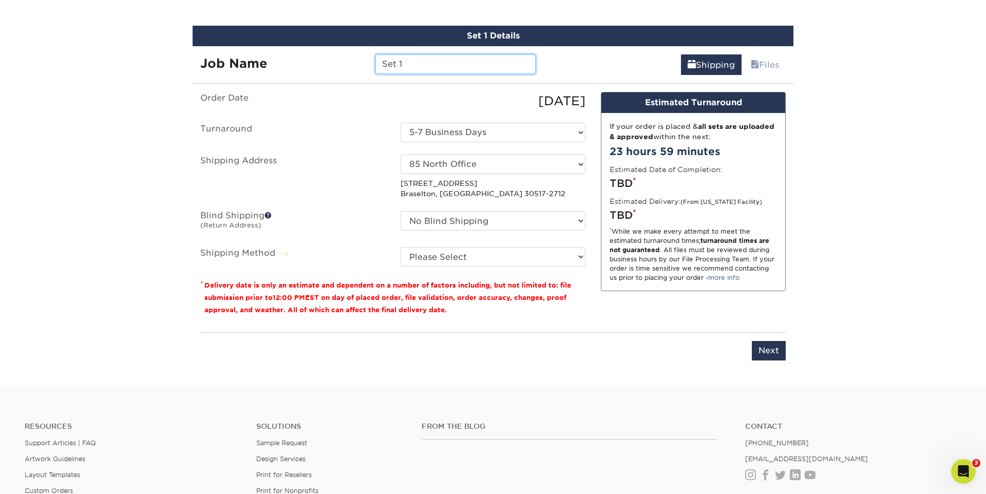
click at [435, 62] on input "Set 1" at bounding box center [455, 64] width 160 height 20
paste input "BHHSLuxury21!"
drag, startPoint x: 462, startPoint y: 63, endPoint x: 363, endPoint y: 64, distance: 98.6
click at [363, 64] on div "Job Name BHHSLuxury21!" at bounding box center [367, 64] width 351 height 20
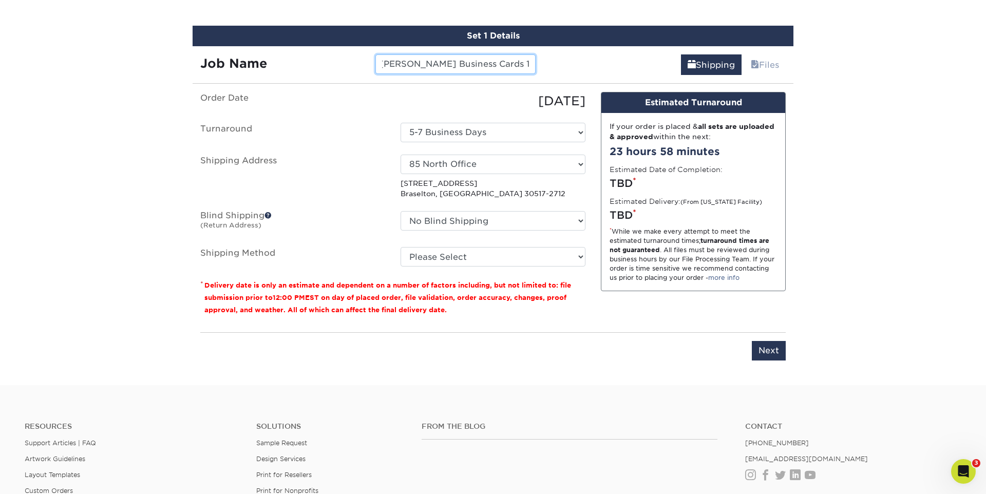
type input "Valerie Levin Business Cards 10-25"
click at [491, 166] on select "Select One 400 N Office 400 North Kim Crumley 400 North Office 575 north office…" at bounding box center [492, 164] width 185 height 20
select select "286793"
click at [766, 353] on input "Next" at bounding box center [768, 351] width 34 height 20
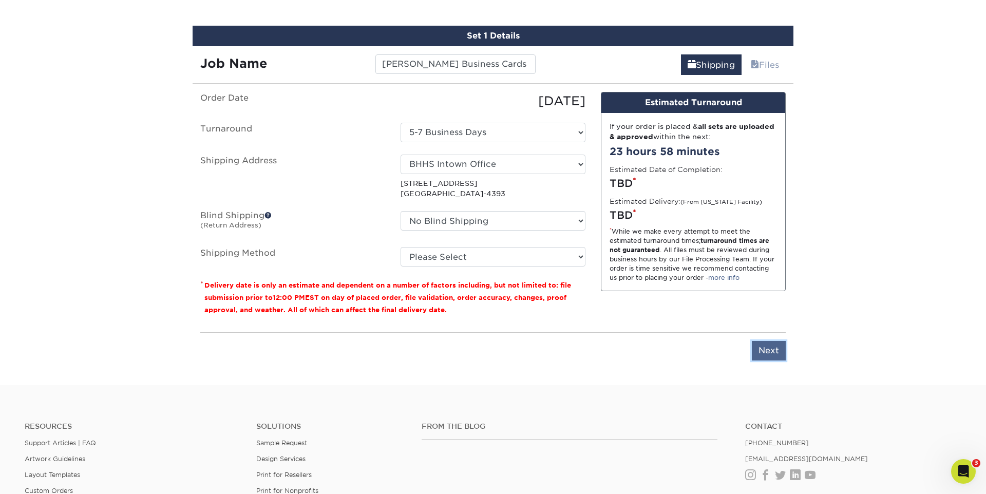
type input "Next"
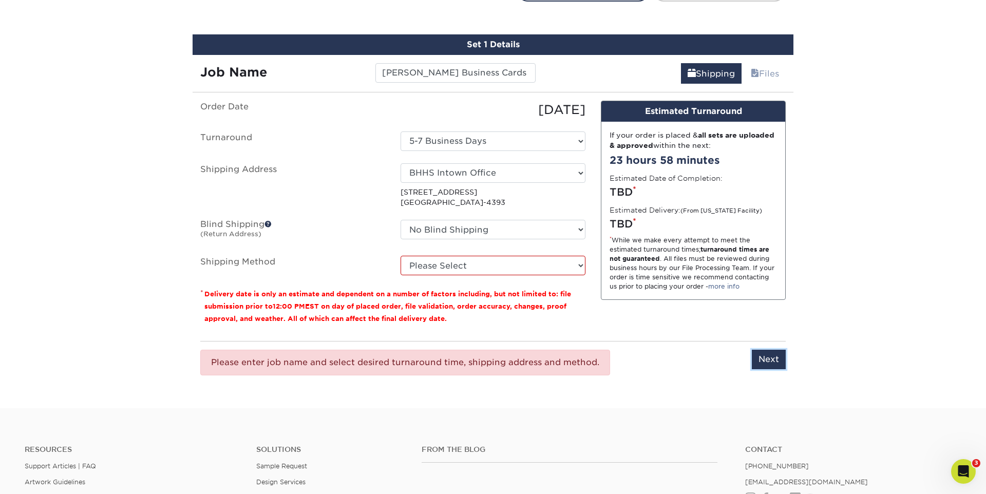
scroll to position [639, 0]
click at [515, 144] on select "Select One 5-7 Business Days" at bounding box center [492, 142] width 185 height 20
click at [400, 132] on select "Select One 5-7 Business Days" at bounding box center [492, 142] width 185 height 20
click at [539, 263] on select "Please Select Ground Shipping (+$8.96) 3 Day Shipping Service (+$20.06) 2 Day A…" at bounding box center [492, 266] width 185 height 20
select select "03"
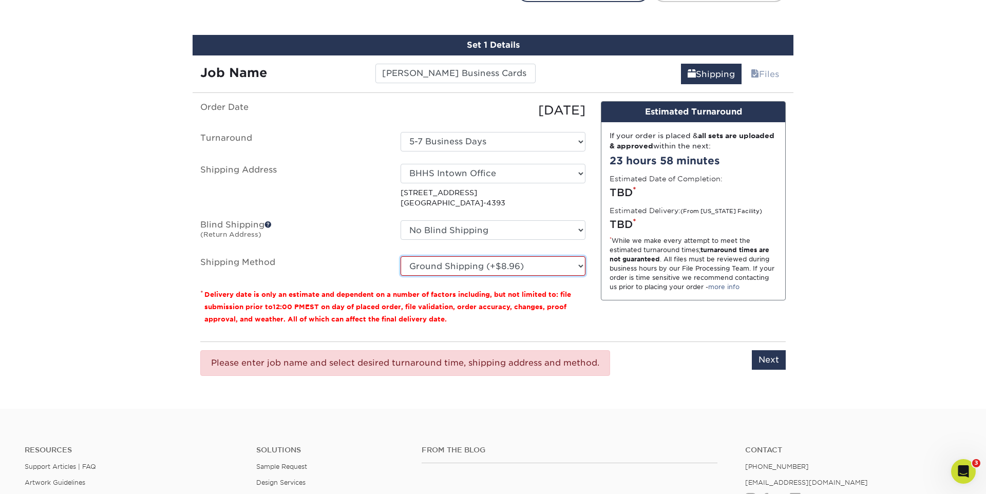
click at [400, 256] on select "Please Select Ground Shipping (+$8.96) 3 Day Shipping Service (+$20.06) 2 Day A…" at bounding box center [492, 266] width 185 height 20
click at [762, 361] on input "Next" at bounding box center [768, 360] width 34 height 20
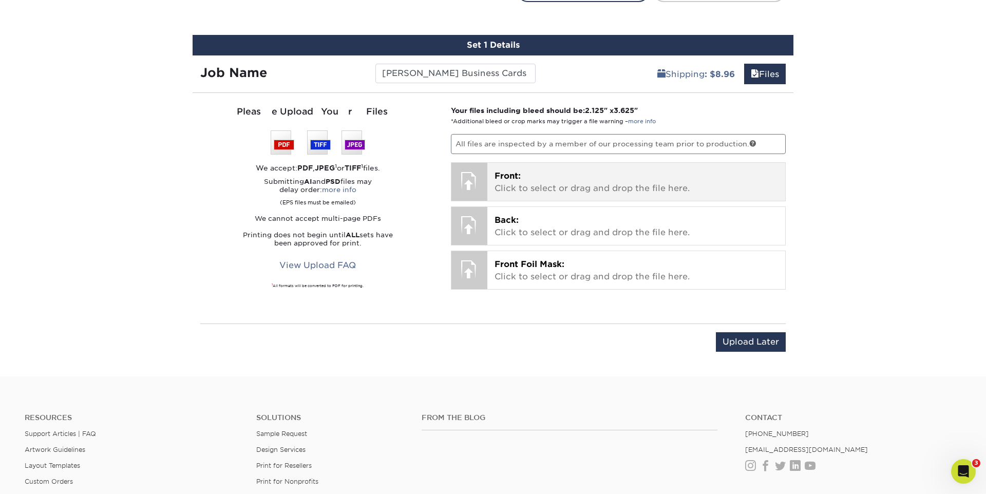
click at [475, 183] on div at bounding box center [469, 181] width 36 height 36
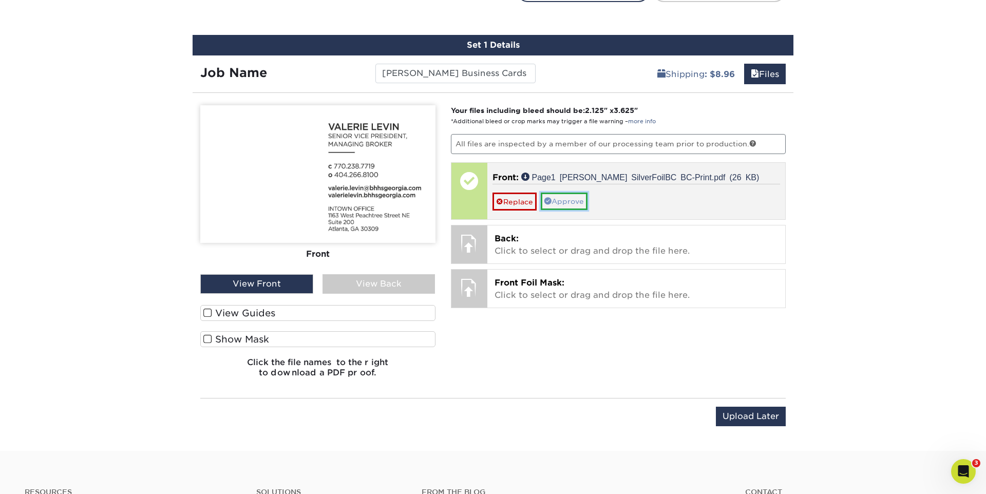
click at [571, 201] on link "Approve" at bounding box center [563, 200] width 47 height 17
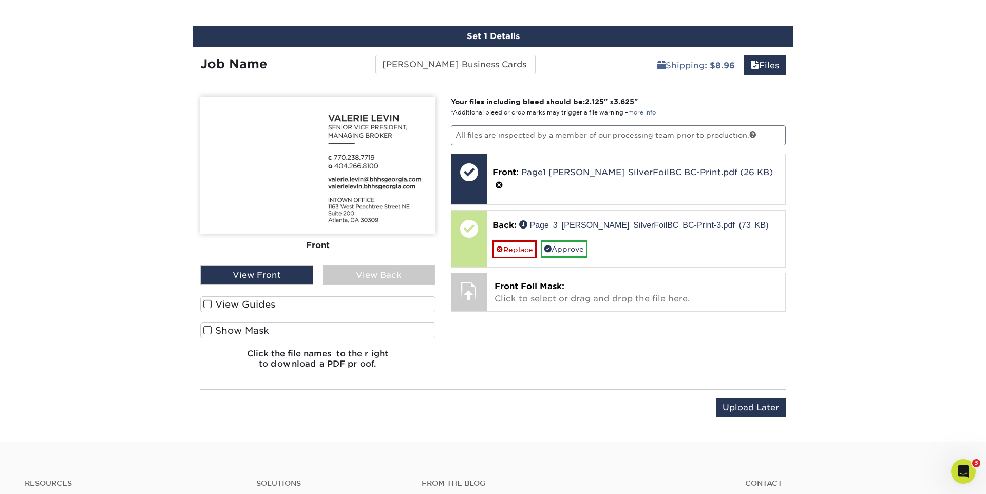
scroll to position [639, 0]
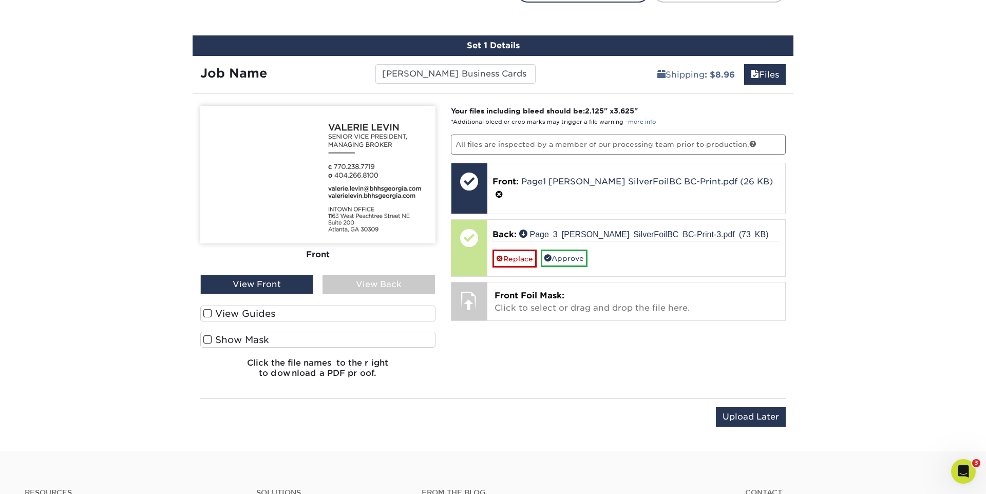
click at [375, 284] on div "View Back" at bounding box center [378, 285] width 113 height 20
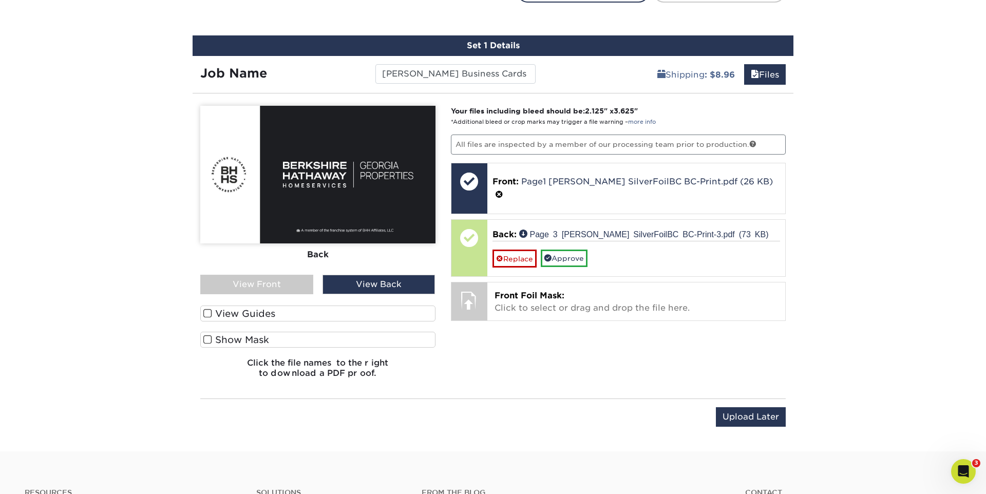
click at [298, 283] on div "View Front" at bounding box center [256, 285] width 113 height 20
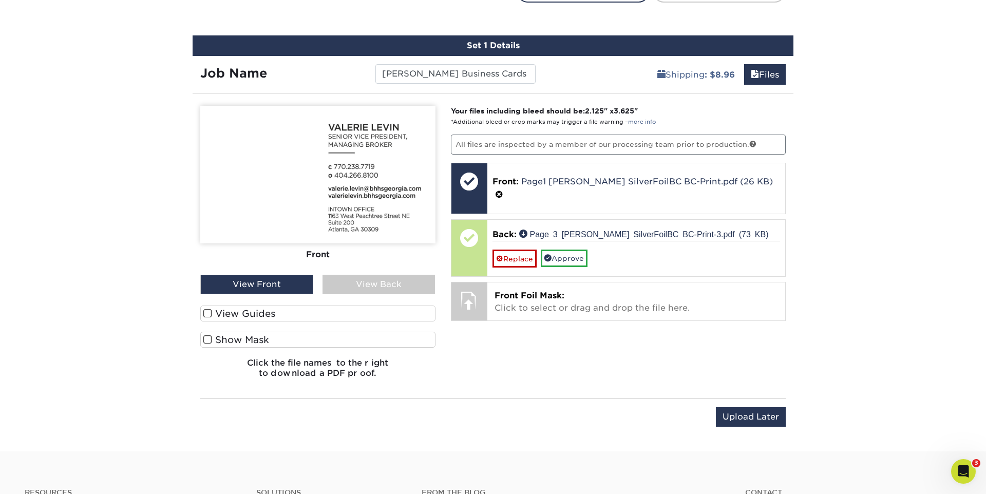
click at [380, 284] on div "View Back" at bounding box center [378, 285] width 113 height 20
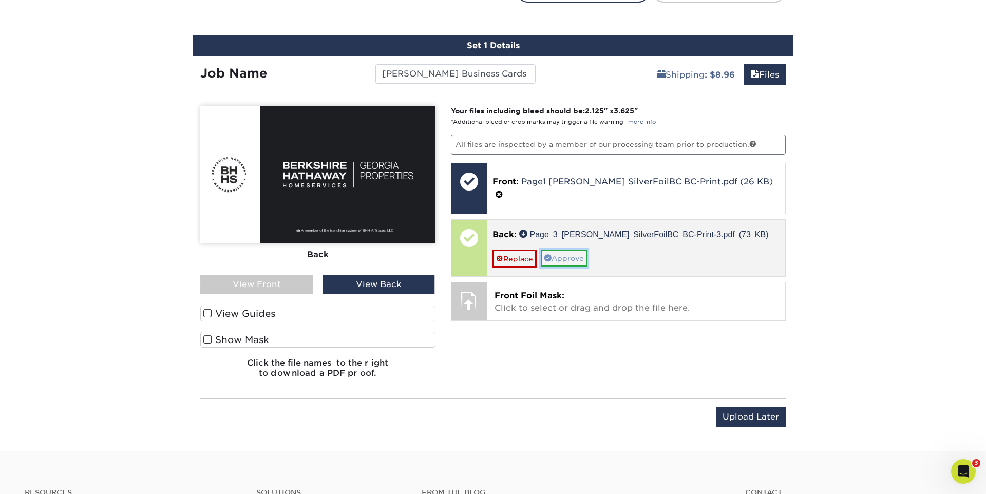
click at [572, 249] on link "Approve" at bounding box center [563, 257] width 47 height 17
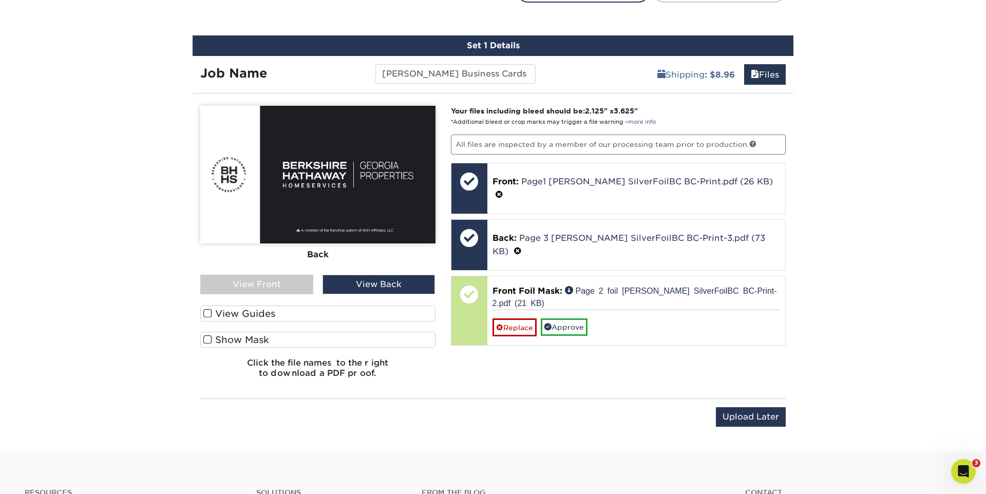
click at [281, 286] on div "View Front" at bounding box center [256, 285] width 113 height 20
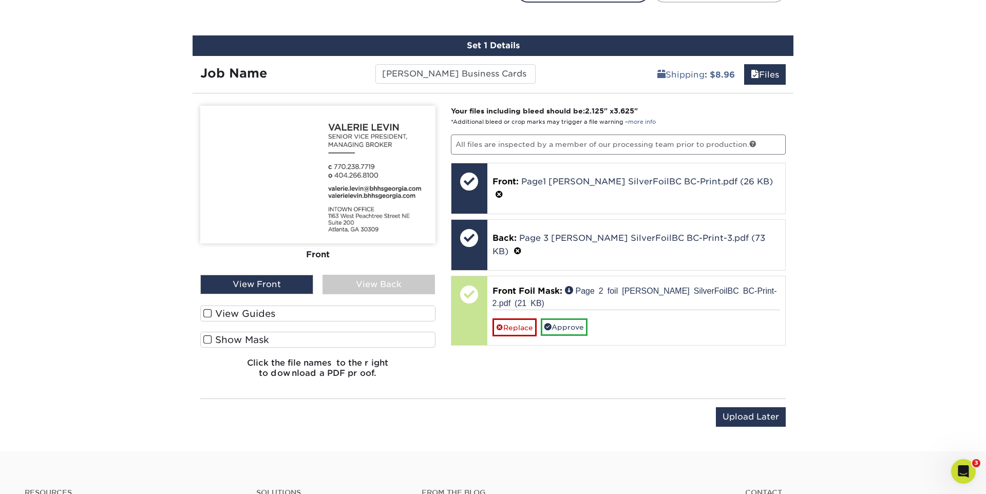
click at [282, 286] on div "View Front" at bounding box center [256, 285] width 113 height 20
click at [364, 287] on div "View Back" at bounding box center [378, 285] width 113 height 20
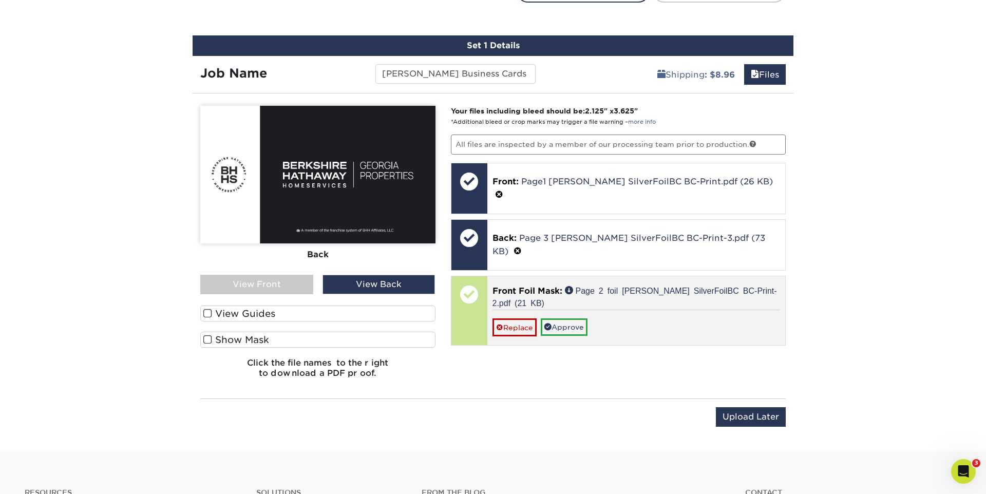
click at [468, 299] on div at bounding box center [469, 310] width 36 height 69
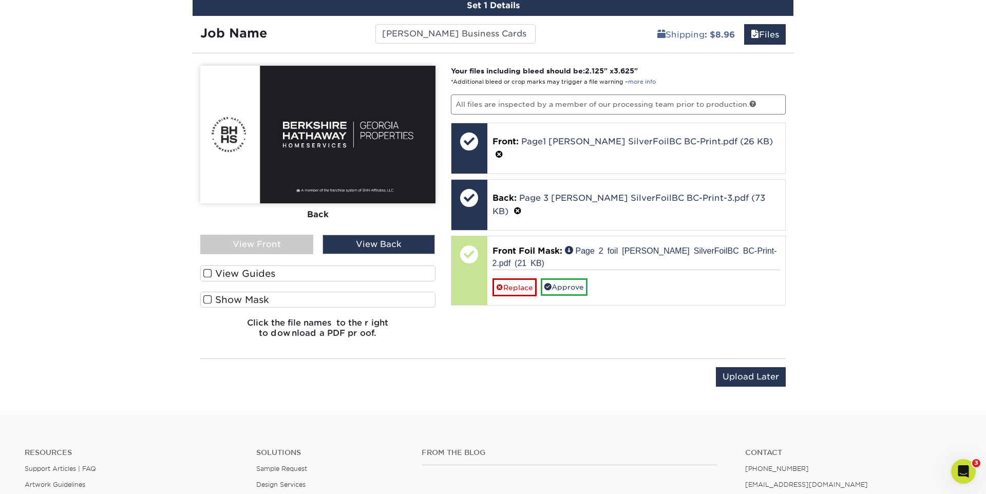
scroll to position [654, 0]
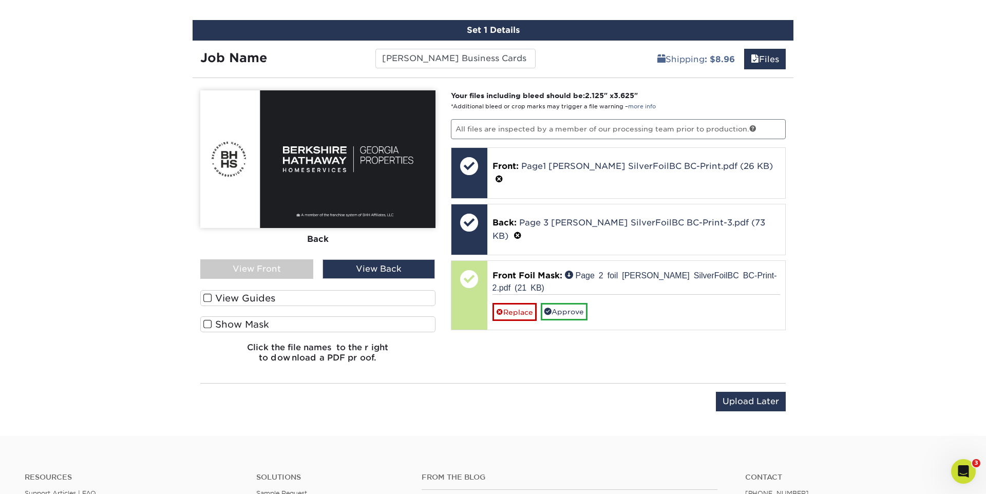
click at [276, 265] on div "View Front" at bounding box center [256, 269] width 113 height 20
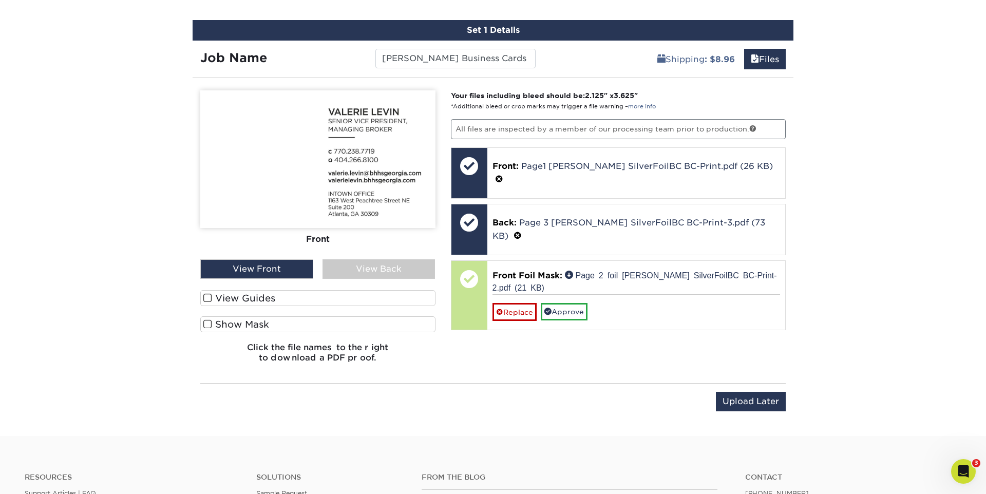
click at [275, 269] on div "View Front" at bounding box center [256, 269] width 113 height 20
click at [364, 267] on div "View Back" at bounding box center [378, 269] width 113 height 20
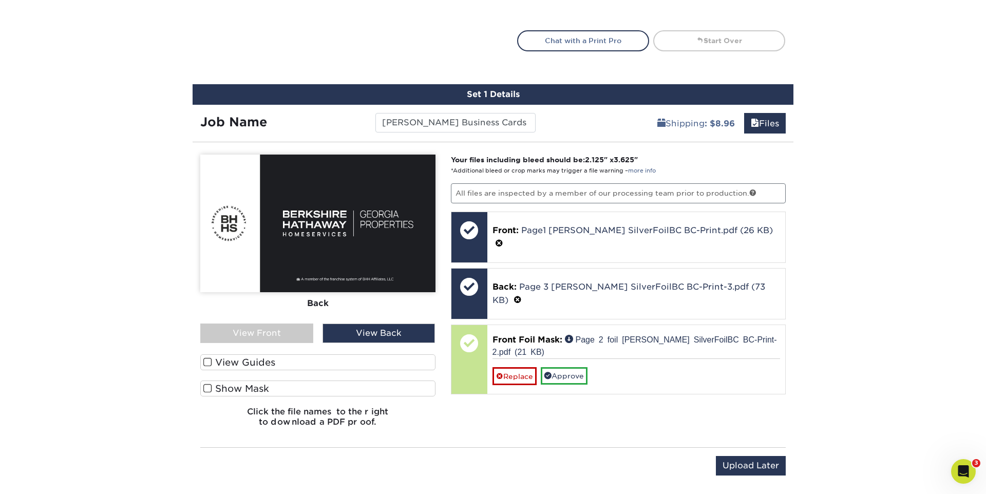
scroll to position [594, 0]
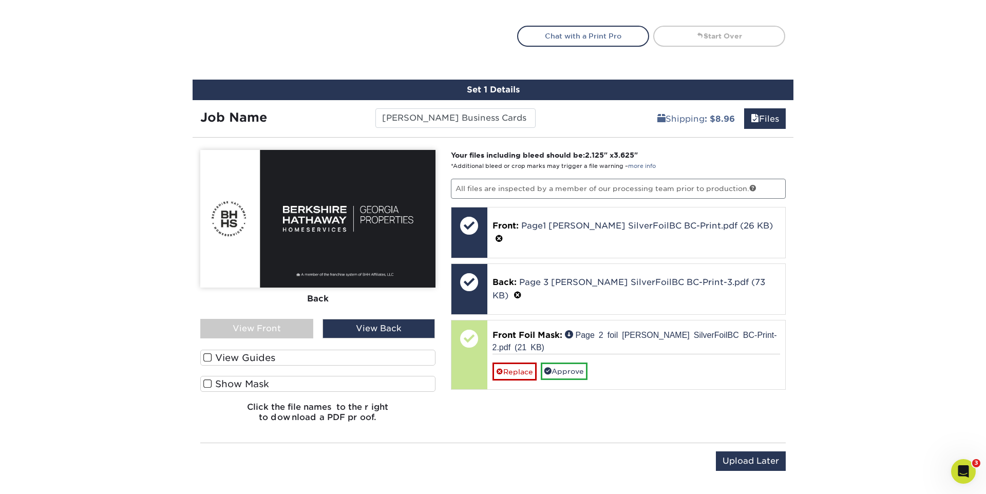
click at [280, 329] on div "View Front" at bounding box center [256, 329] width 113 height 20
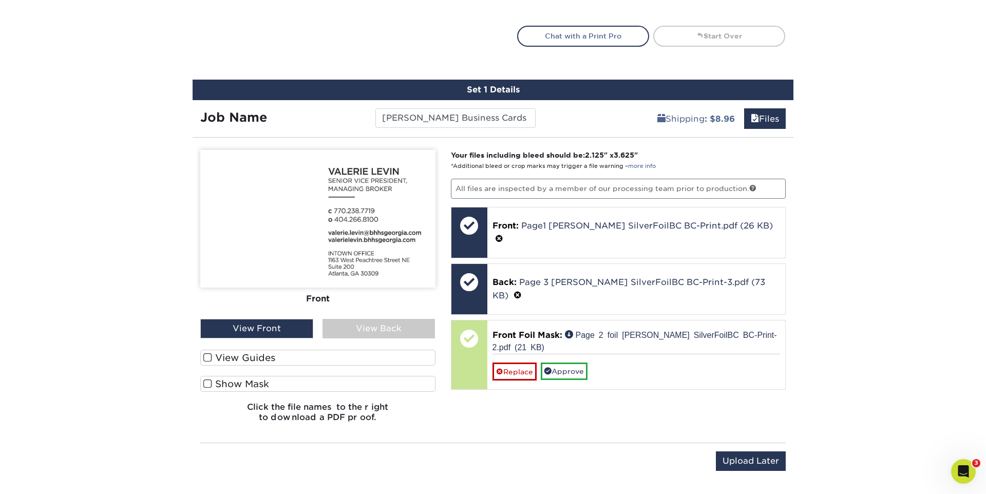
click at [354, 328] on div "View Back" at bounding box center [378, 329] width 113 height 20
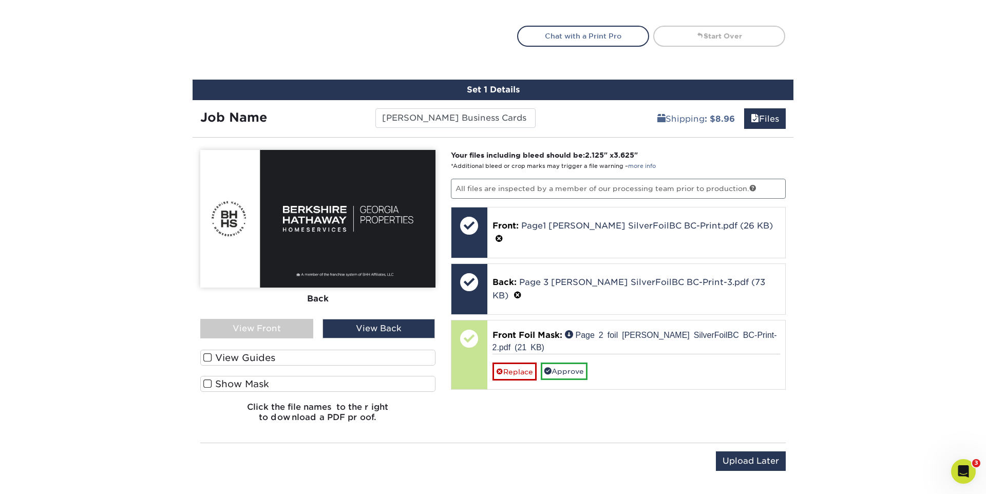
scroll to position [578, 0]
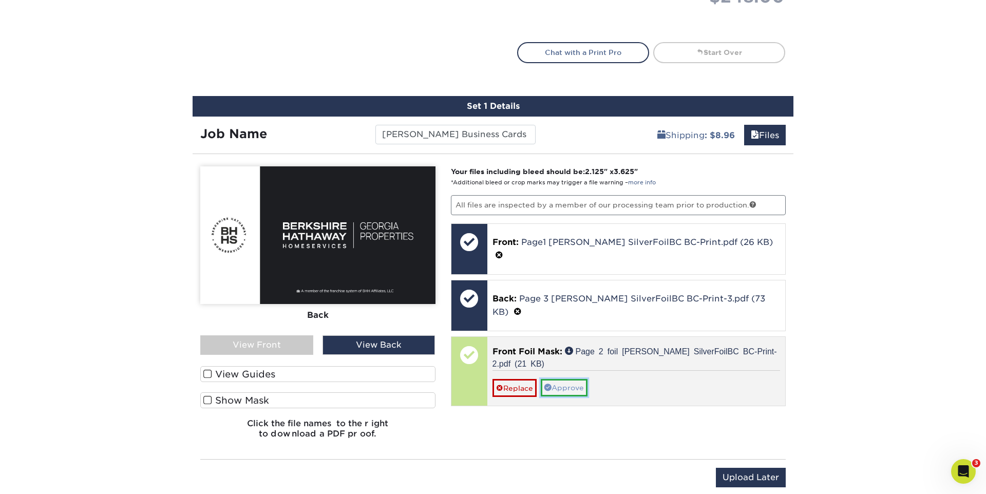
click at [582, 379] on link "Approve" at bounding box center [563, 387] width 47 height 17
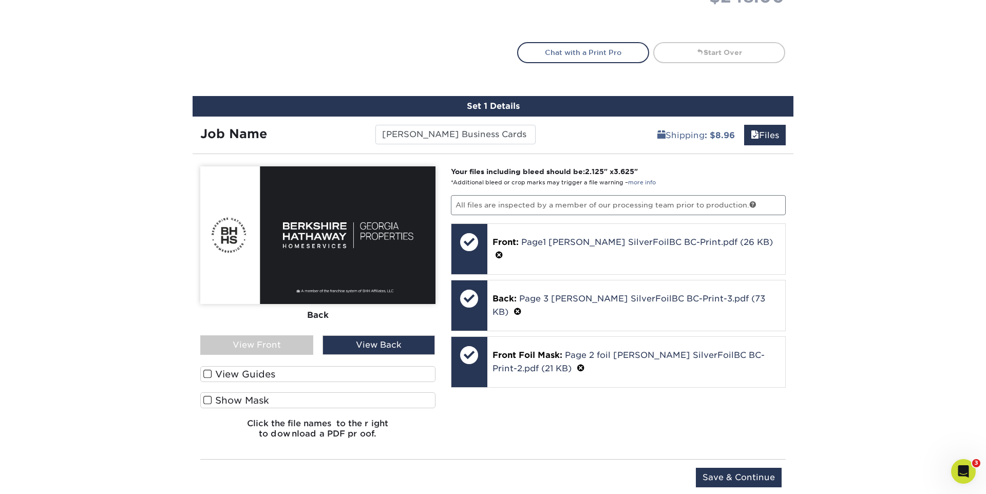
click at [234, 372] on label "View Guides" at bounding box center [317, 374] width 235 height 16
click at [0, 0] on input "View Guides" at bounding box center [0, 0] width 0 height 0
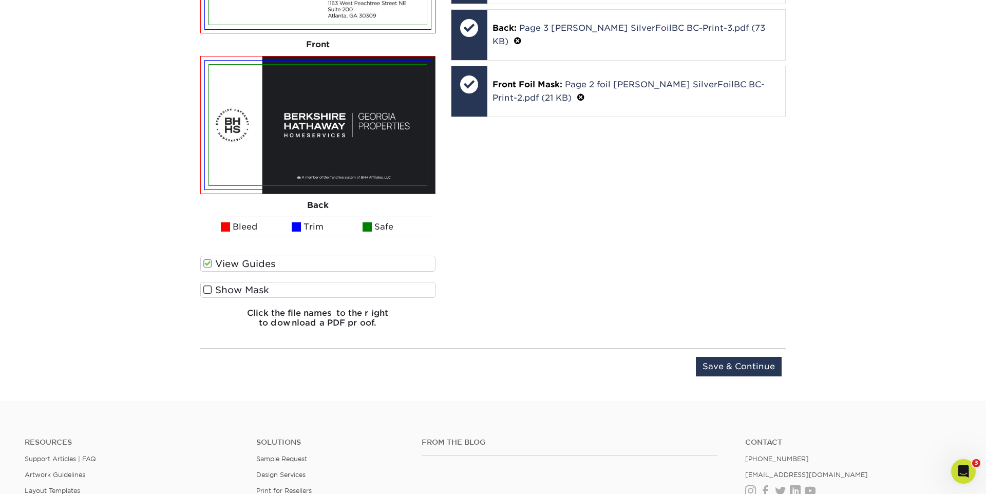
scroll to position [849, 0]
click at [205, 288] on span at bounding box center [207, 289] width 9 height 10
click at [0, 0] on input "Show Mask" at bounding box center [0, 0] width 0 height 0
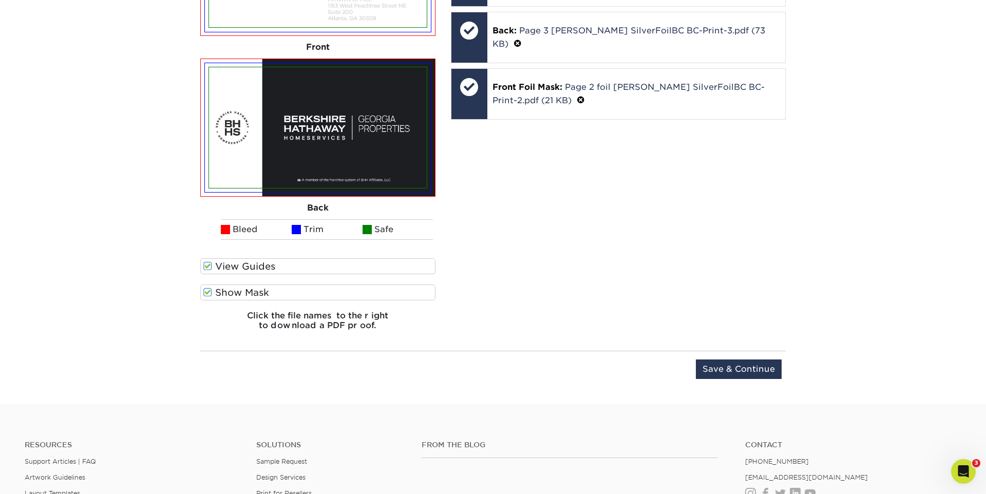
scroll to position [854, 0]
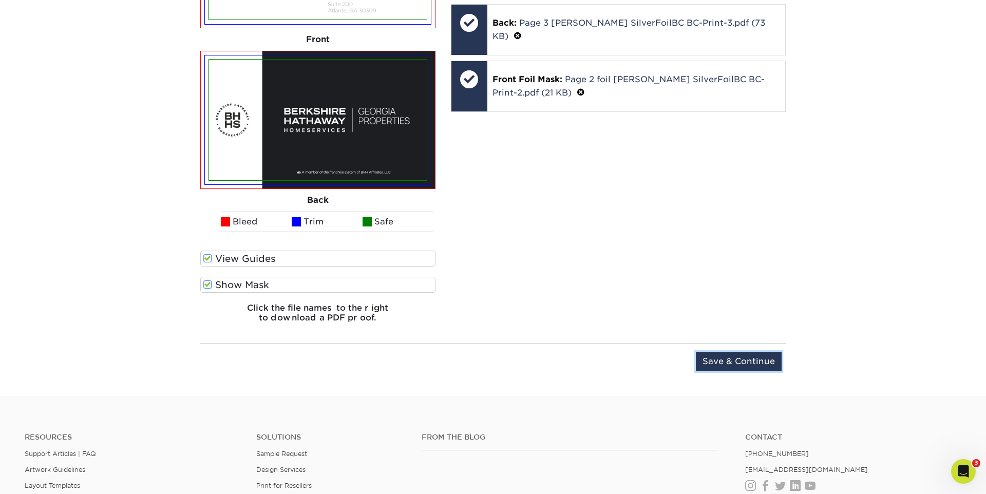
click at [720, 362] on input "Save & Continue" at bounding box center [738, 362] width 86 height 20
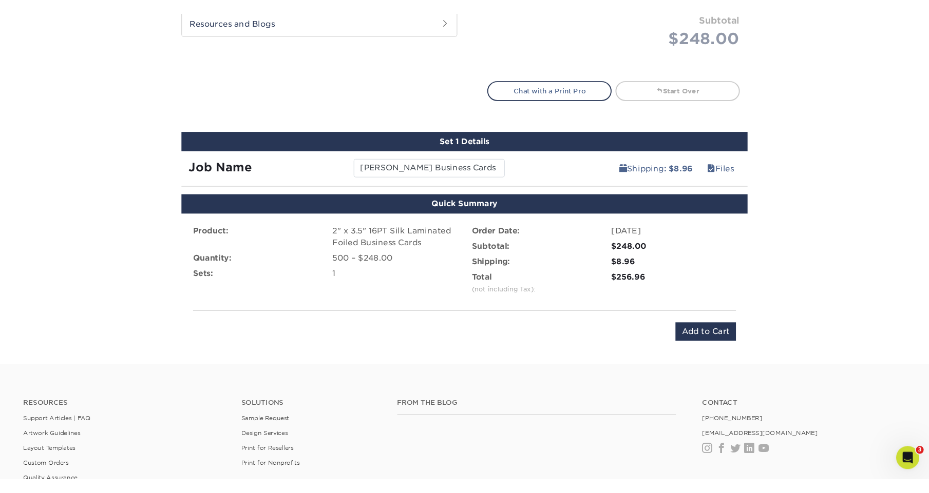
scroll to position [559, 0]
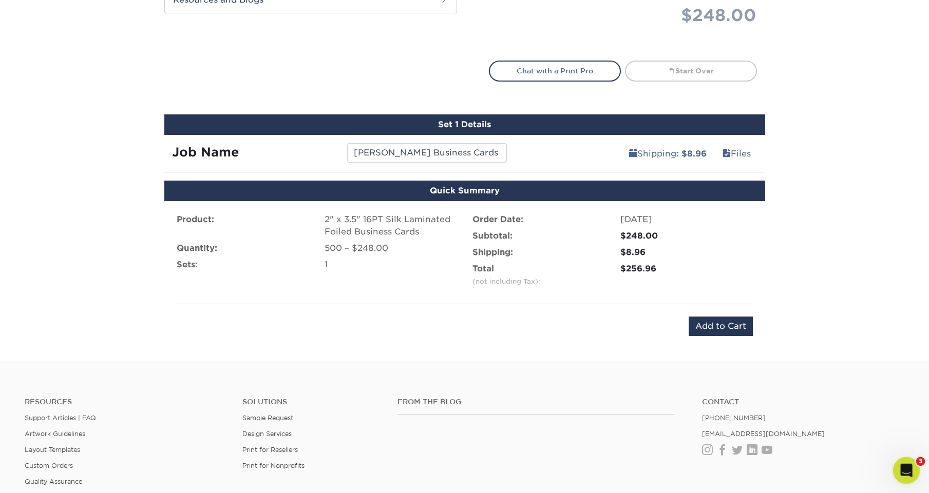
click at [906, 470] on icon "Open Intercom Messenger" at bounding box center [904, 469] width 17 height 17
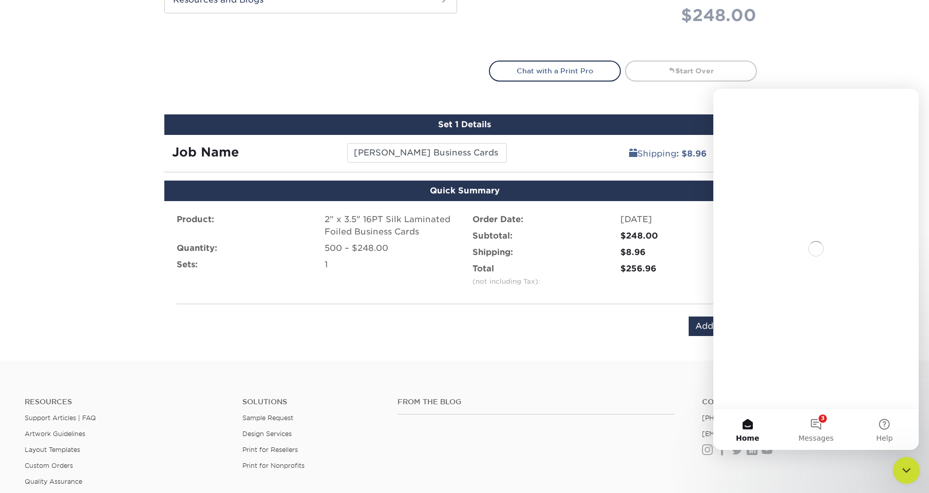
scroll to position [0, 0]
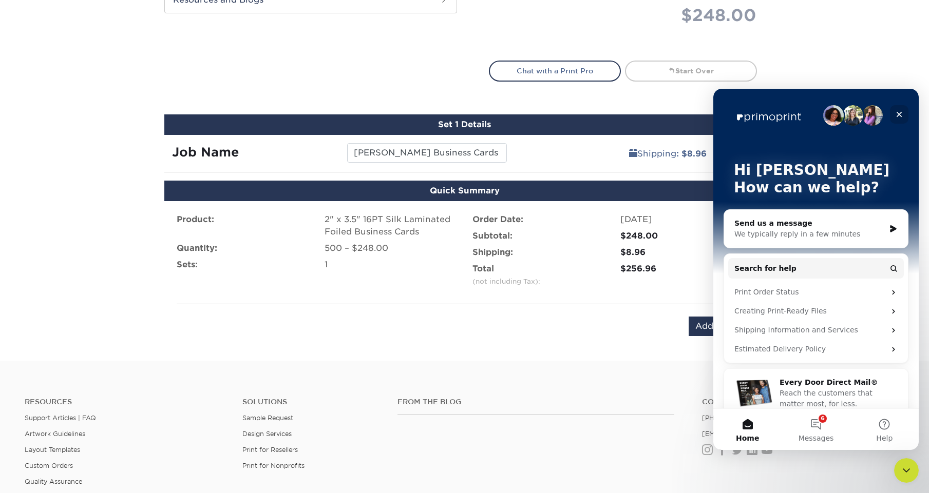
click at [898, 113] on icon "Close" at bounding box center [899, 115] width 6 height 6
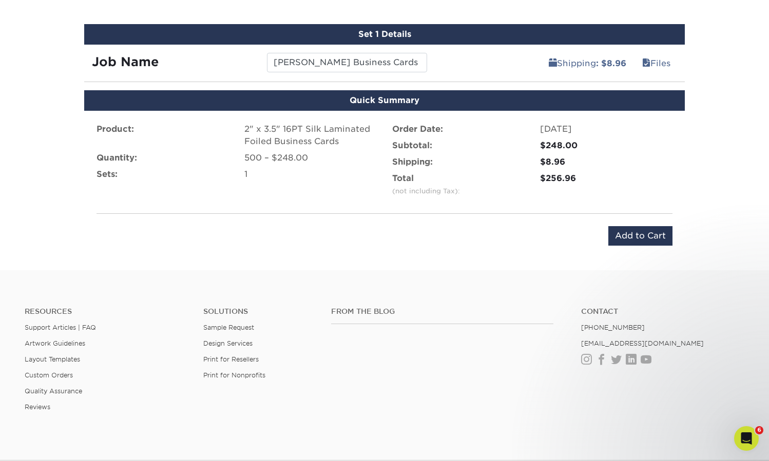
scroll to position [661, 0]
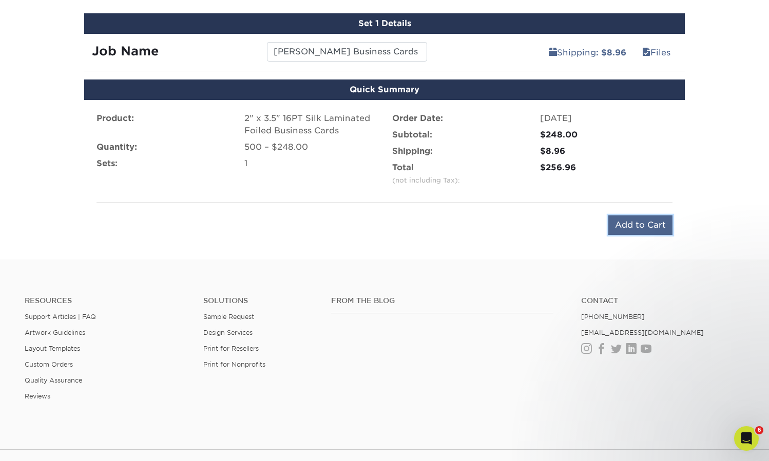
click at [626, 225] on input "Add to Cart" at bounding box center [640, 226] width 64 height 20
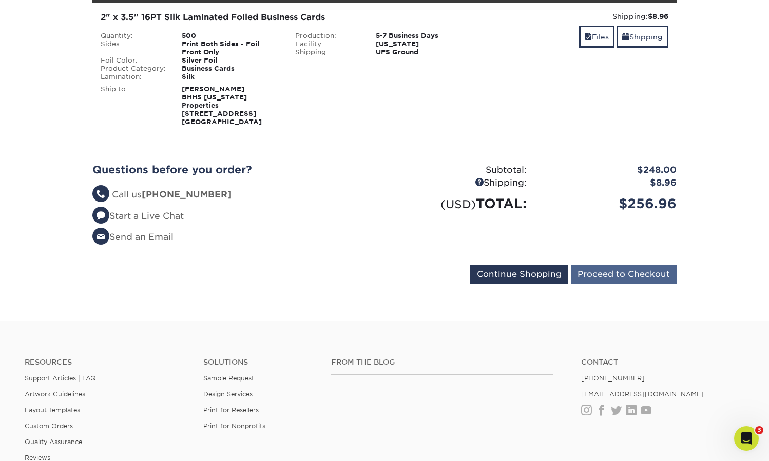
scroll to position [180, 0]
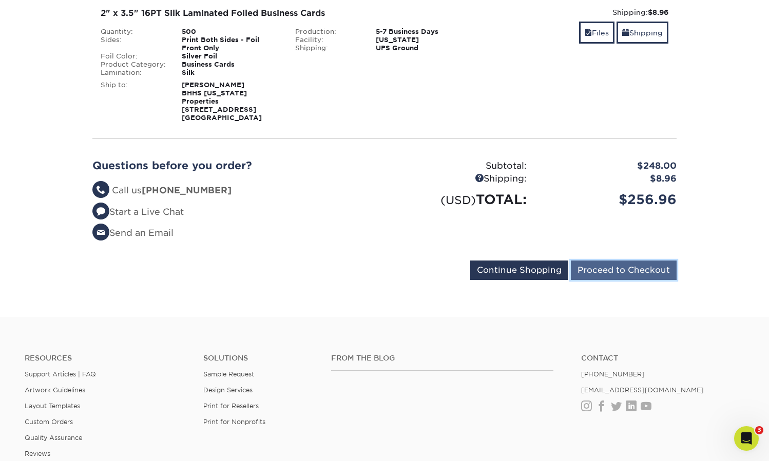
click at [612, 262] on input "Proceed to Checkout" at bounding box center [624, 271] width 106 height 20
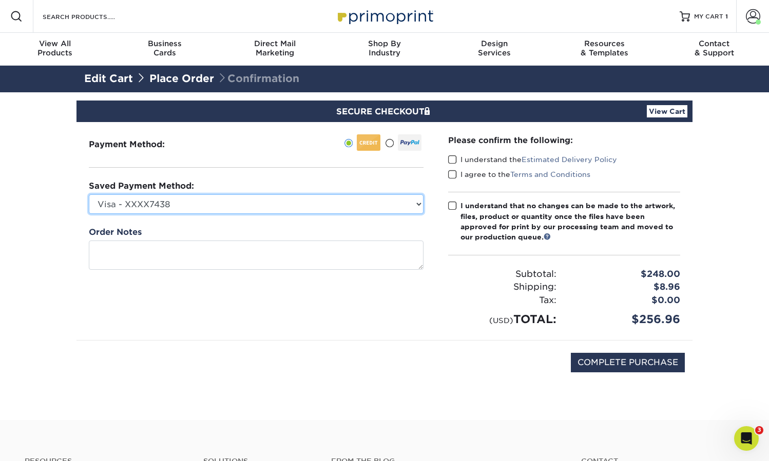
click at [403, 205] on select "Visa - XXXX7438 New Credit Card" at bounding box center [256, 205] width 335 height 20
click at [89, 195] on select "Visa - XXXX7438 New Credit Card" at bounding box center [256, 205] width 335 height 20
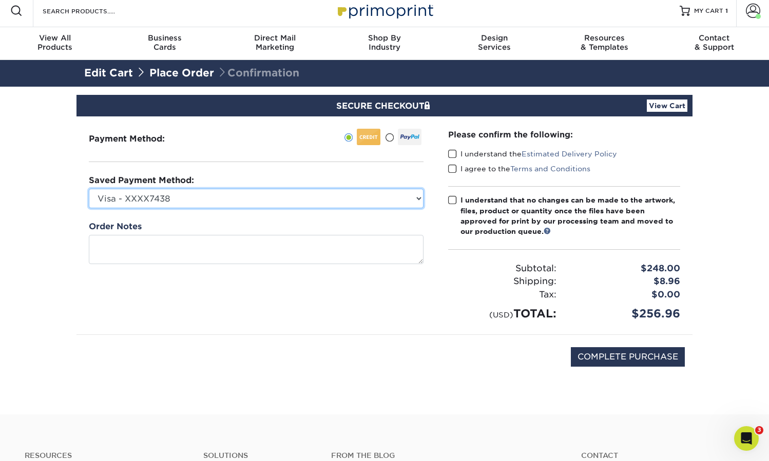
scroll to position [13, 0]
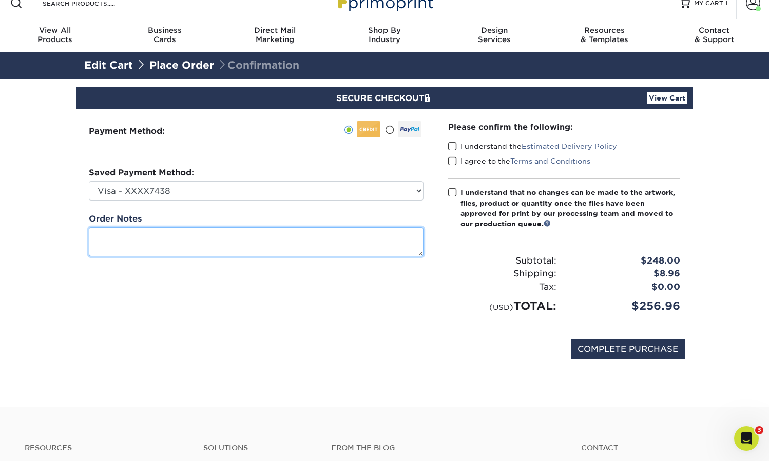
click at [146, 240] on textarea at bounding box center [256, 241] width 335 height 29
type textarea "D"
click at [151, 238] on textarea "[PERSON_NAME] businesss Card" at bounding box center [256, 241] width 335 height 29
type textarea "[PERSON_NAME] Businesss Card"
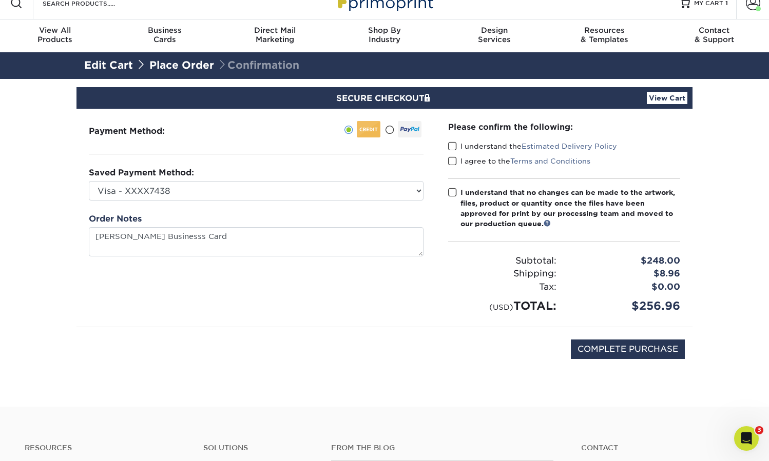
click at [453, 147] on span at bounding box center [452, 147] width 9 height 10
click at [0, 0] on input "I understand the Estimated Delivery Policy" at bounding box center [0, 0] width 0 height 0
click at [453, 161] on span at bounding box center [452, 162] width 9 height 10
click at [0, 0] on input "I agree to the Terms and Conditions" at bounding box center [0, 0] width 0 height 0
click at [451, 194] on span at bounding box center [452, 193] width 9 height 10
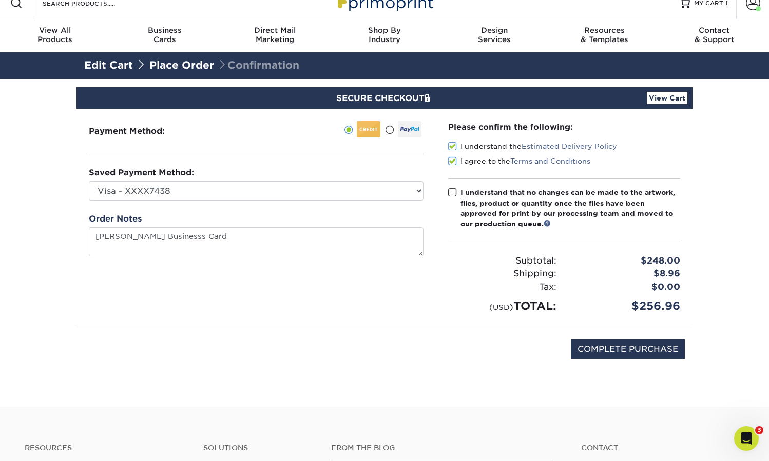
click at [0, 0] on input "I understand that no changes can be made to the artwork, files, product or quan…" at bounding box center [0, 0] width 0 height 0
click at [629, 349] on input "COMPLETE PURCHASE" at bounding box center [628, 350] width 114 height 20
type input "PROCESSING, PLEASE WAIT..."
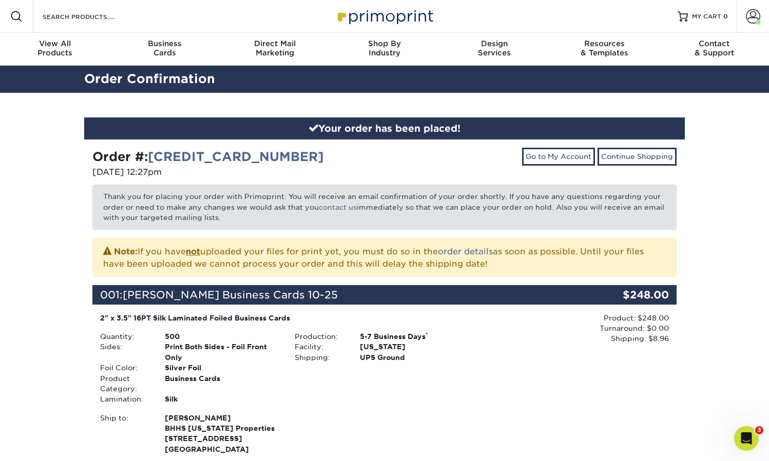
drag, startPoint x: 449, startPoint y: 360, endPoint x: 454, endPoint y: 359, distance: 5.2
click at [449, 360] on div "UPS Ground" at bounding box center [417, 358] width 130 height 10
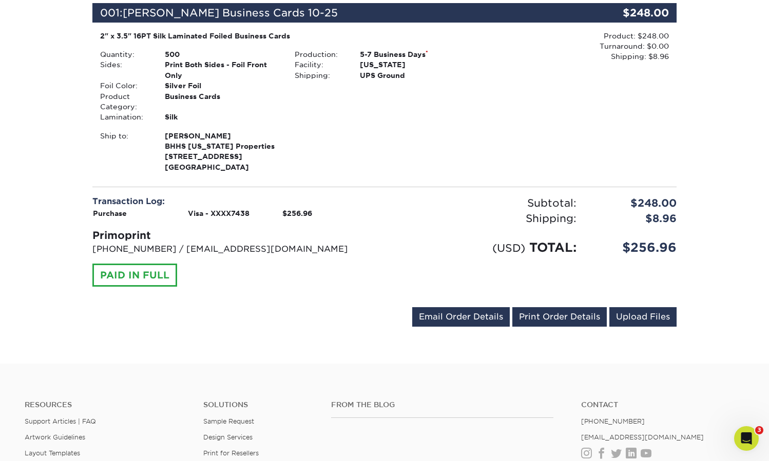
scroll to position [284, 0]
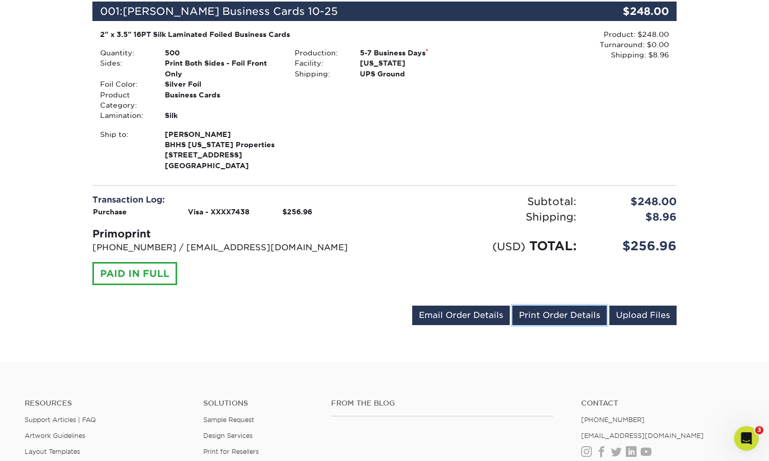
drag, startPoint x: 535, startPoint y: 317, endPoint x: 738, endPoint y: 344, distance: 204.0
click at [535, 317] on link "Print Order Details" at bounding box center [559, 316] width 94 height 20
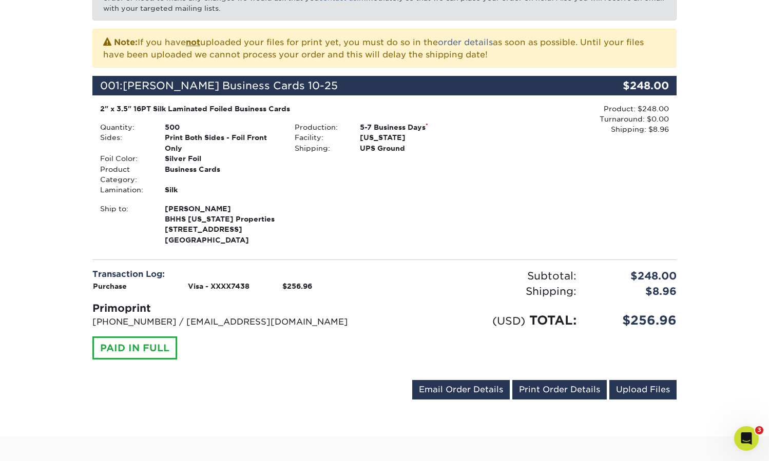
scroll to position [201, 0]
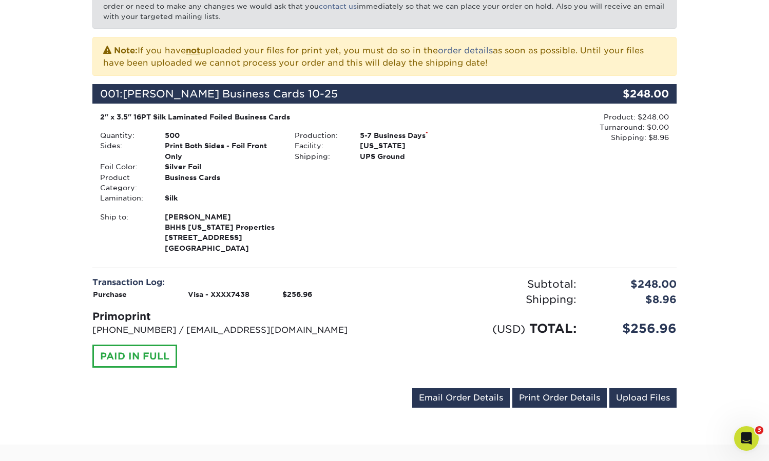
click at [435, 222] on div "Ship to: [PERSON_NAME] BHHS [US_STATE] Properties [STREET_ADDRESS]" at bounding box center [287, 233] width 390 height 42
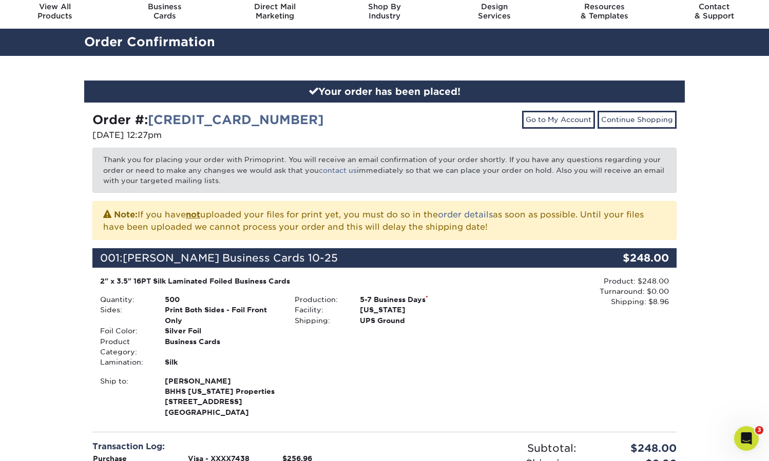
scroll to position [0, 0]
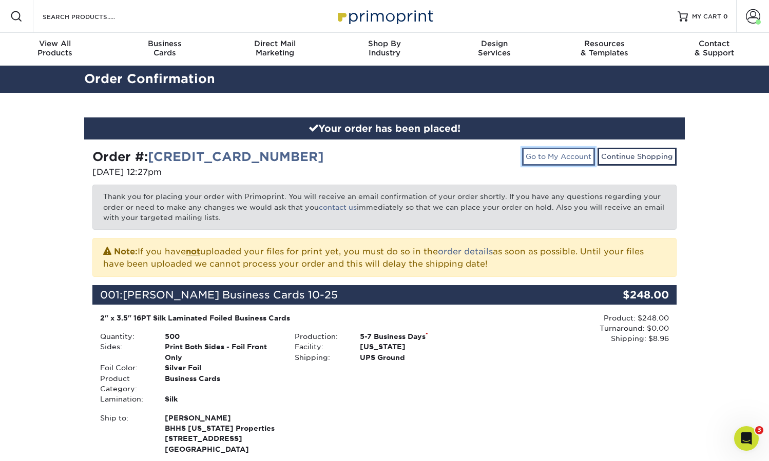
click at [546, 157] on link "Go to My Account" at bounding box center [558, 156] width 73 height 17
